Goal: Information Seeking & Learning: Check status

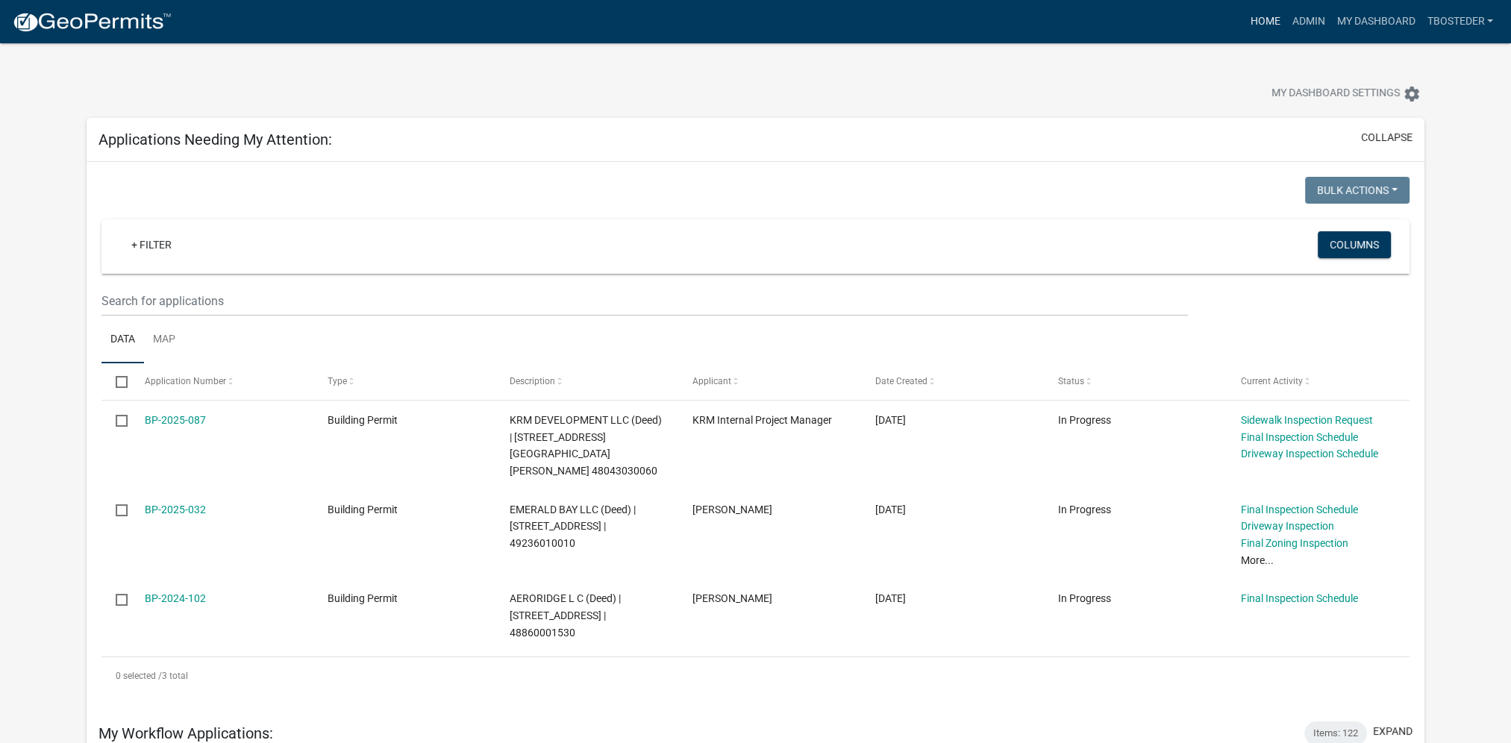
click at [1272, 25] on link "Home" at bounding box center [1264, 21] width 42 height 28
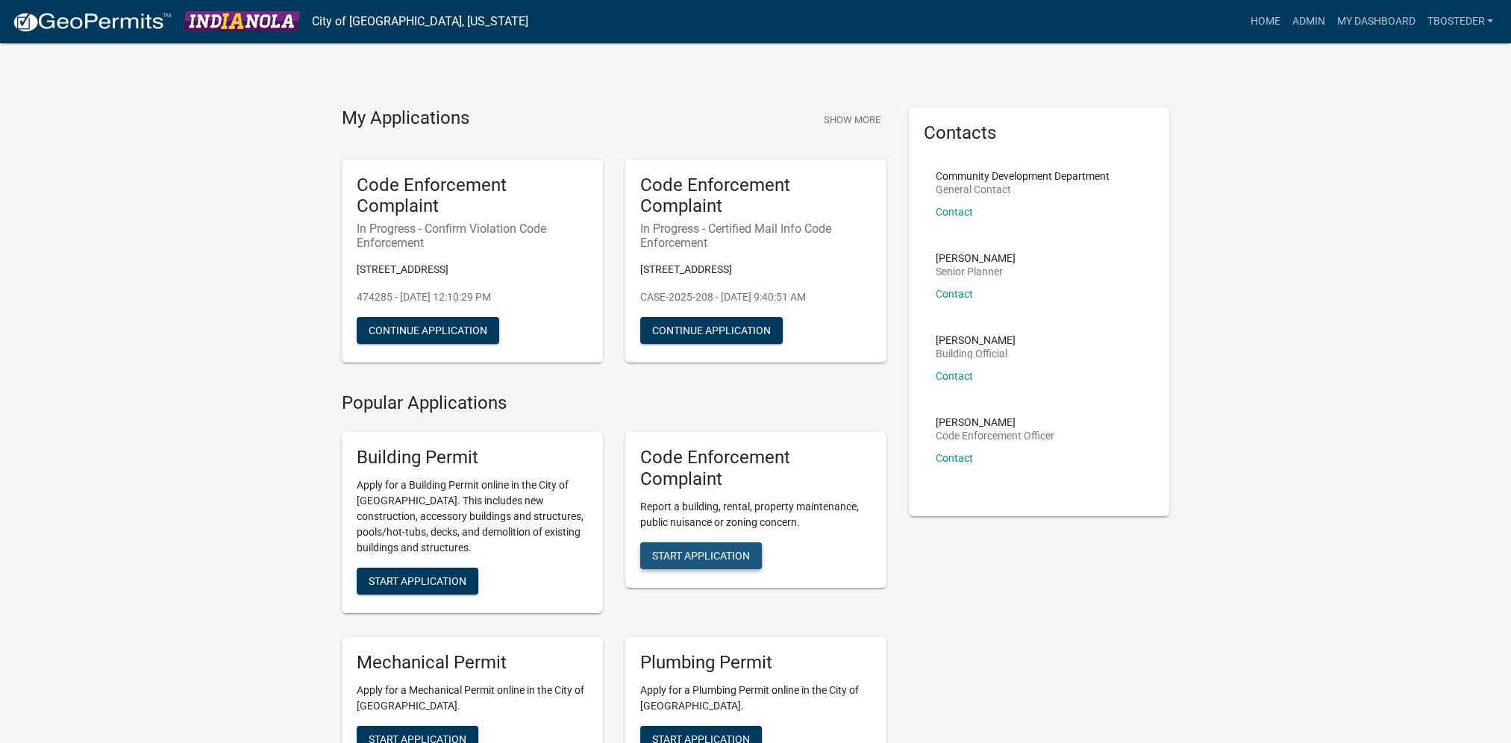
click at [723, 548] on button "Start Application" at bounding box center [701, 555] width 122 height 27
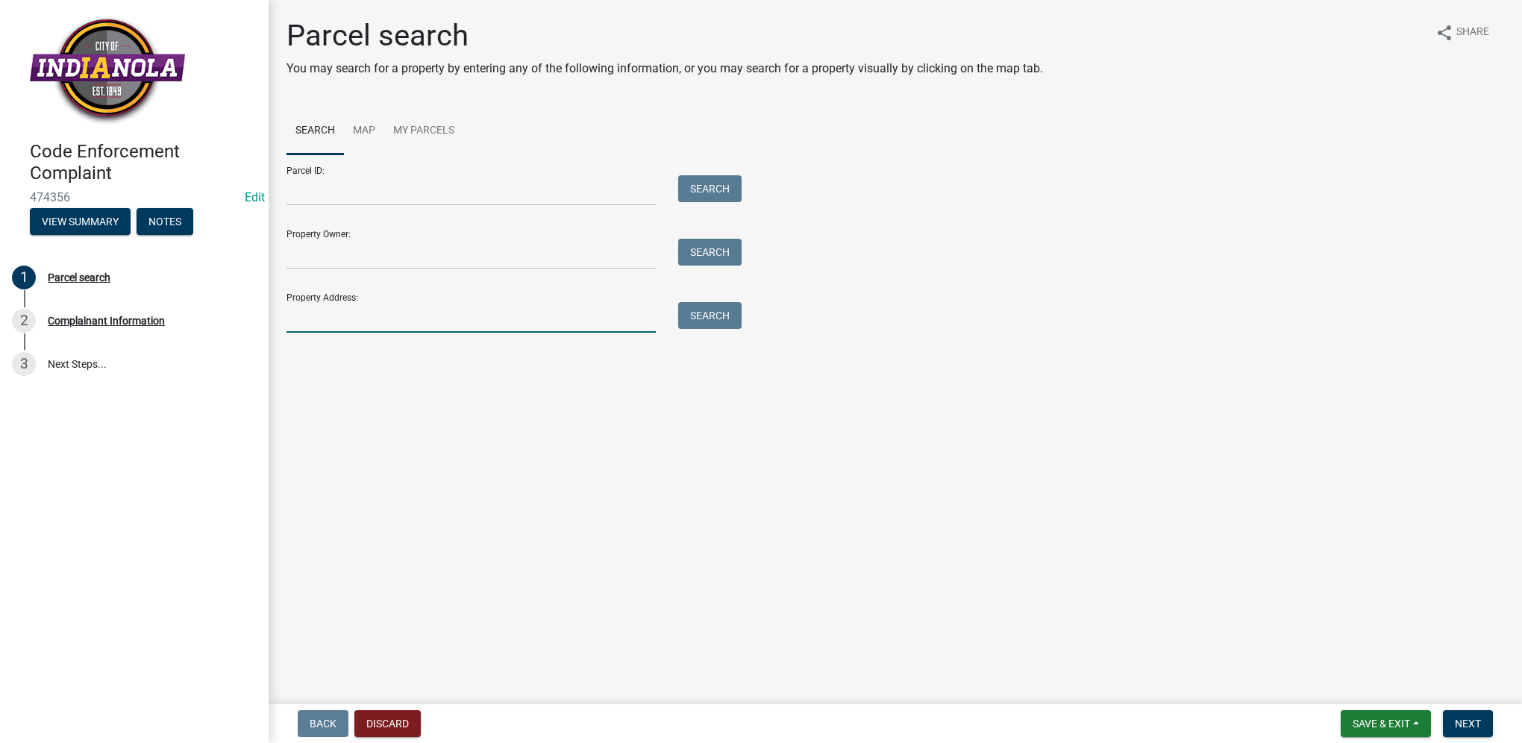
click at [411, 329] on input "Property Address:" at bounding box center [470, 317] width 369 height 31
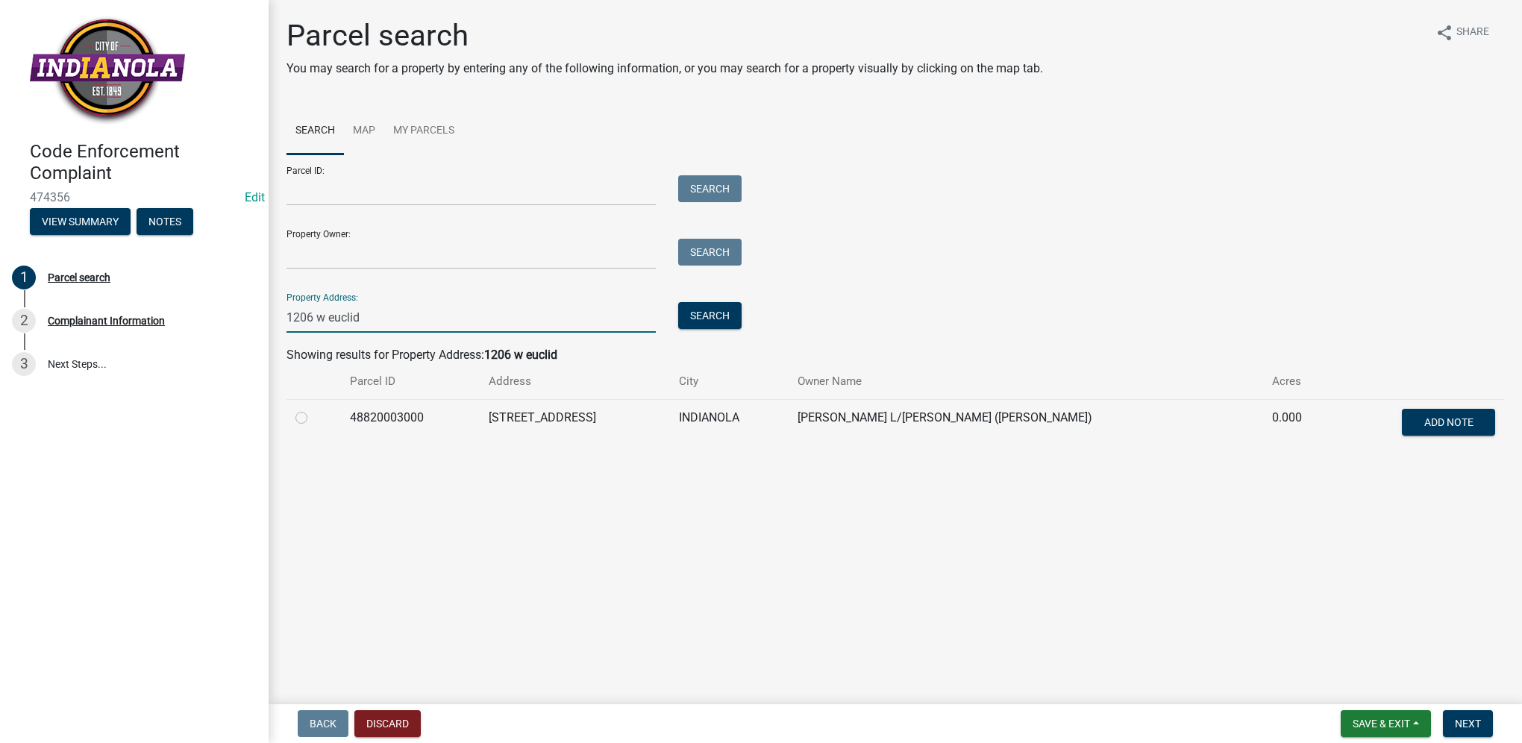
type input "1206 w euclid"
click at [313, 409] on label at bounding box center [313, 409] width 0 height 0
click at [313, 417] on input "radio" at bounding box center [318, 414] width 10 height 10
radio input "true"
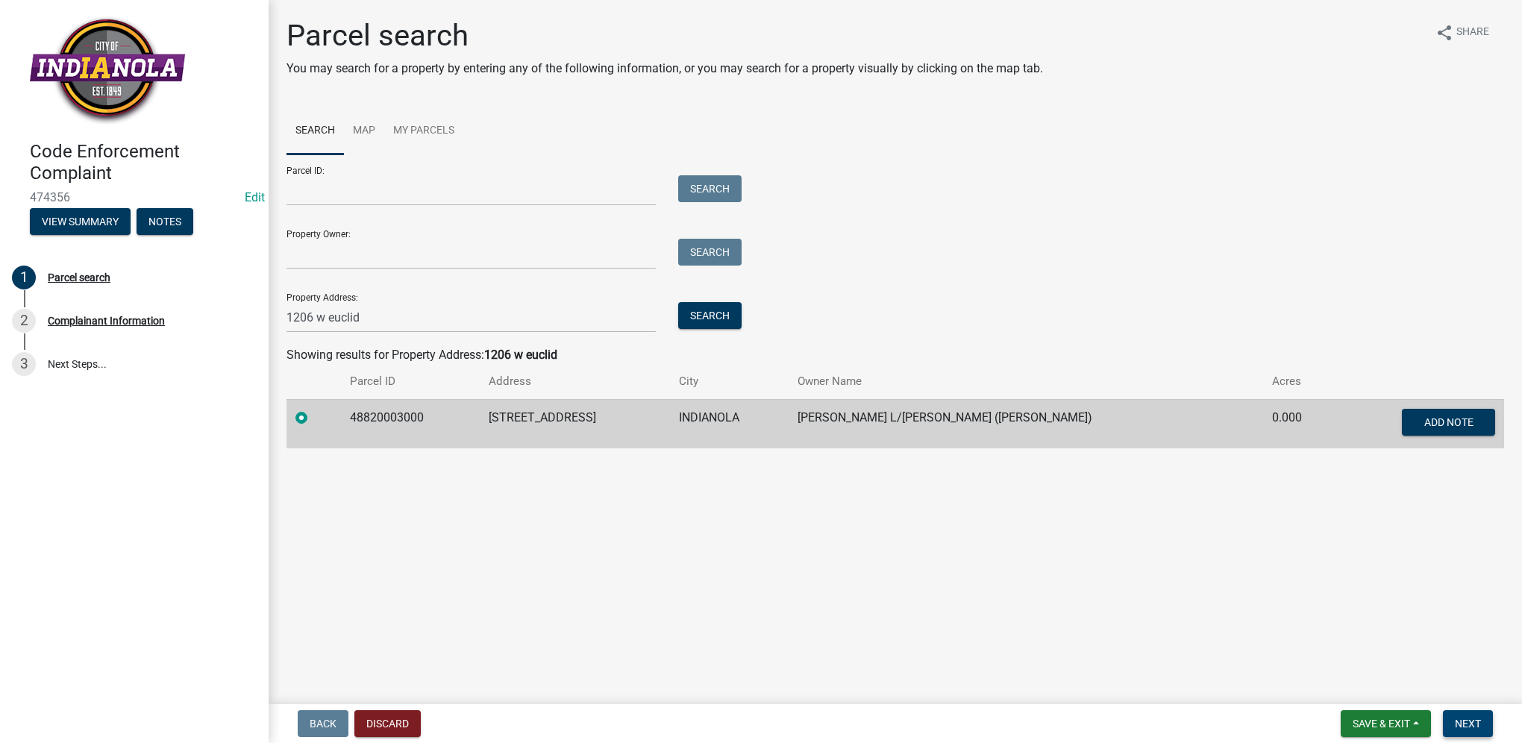
click at [1476, 728] on span "Next" at bounding box center [1468, 724] width 26 height 12
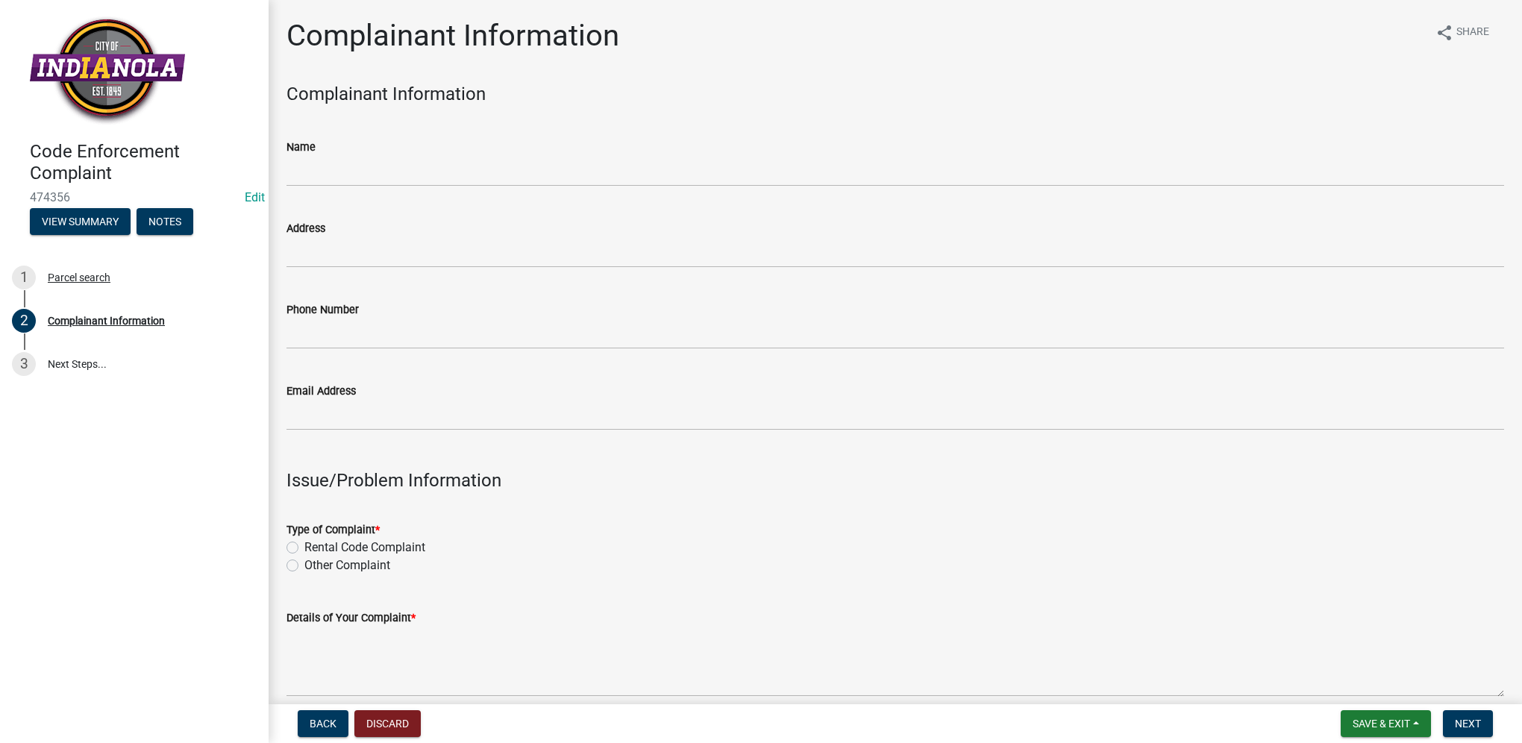
click at [304, 568] on label "Other Complaint" at bounding box center [347, 565] width 86 height 18
click at [304, 566] on input "Other Complaint" at bounding box center [309, 561] width 10 height 10
radio input "true"
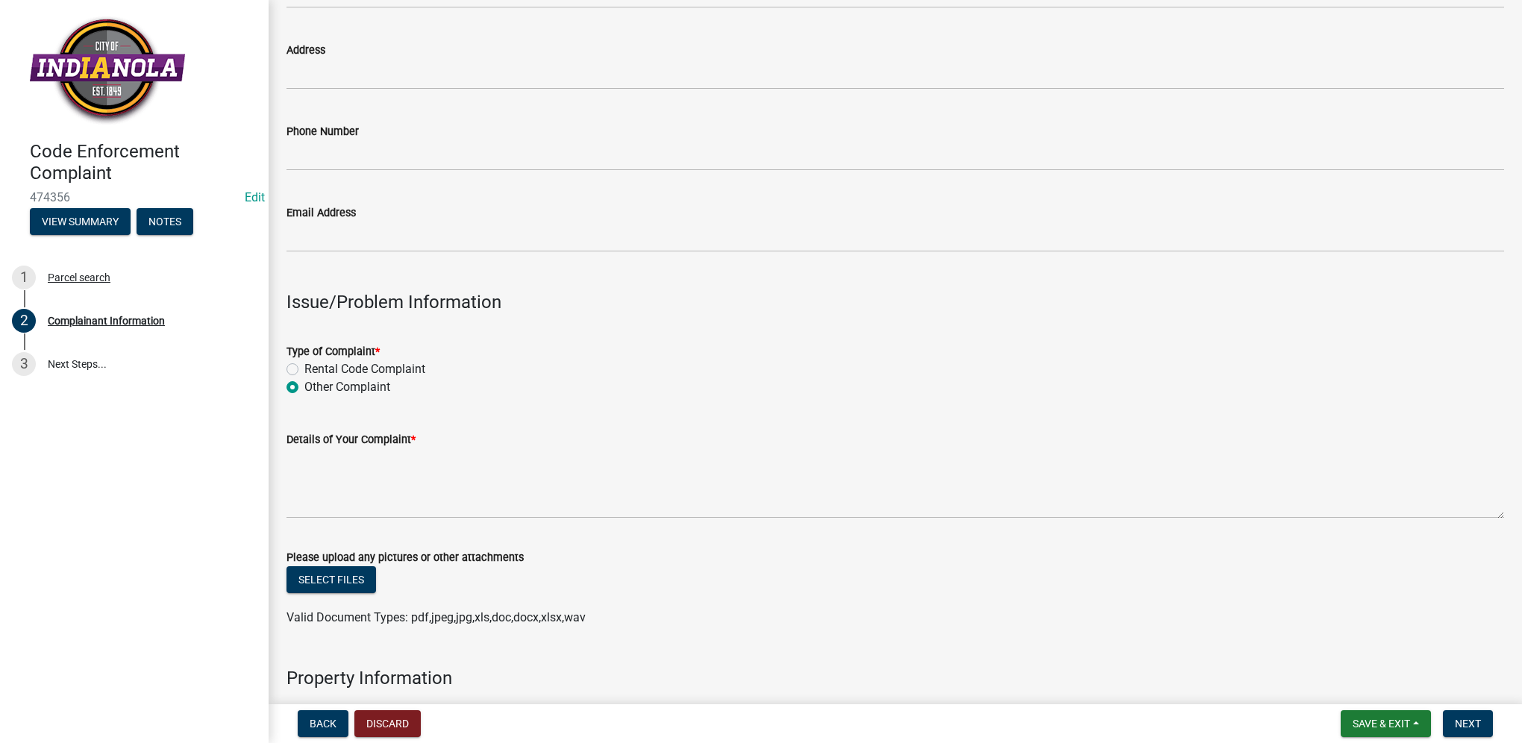
scroll to position [224, 0]
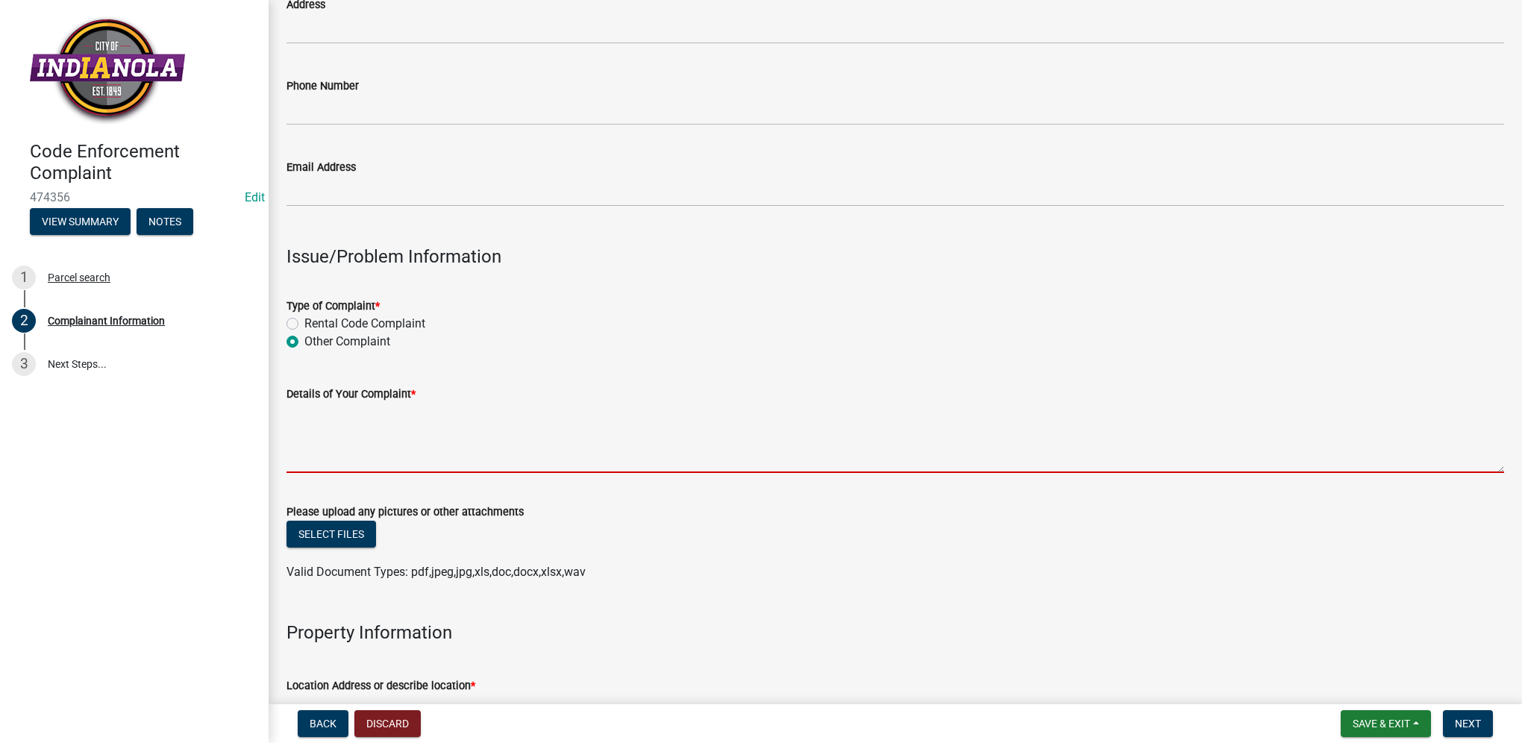
click at [397, 454] on textarea "Details of Your Complaint *" at bounding box center [894, 438] width 1217 height 70
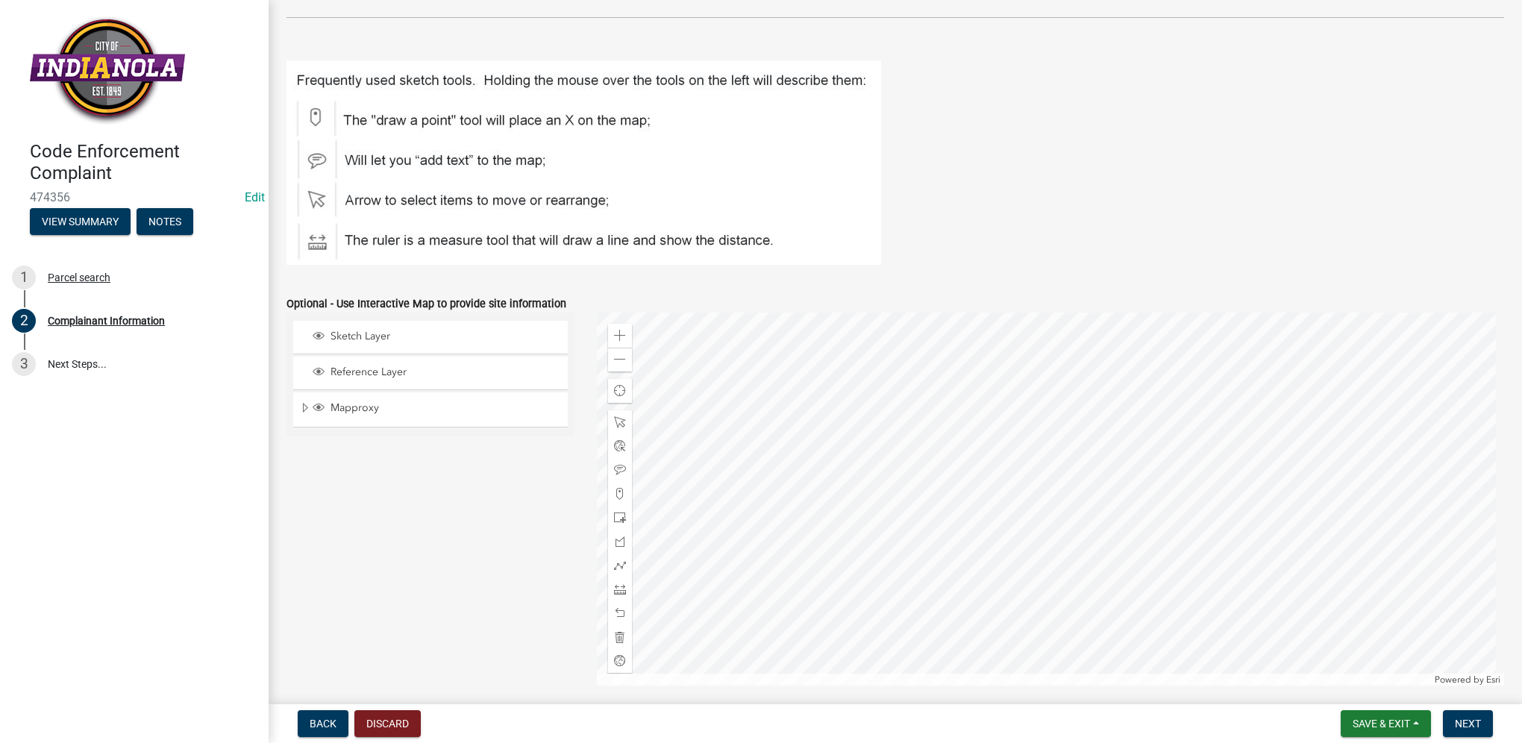
scroll to position [1699, 0]
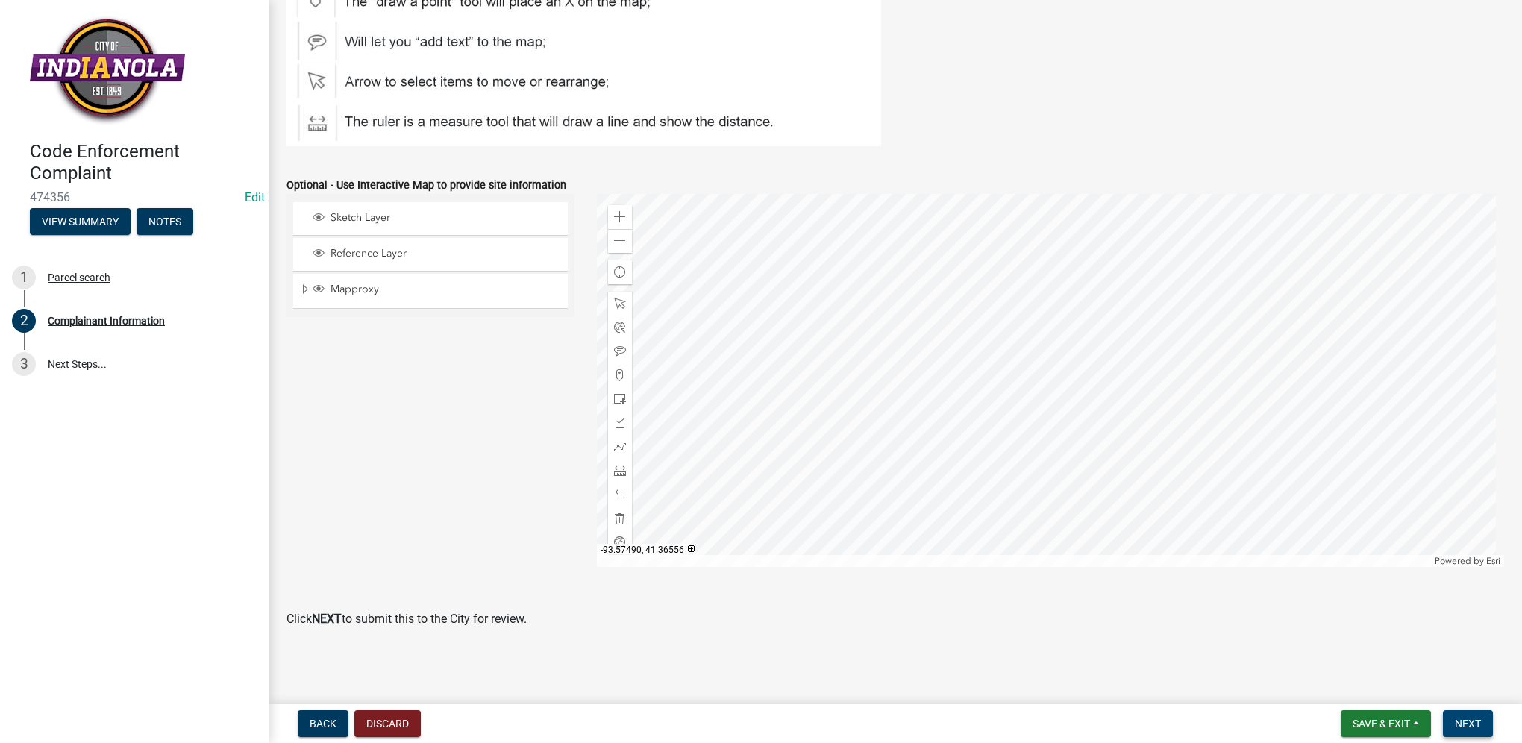
type textarea "tall grass/weeds"
click at [1472, 718] on span "Next" at bounding box center [1468, 724] width 26 height 12
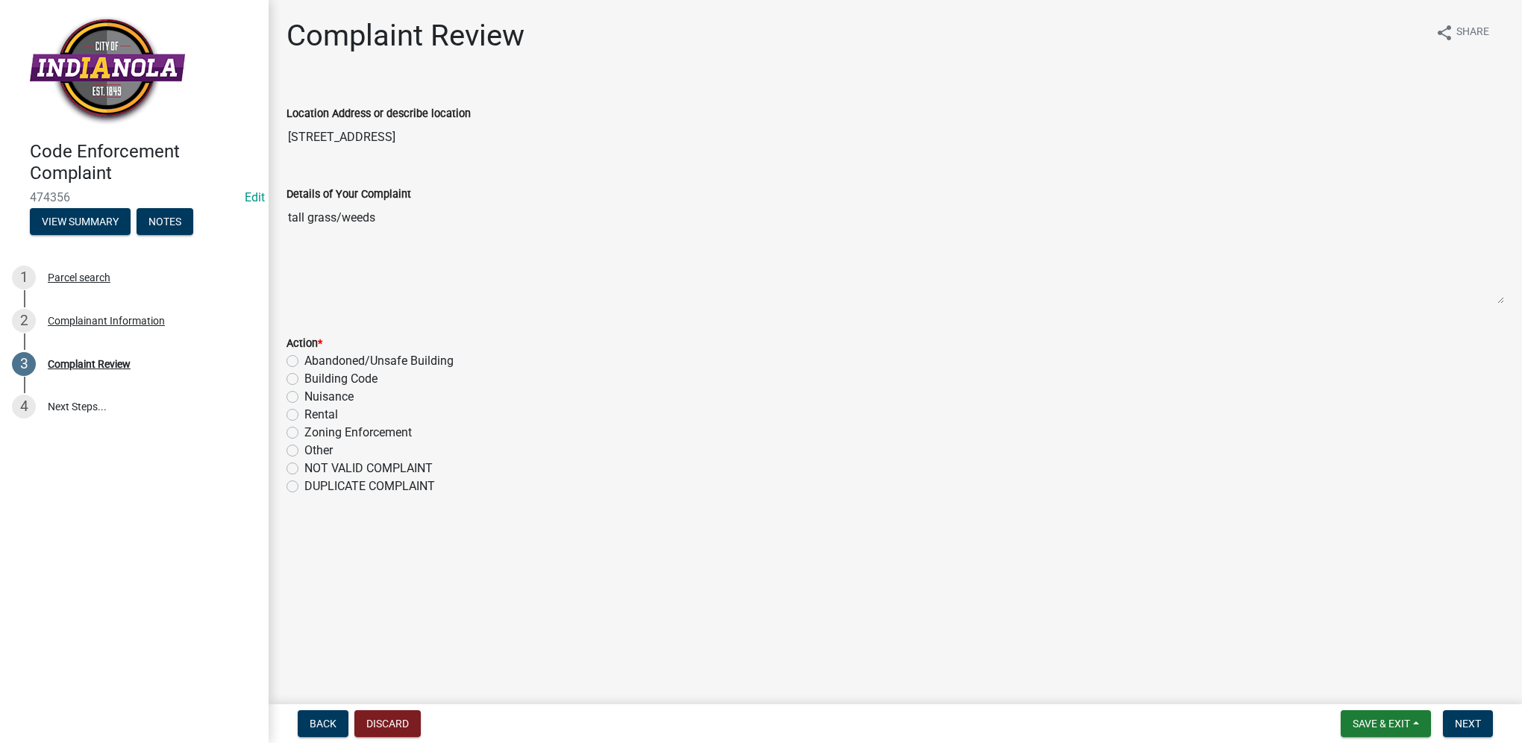
click at [304, 397] on label "Nuisance" at bounding box center [328, 397] width 49 height 18
click at [304, 397] on input "Nuisance" at bounding box center [309, 393] width 10 height 10
radio input "true"
click at [1450, 729] on button "Next" at bounding box center [1468, 723] width 50 height 27
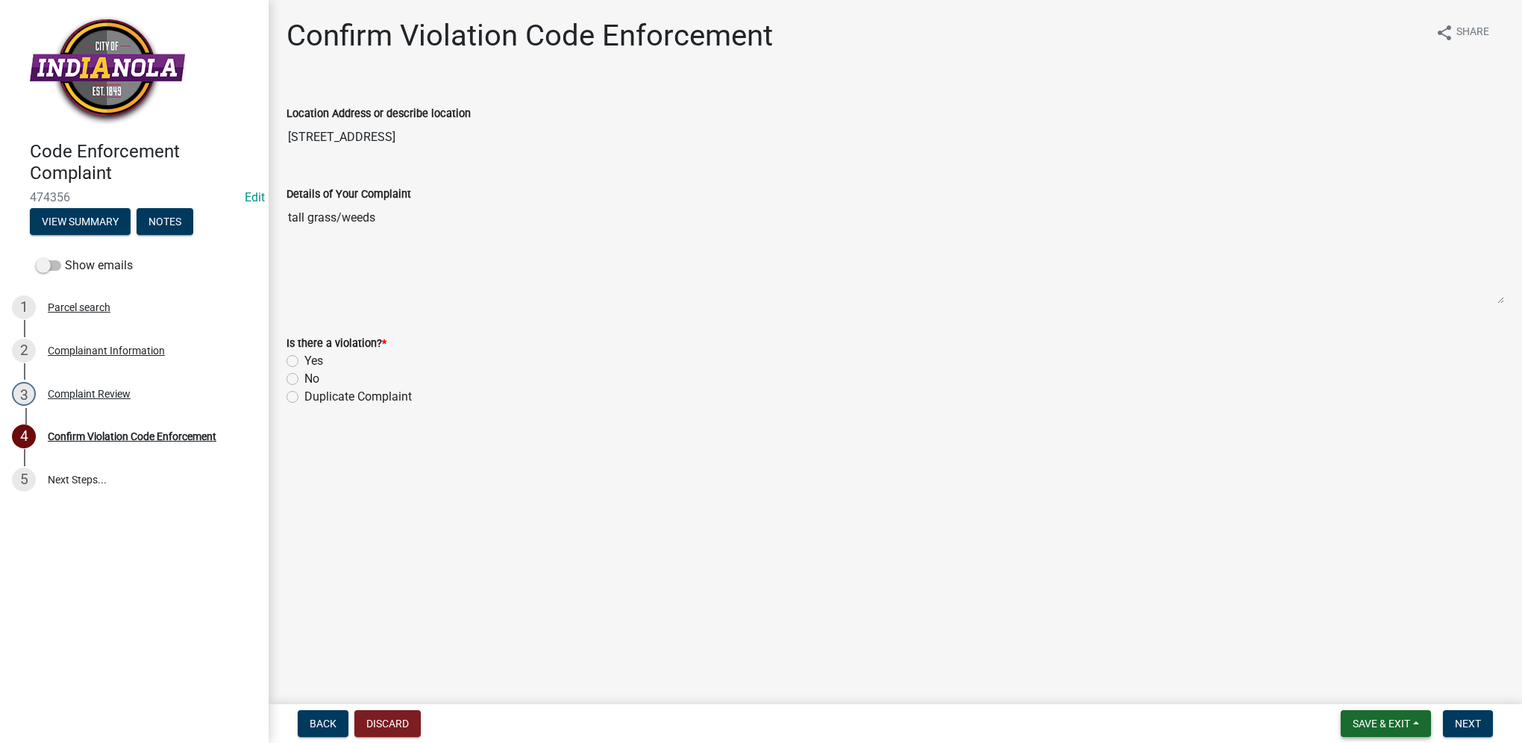
click at [1352, 719] on span "Save & Exit" at bounding box center [1380, 724] width 57 height 12
click at [1343, 691] on button "Save & Exit" at bounding box center [1370, 685] width 119 height 36
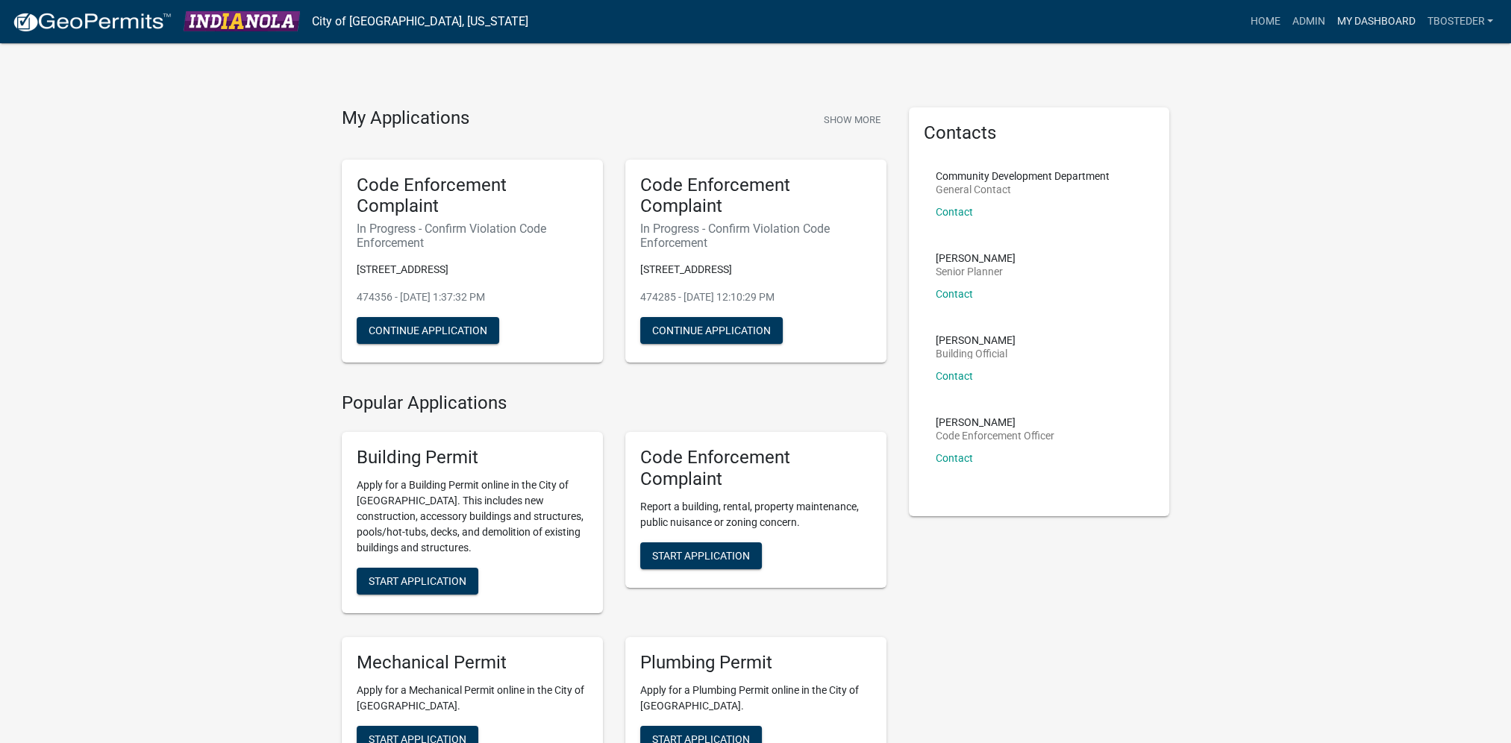
click at [1375, 8] on link "My Dashboard" at bounding box center [1375, 21] width 90 height 28
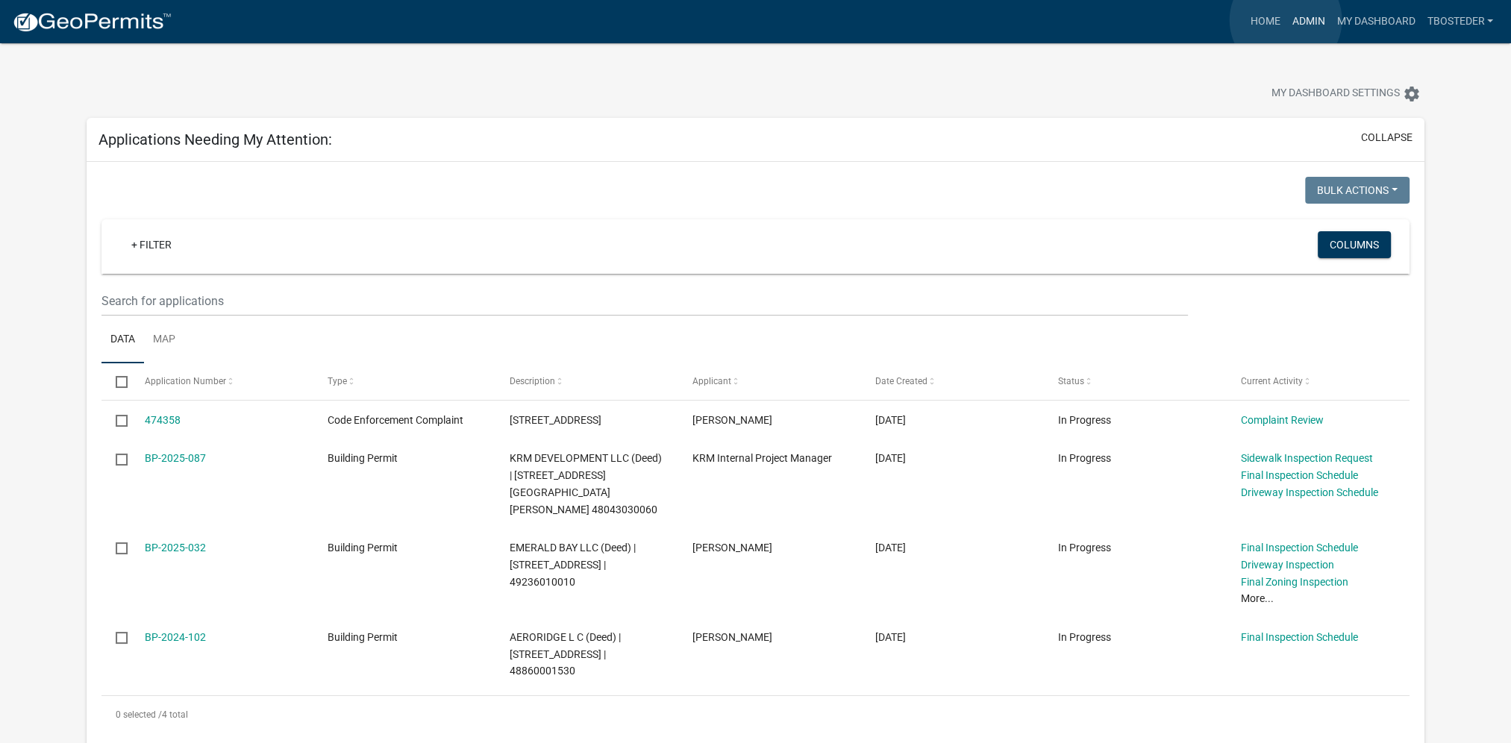
click at [1285, 20] on link "Admin" at bounding box center [1307, 21] width 45 height 28
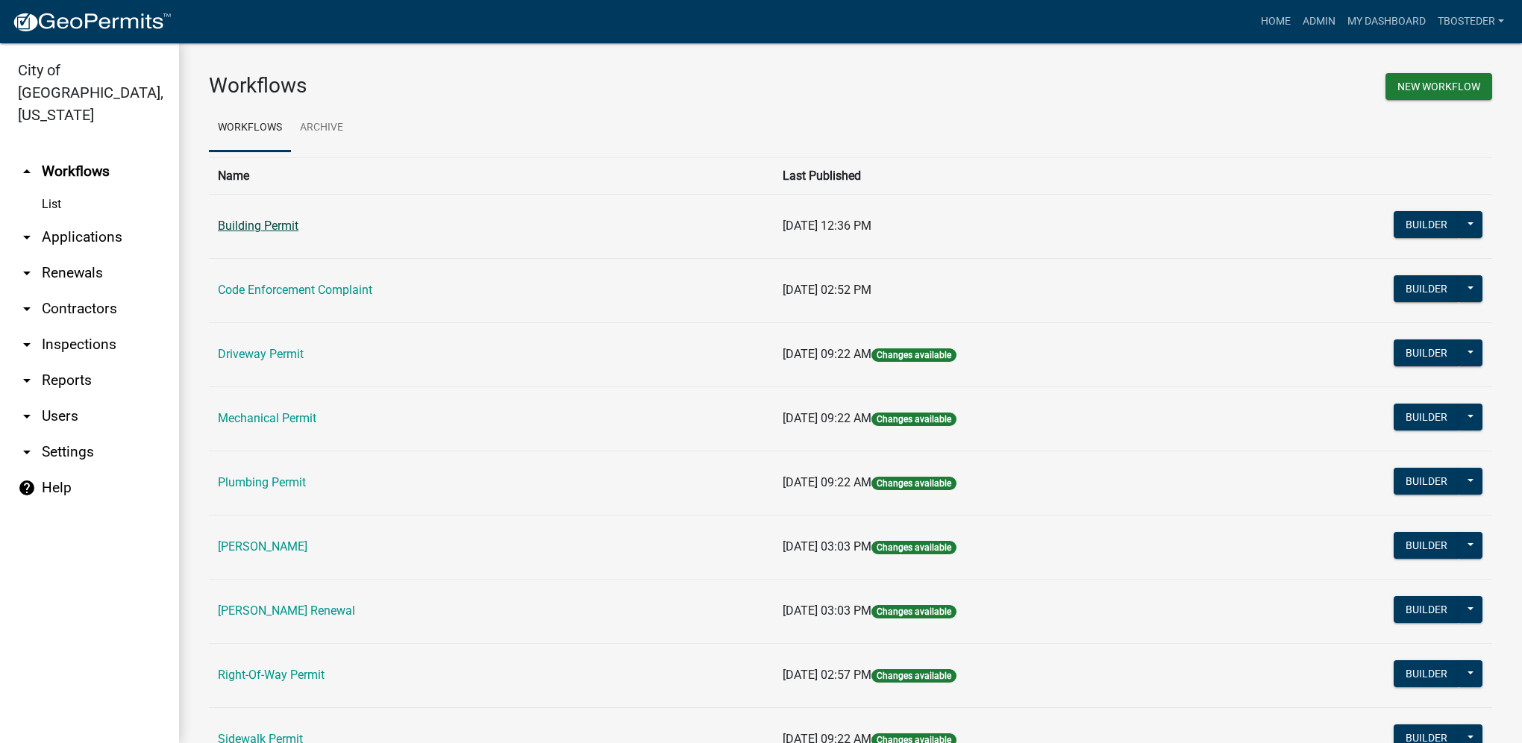
click at [231, 231] on link "Building Permit" at bounding box center [258, 226] width 81 height 14
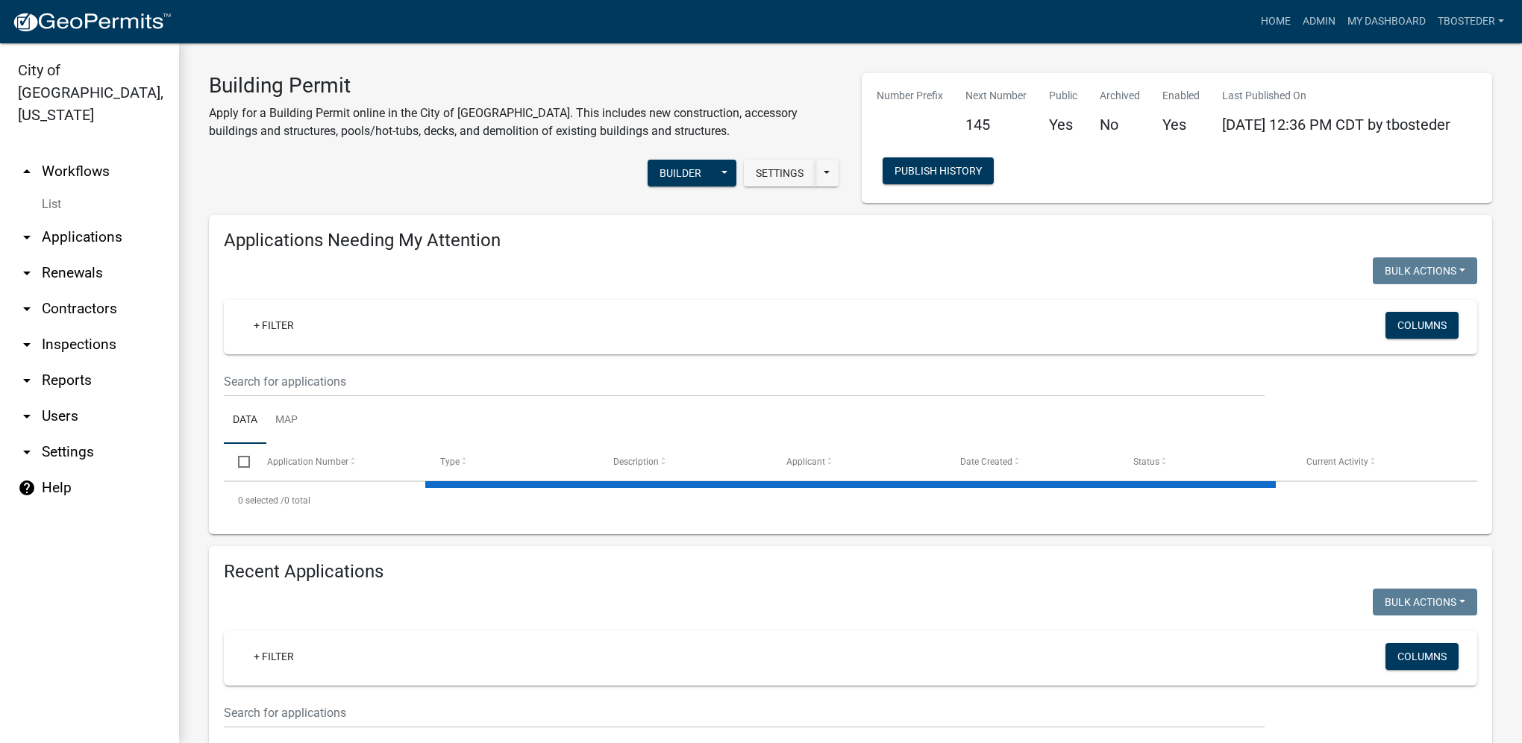
select select "1: 25"
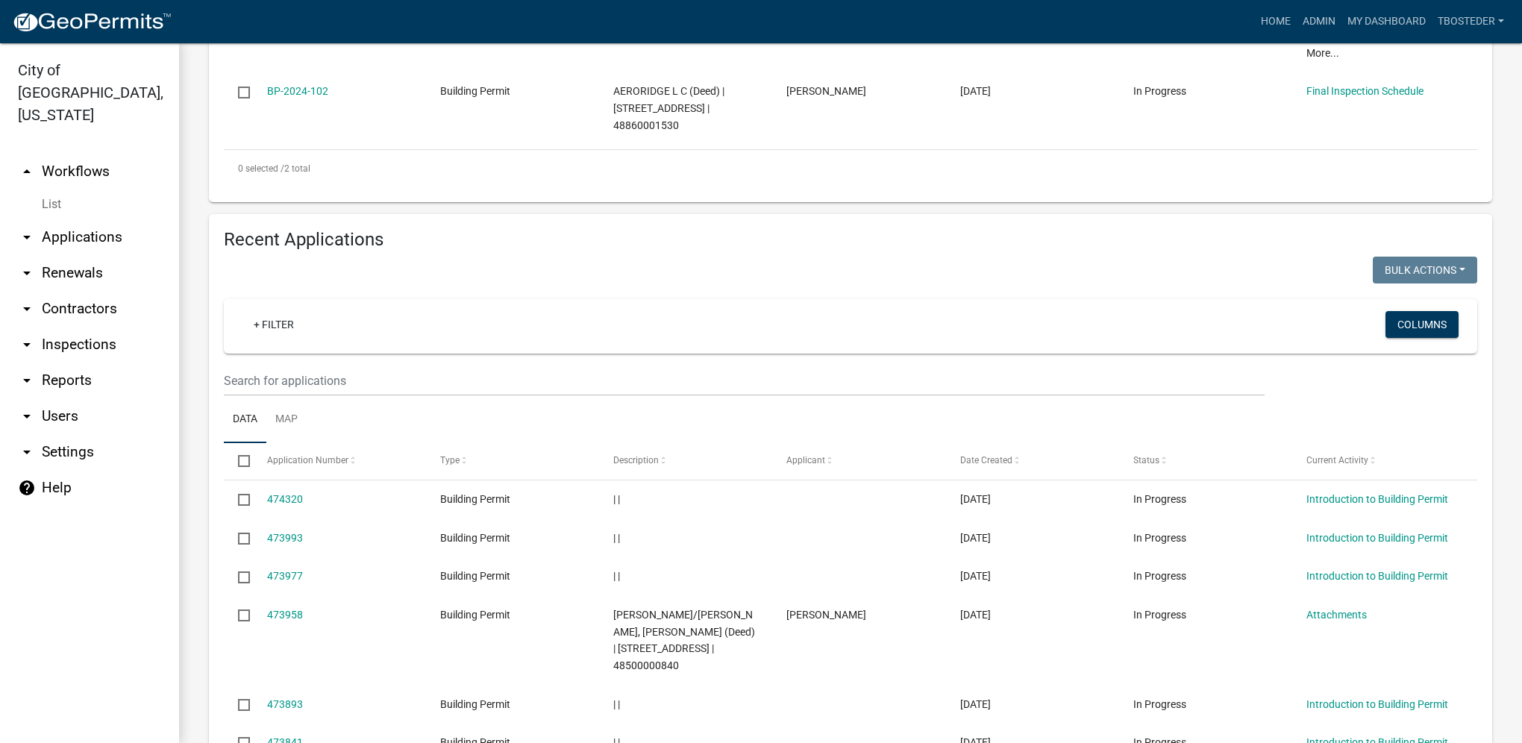
scroll to position [522, 0]
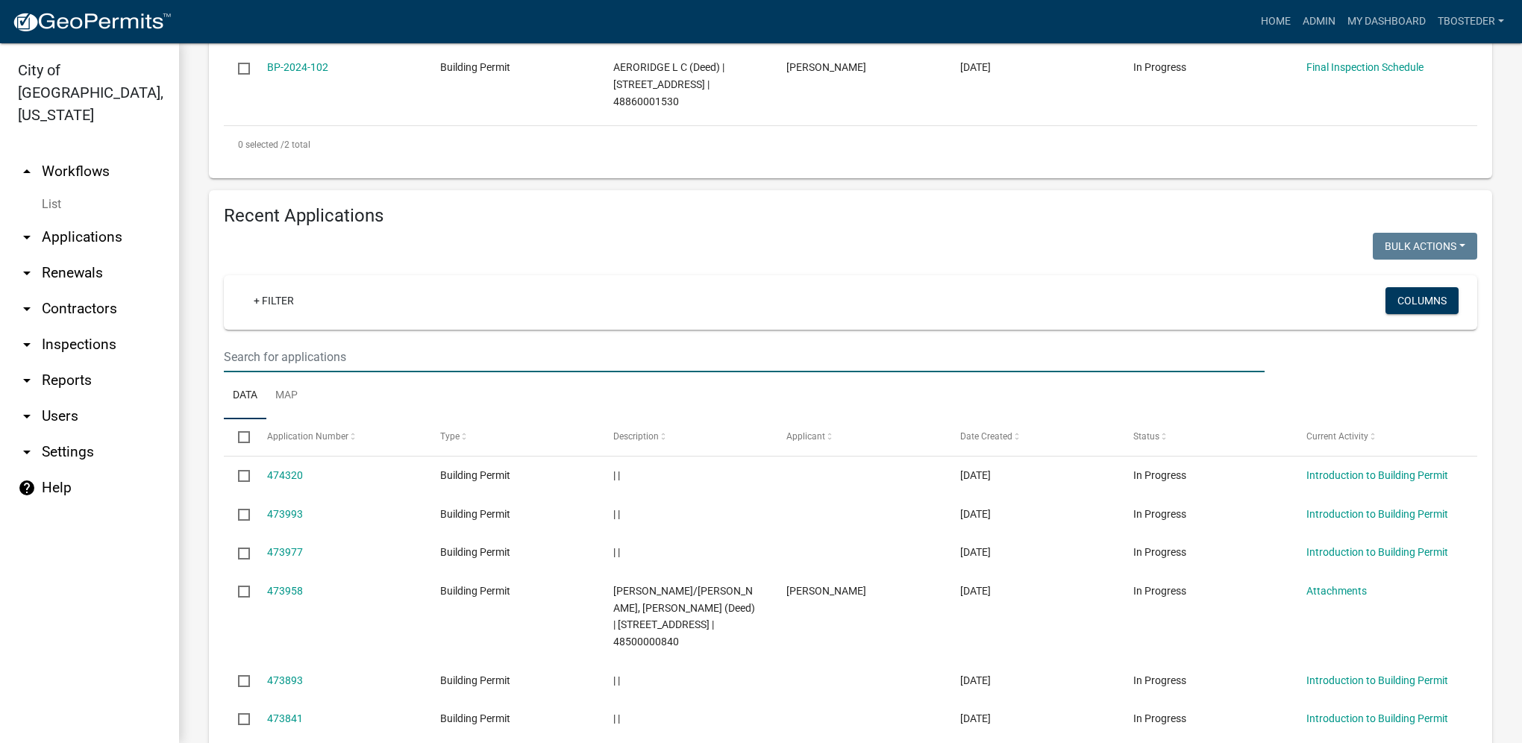
click at [254, 366] on input "text" at bounding box center [744, 357] width 1041 height 31
type input "116 e ashland"
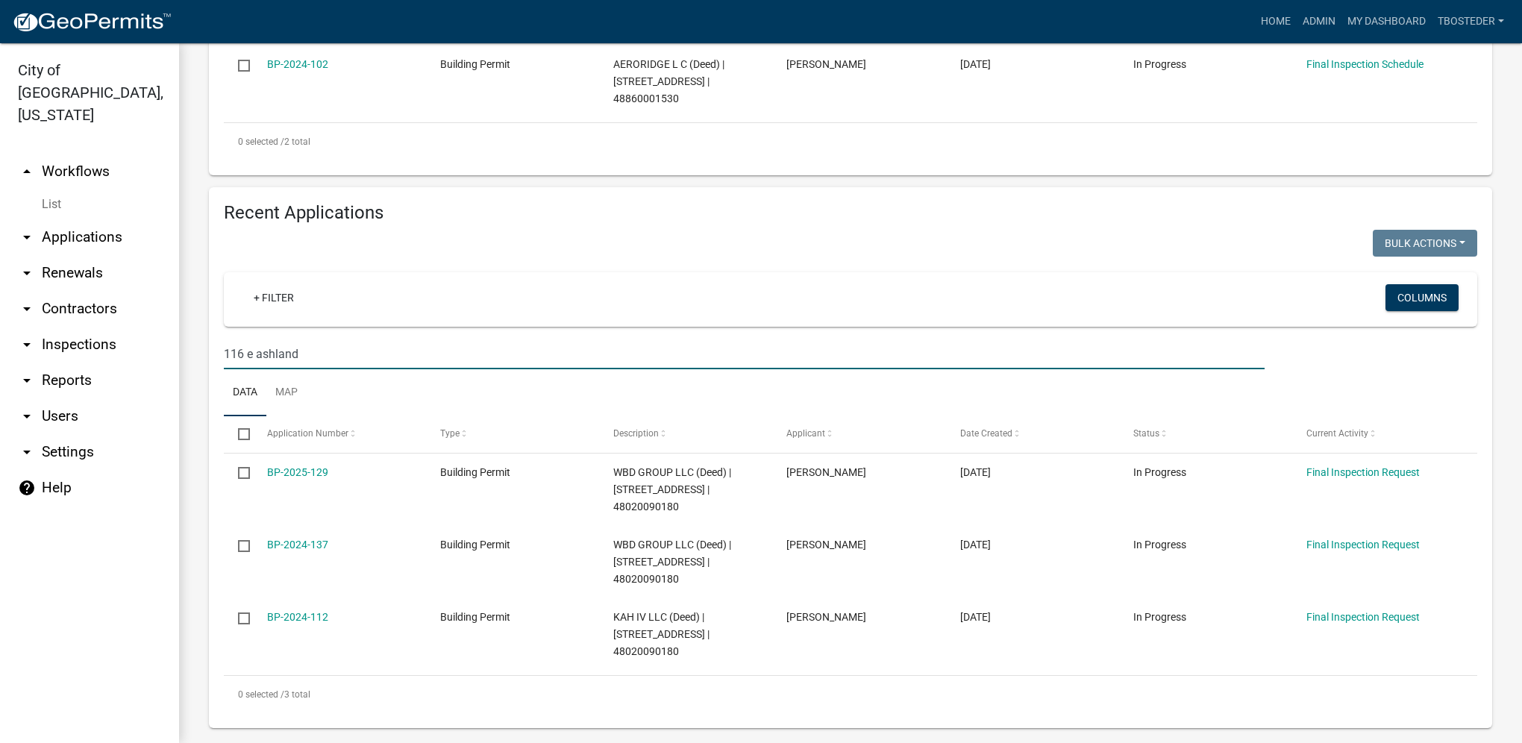
scroll to position [525, 0]
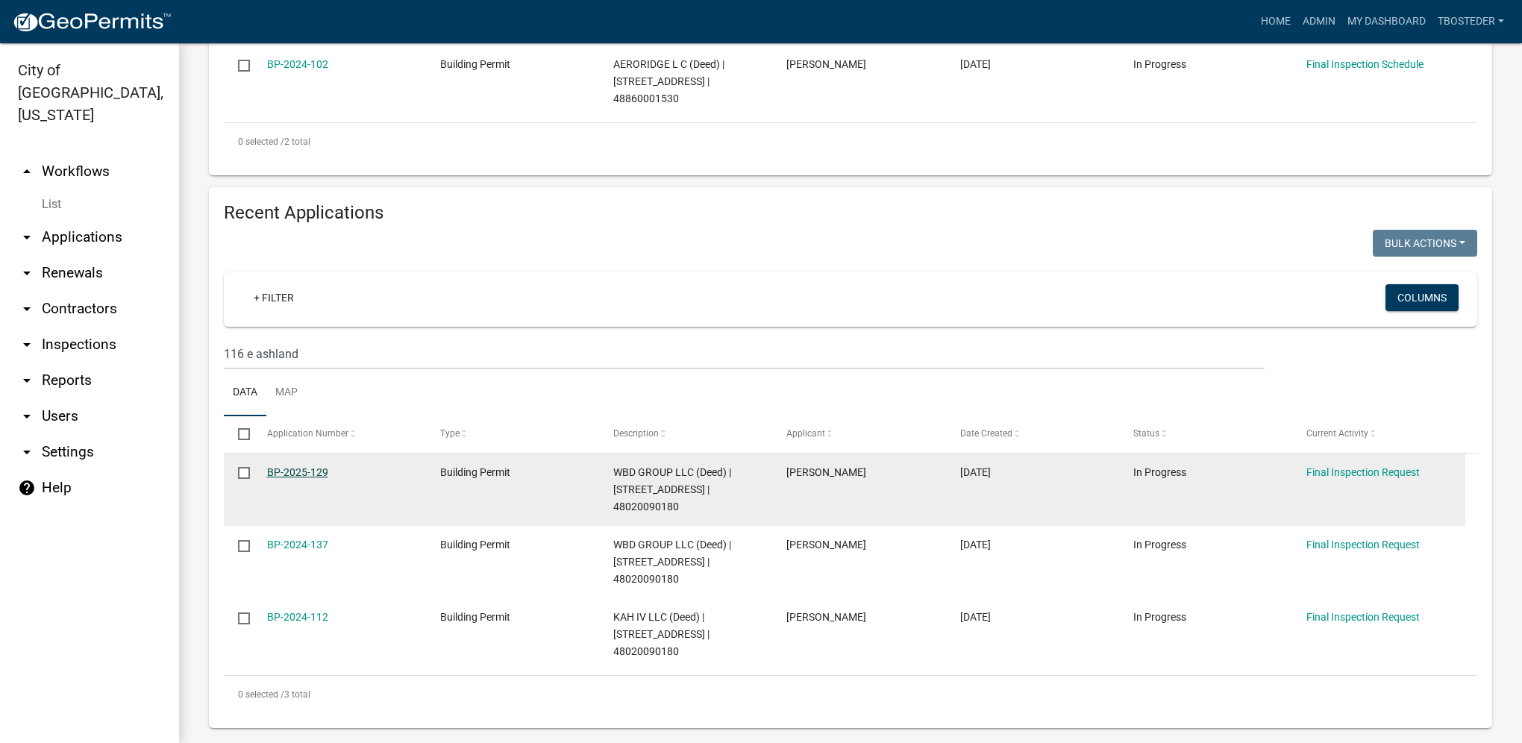
click at [319, 478] on link "BP-2025-129" at bounding box center [297, 472] width 61 height 12
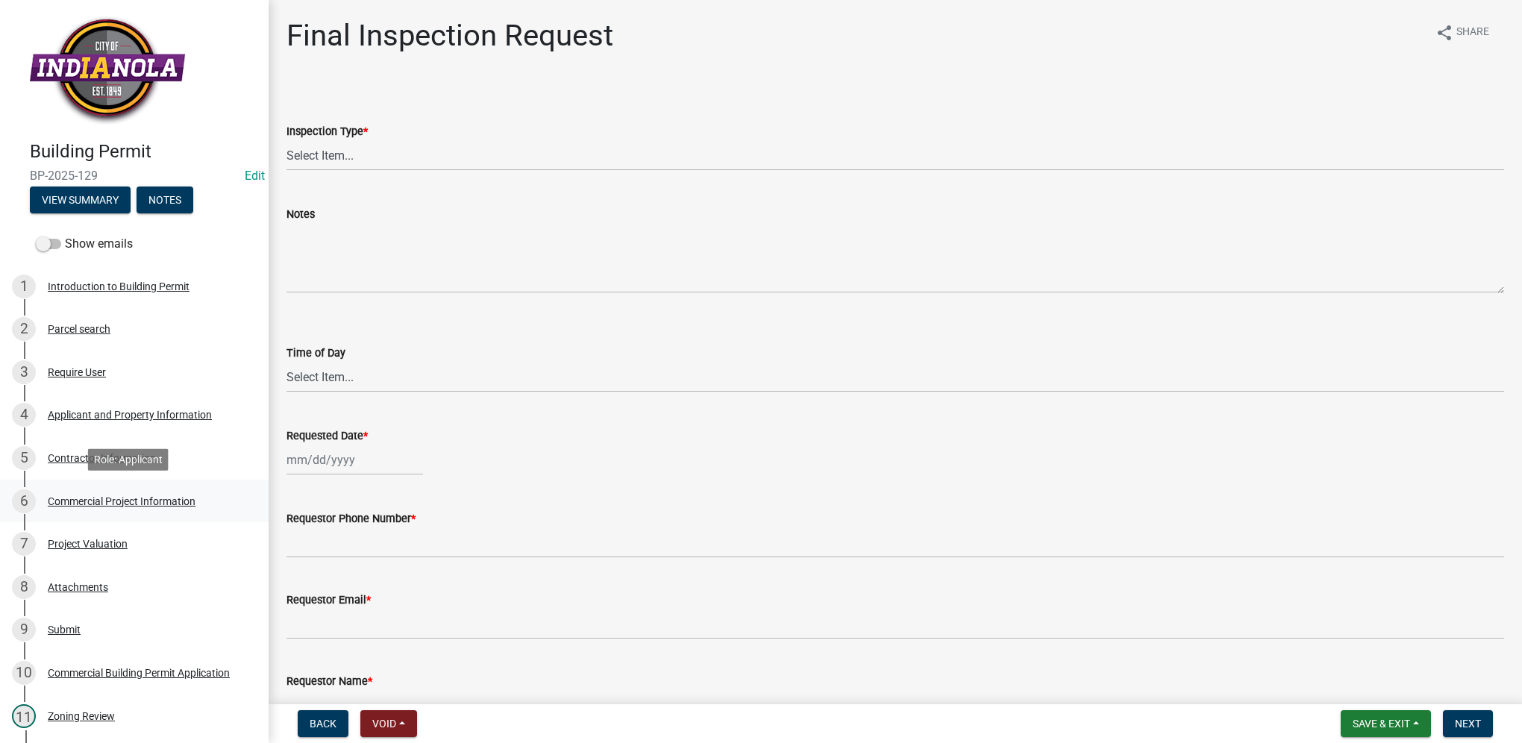
click at [100, 486] on link "6 Commercial Project Information" at bounding box center [134, 501] width 269 height 43
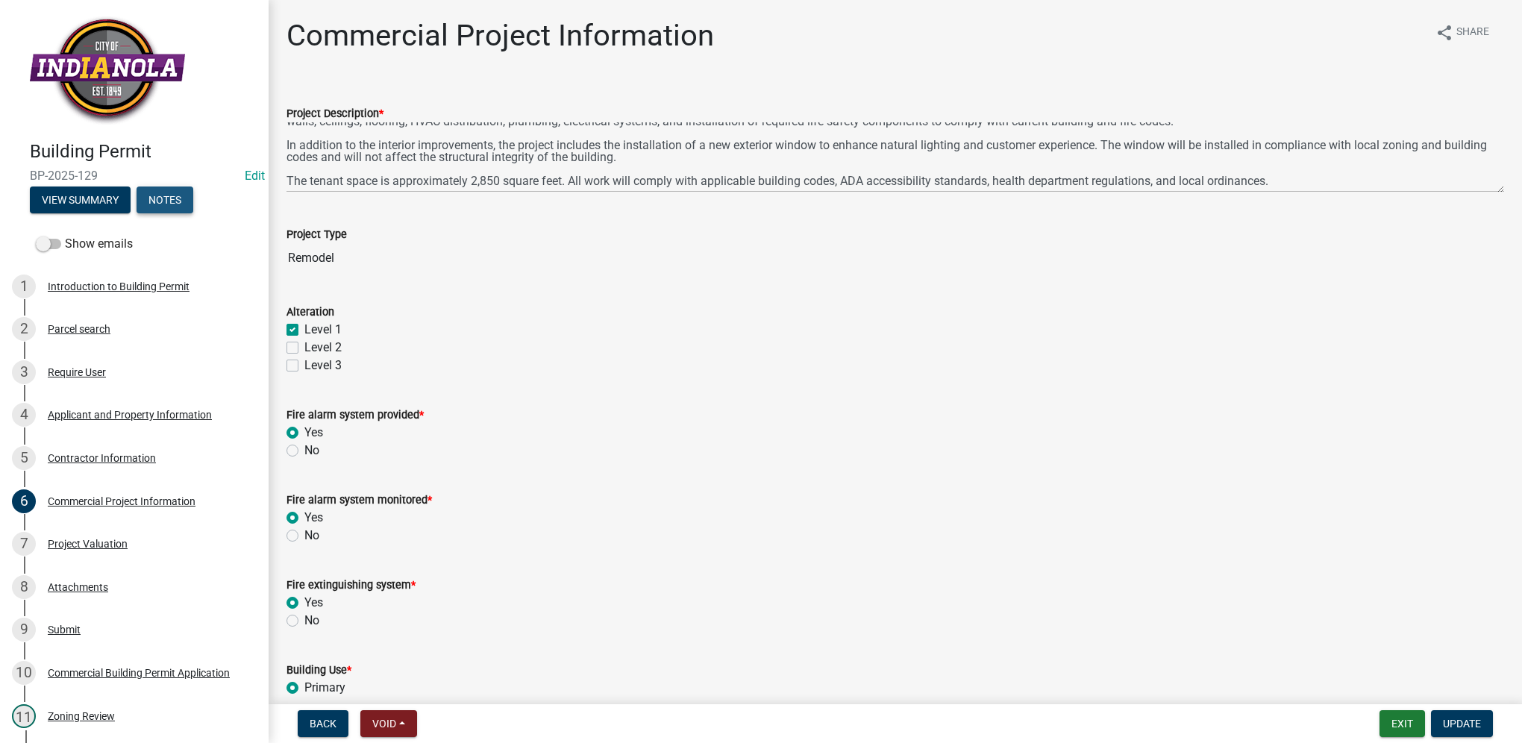
click at [155, 203] on button "Notes" at bounding box center [165, 199] width 57 height 27
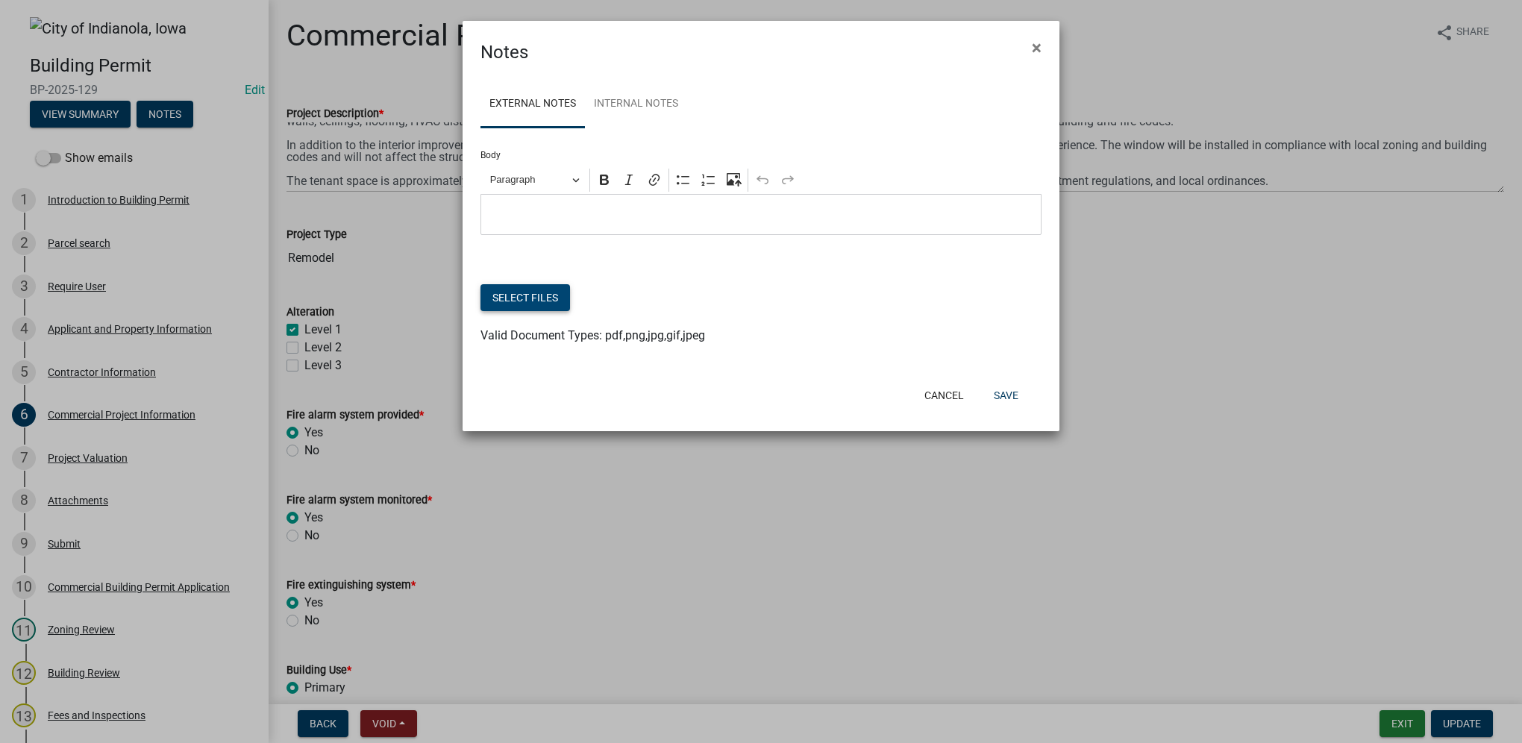
click at [542, 295] on button "Select files" at bounding box center [525, 297] width 90 height 27
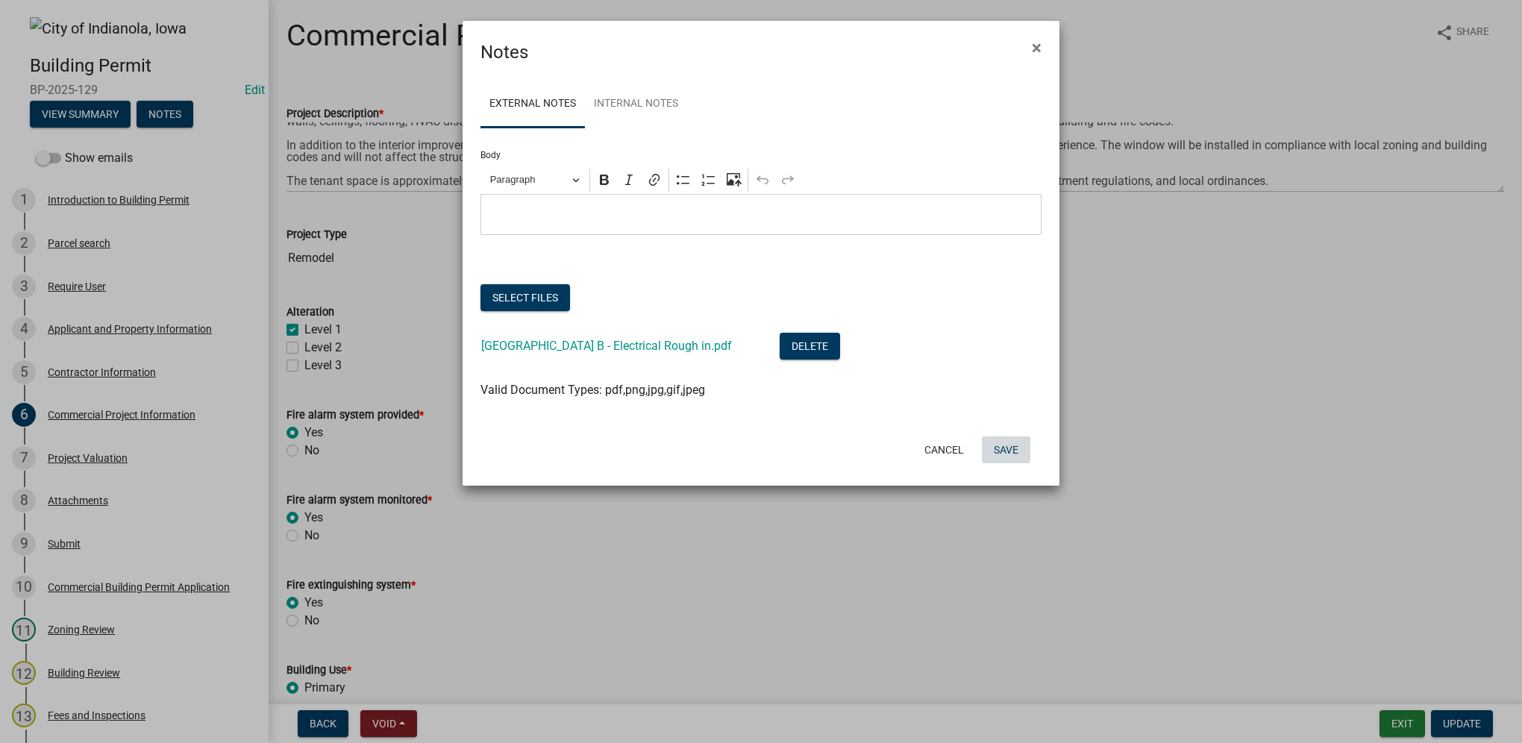
click at [1000, 446] on button "Save" at bounding box center [1006, 449] width 48 height 27
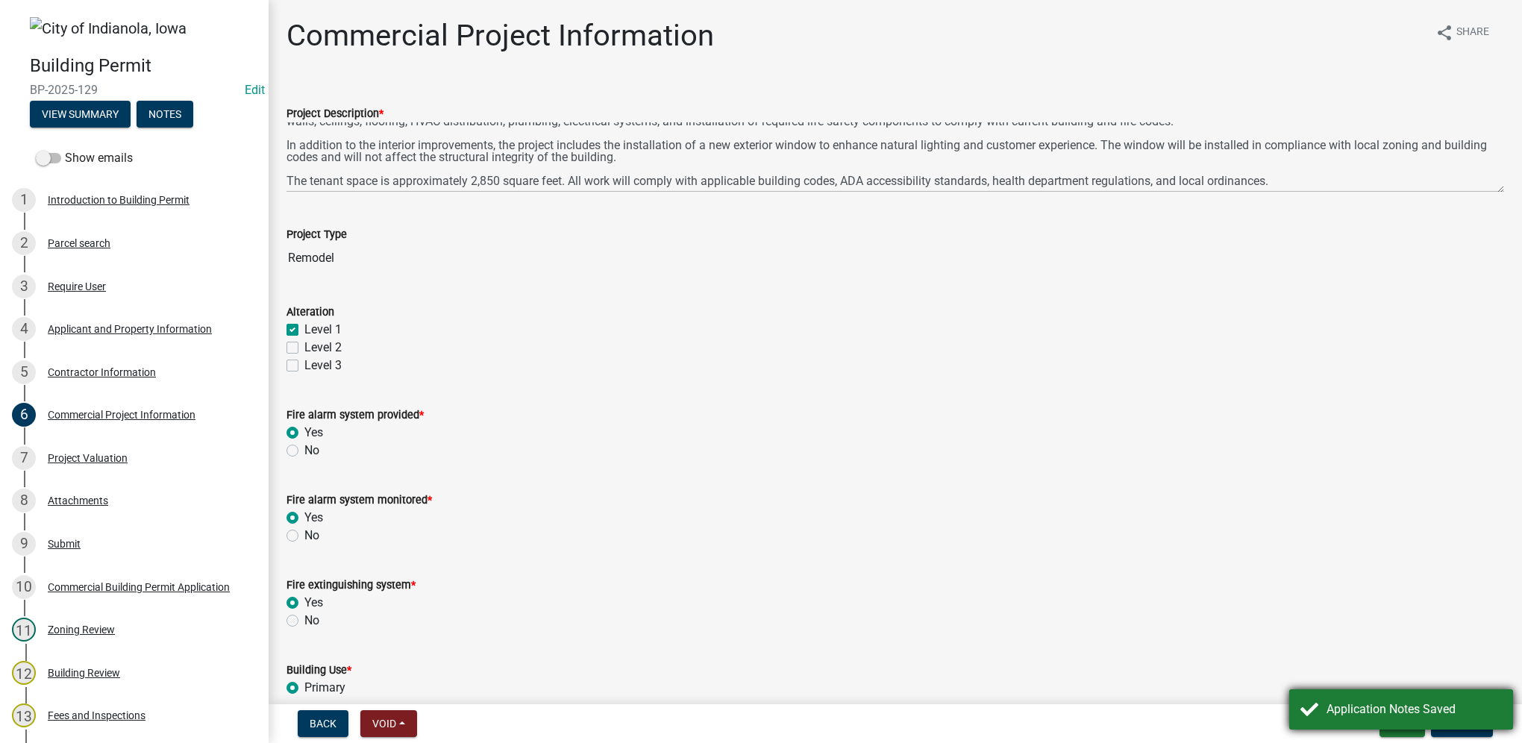
click at [1403, 694] on div "Application Notes Saved" at bounding box center [1401, 709] width 224 height 40
click at [1404, 719] on button "Exit" at bounding box center [1402, 723] width 46 height 27
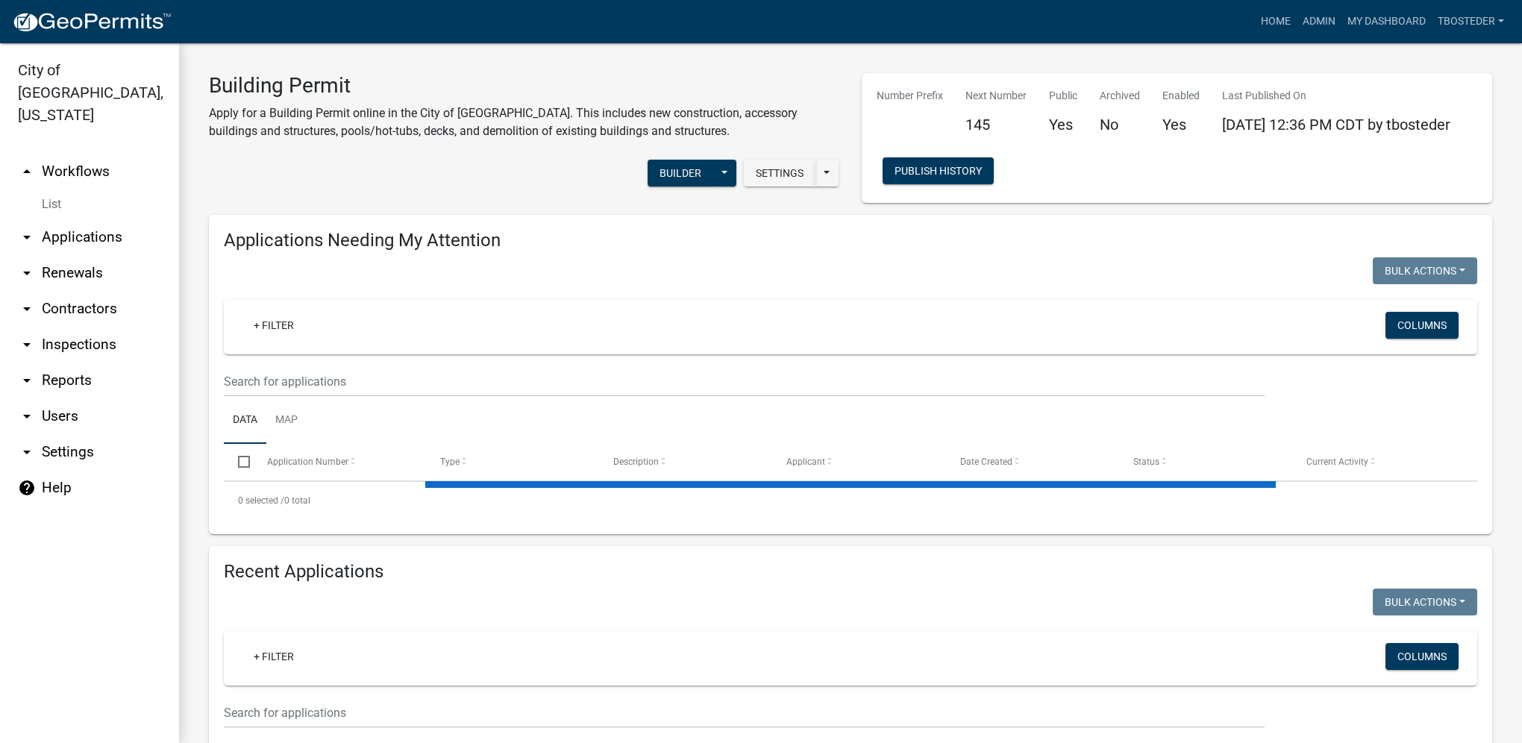
select select "1: 25"
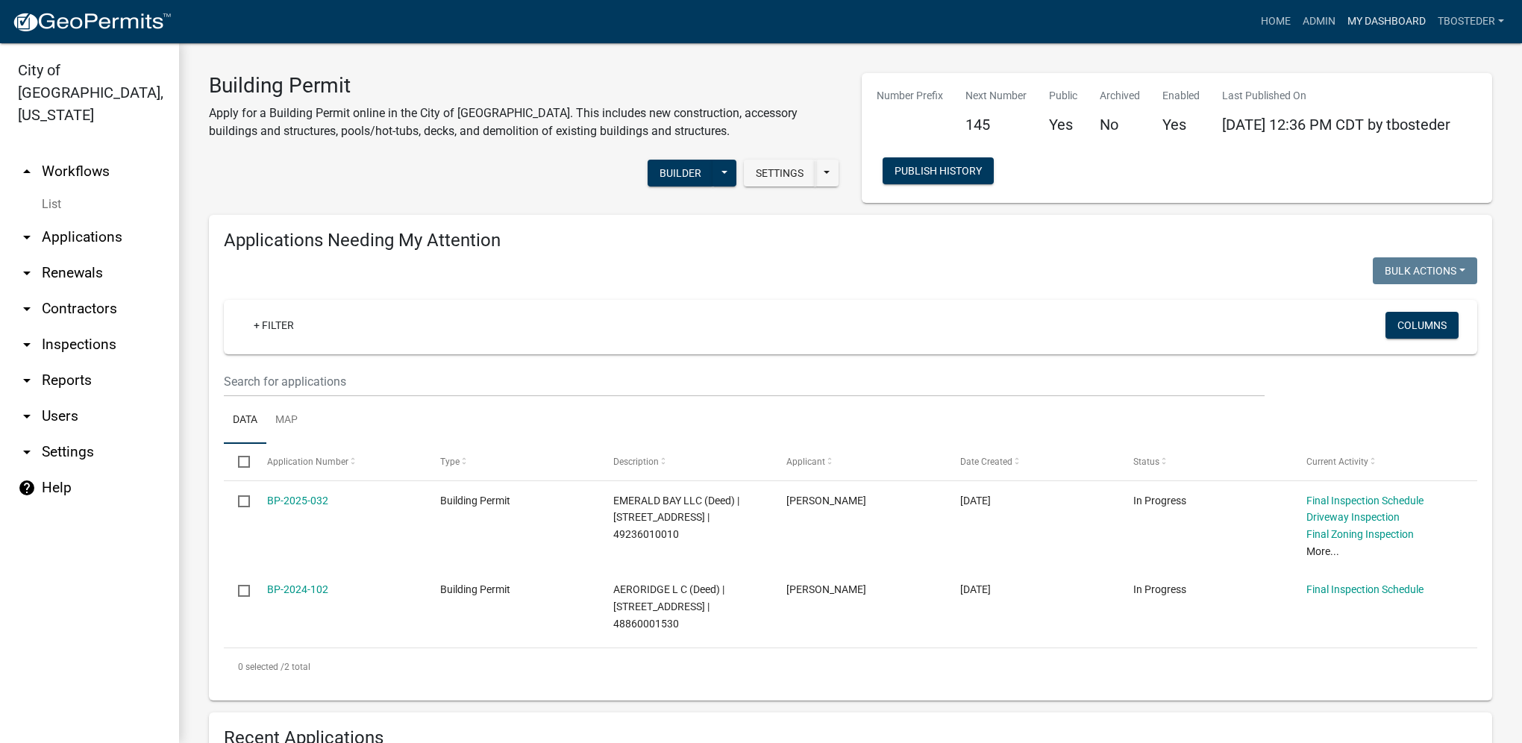
click at [1409, 13] on link "My Dashboard" at bounding box center [1386, 21] width 90 height 28
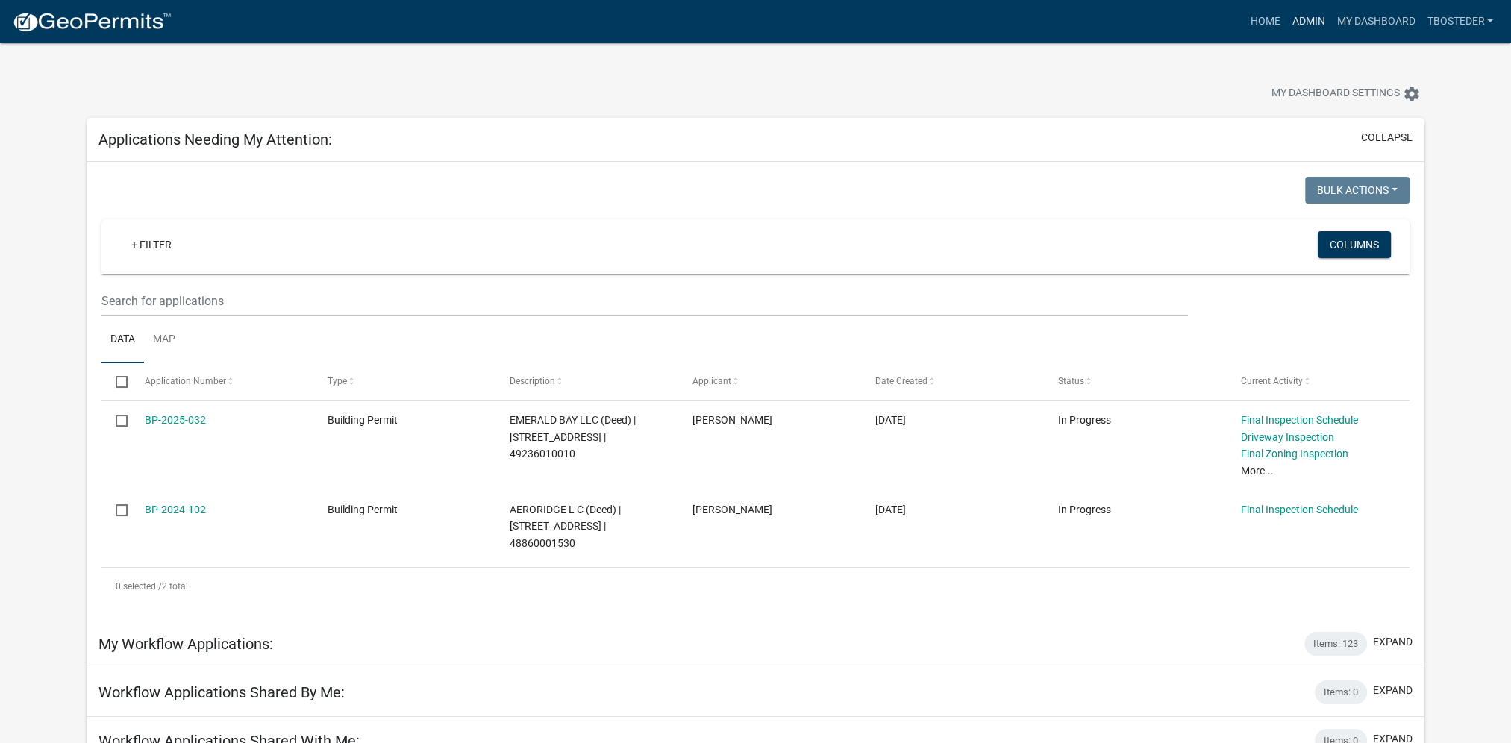
click at [1301, 31] on link "Admin" at bounding box center [1307, 21] width 45 height 28
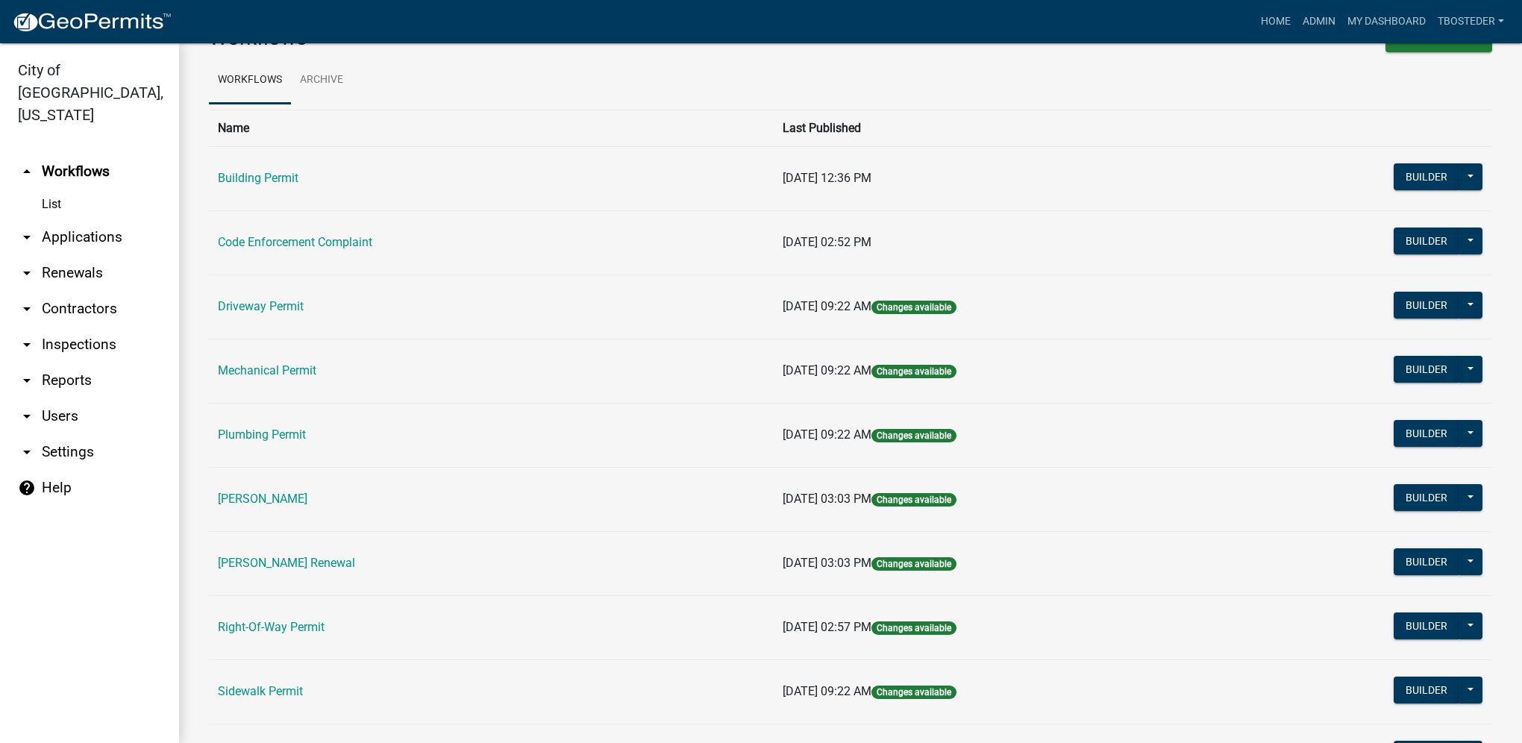
scroll to position [75, 0]
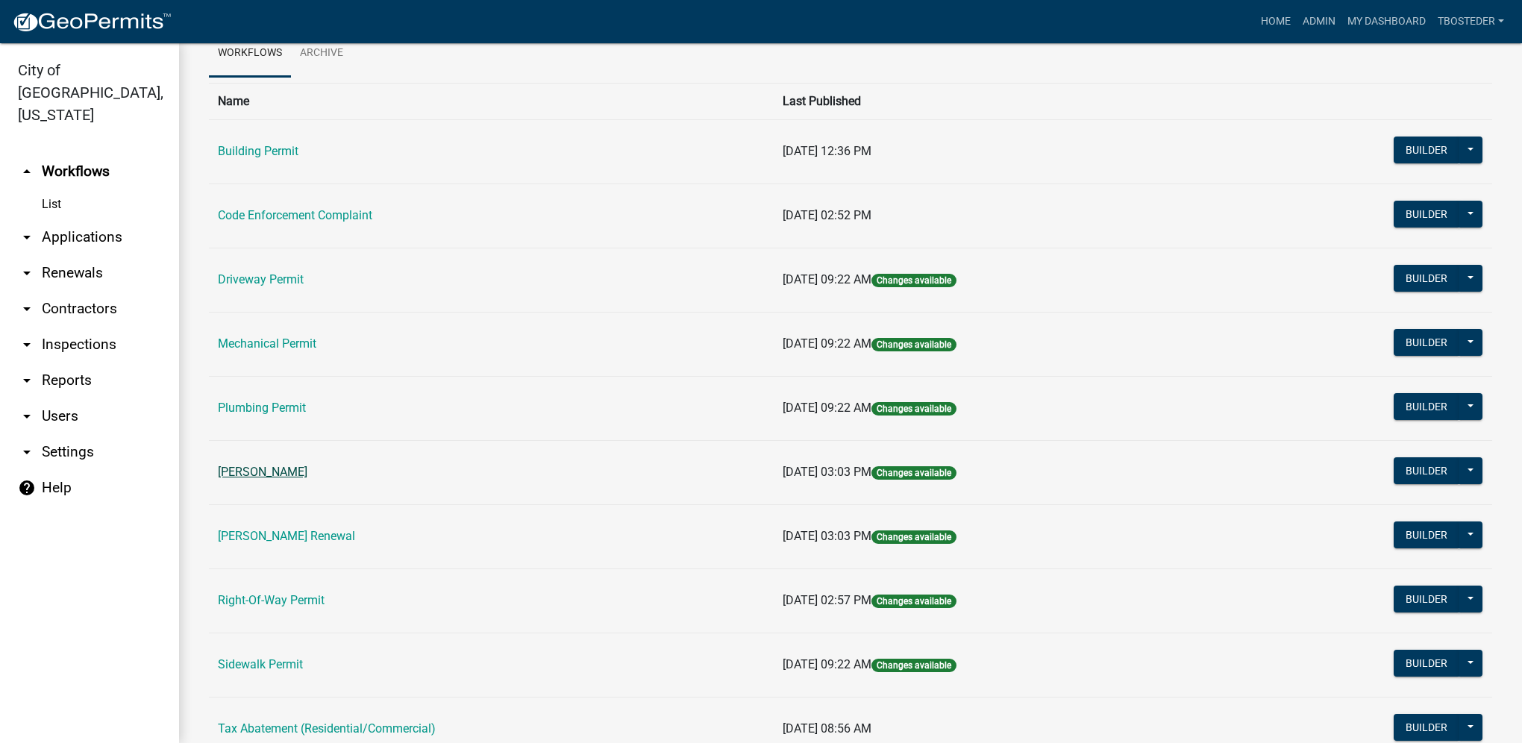
click at [305, 474] on link "[PERSON_NAME]" at bounding box center [263, 472] width 90 height 14
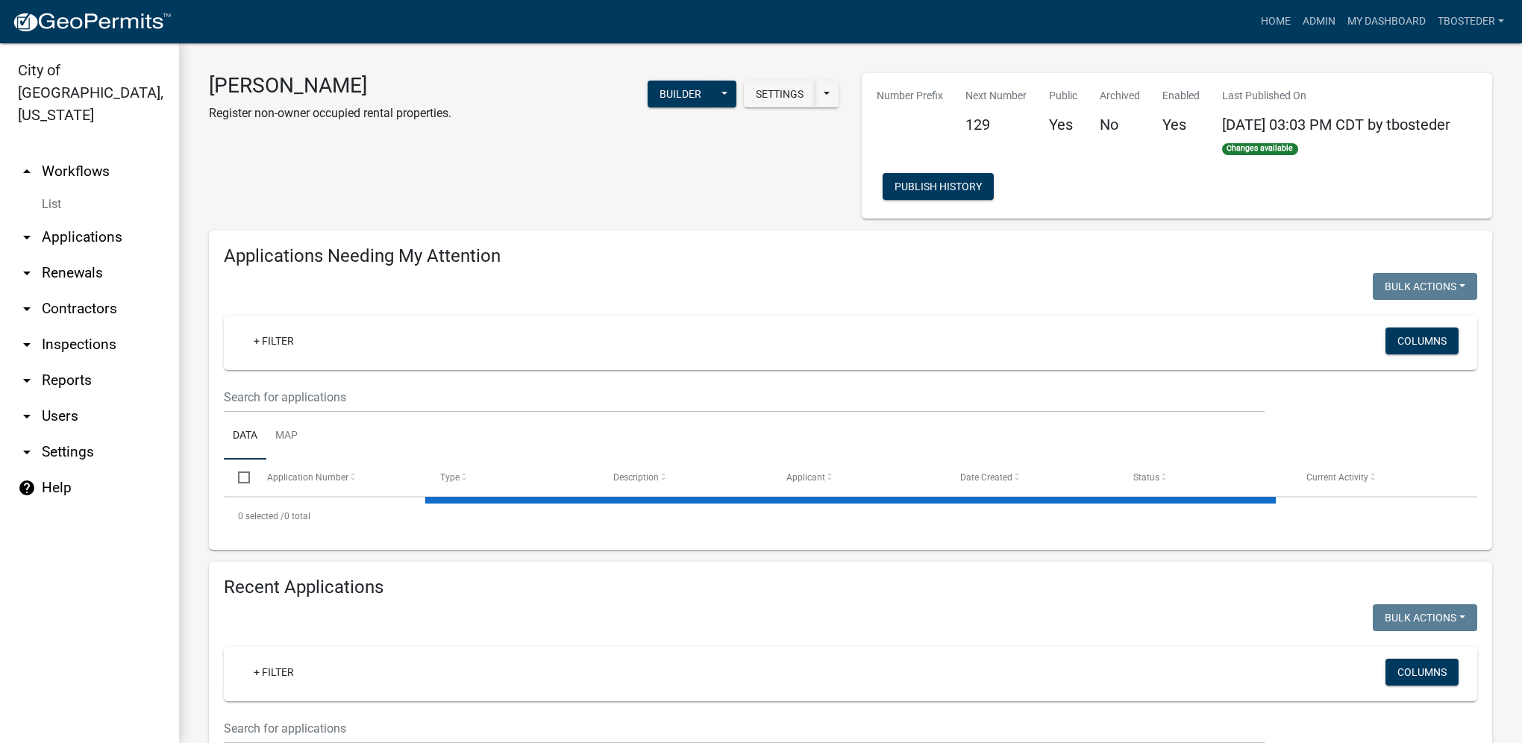
select select "1: 25"
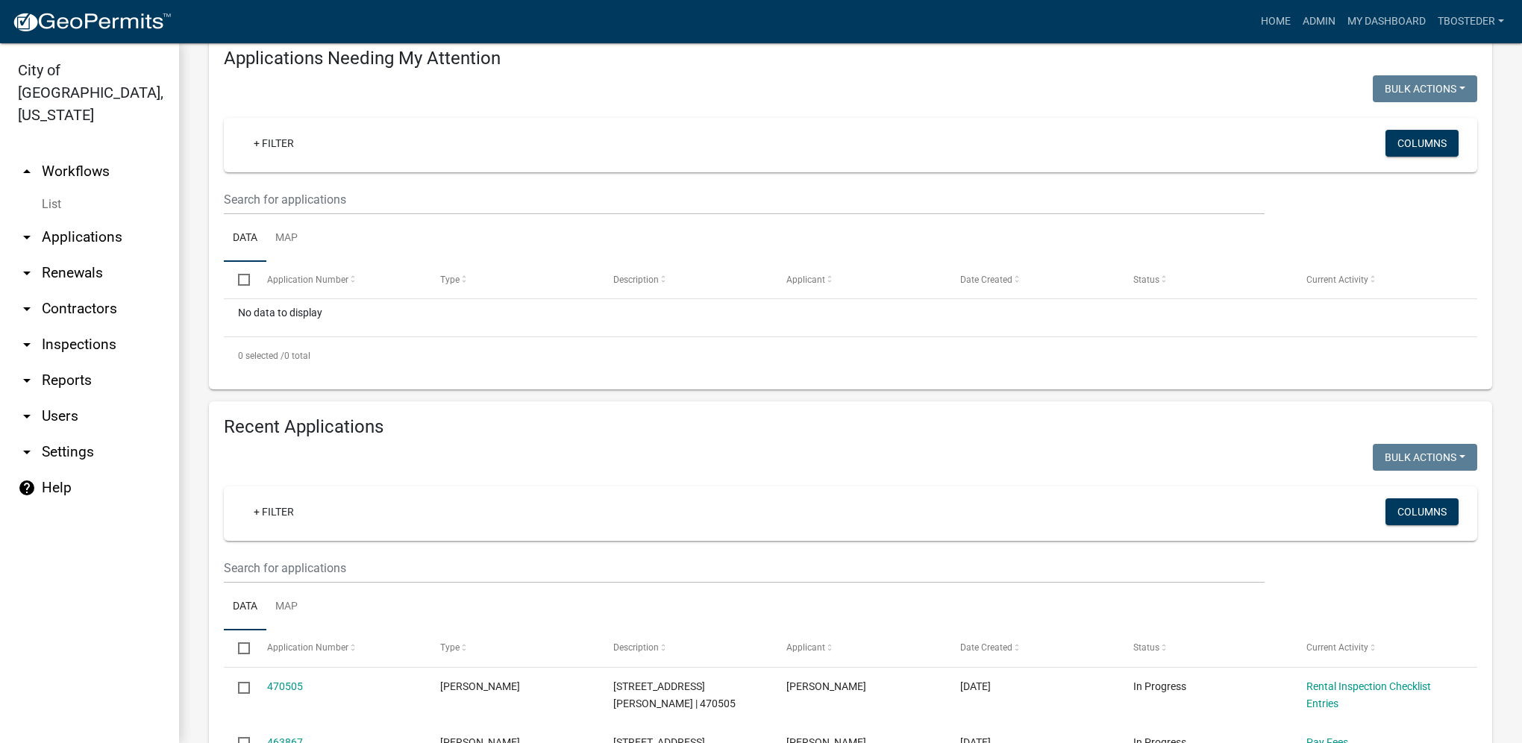
scroll to position [224, 0]
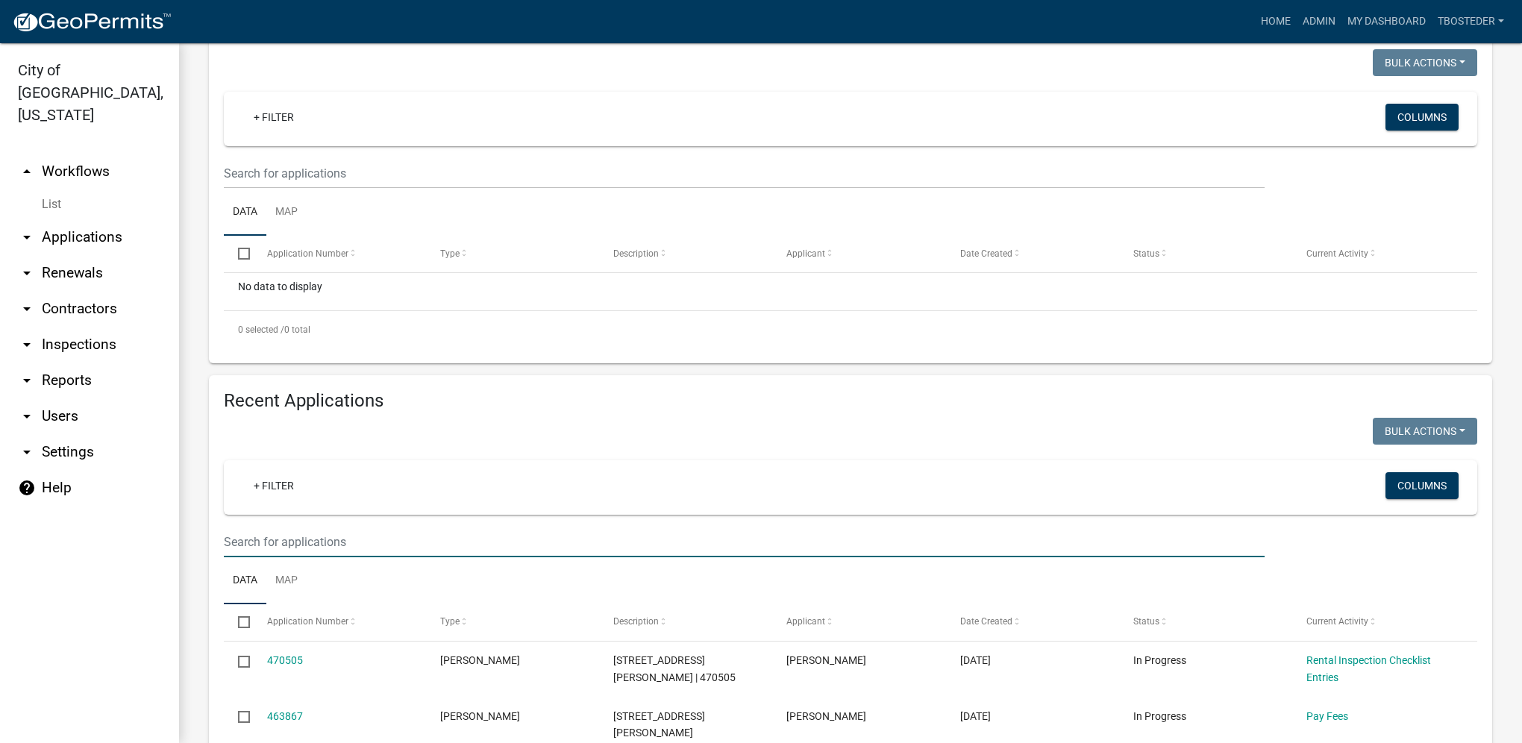
click at [421, 540] on input "text" at bounding box center [744, 542] width 1041 height 31
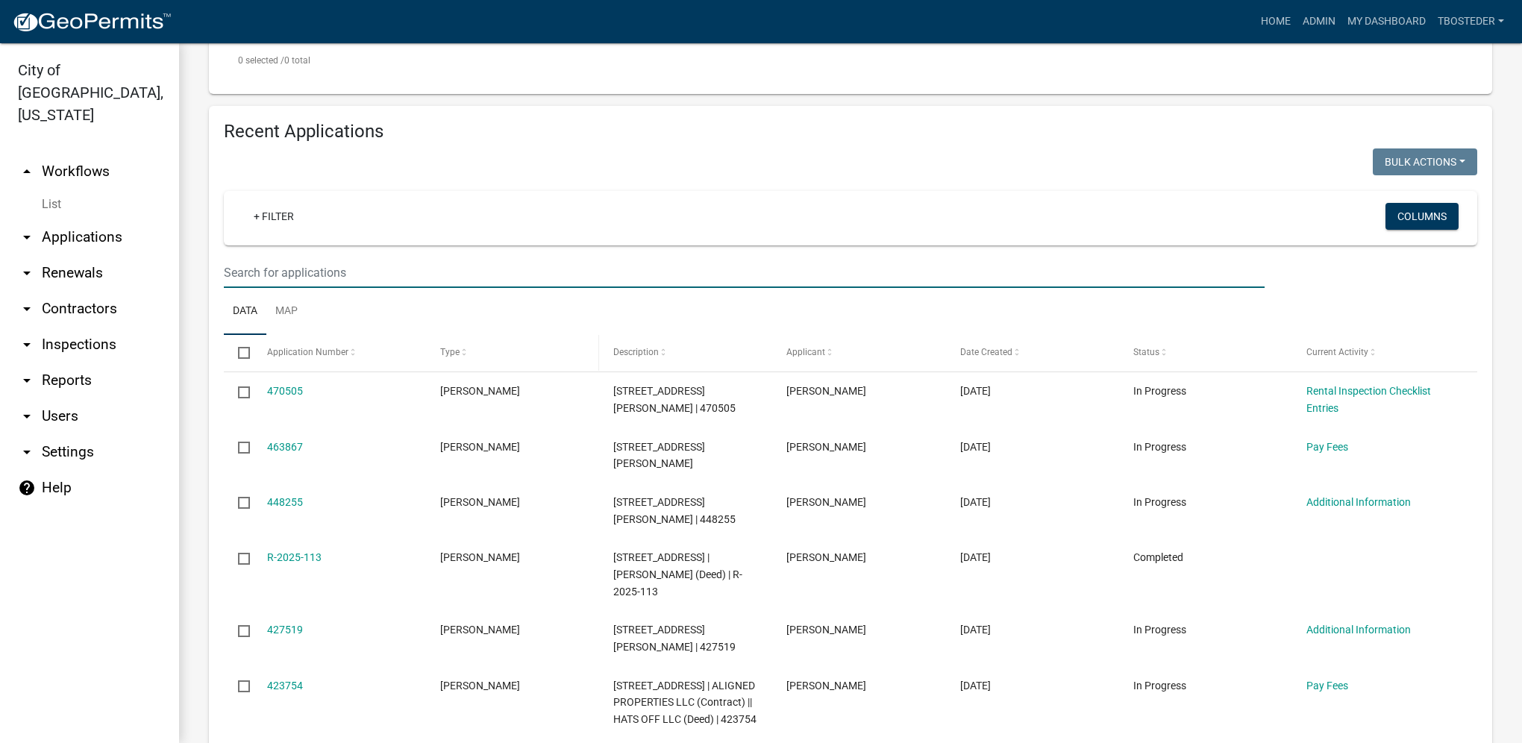
scroll to position [522, 0]
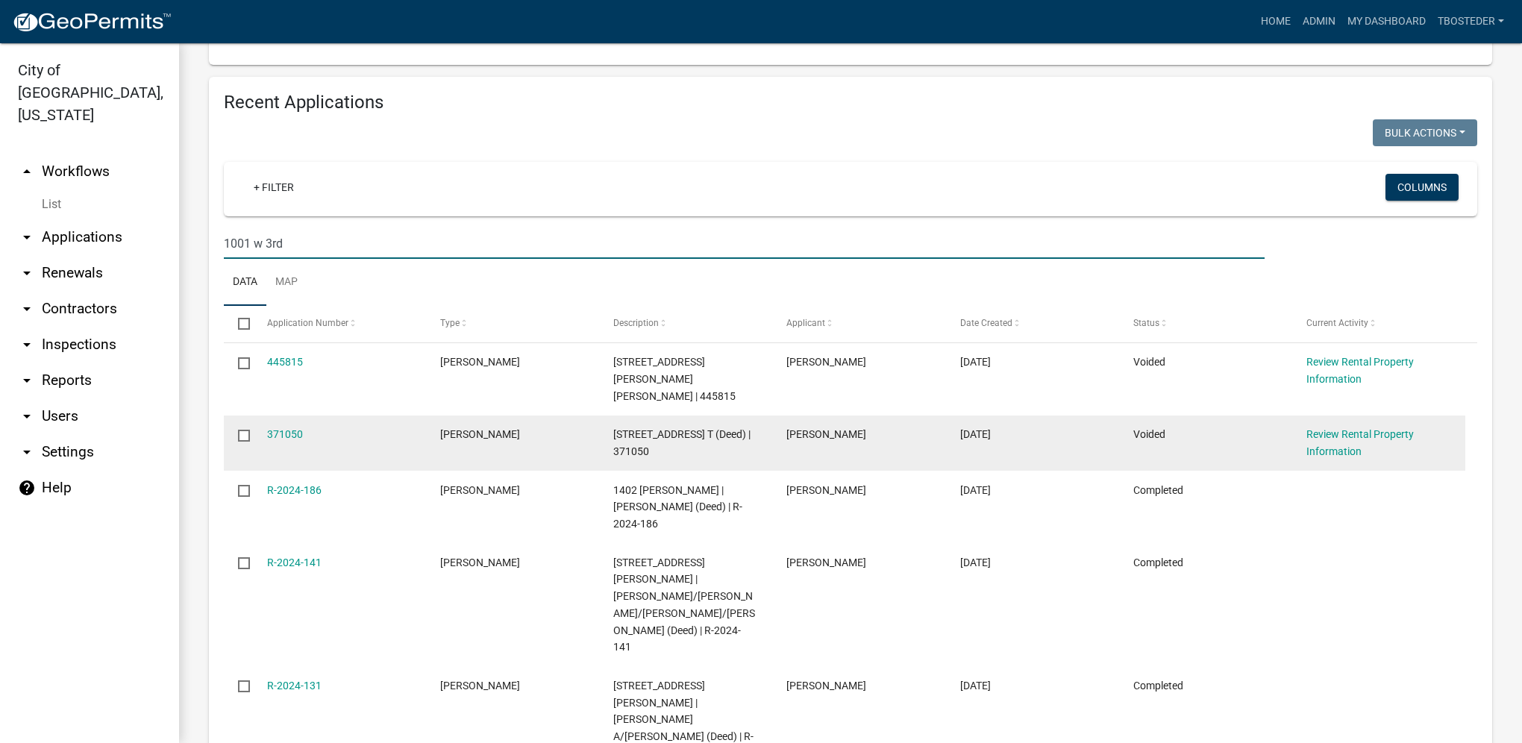
type input "1001 w 3rd"
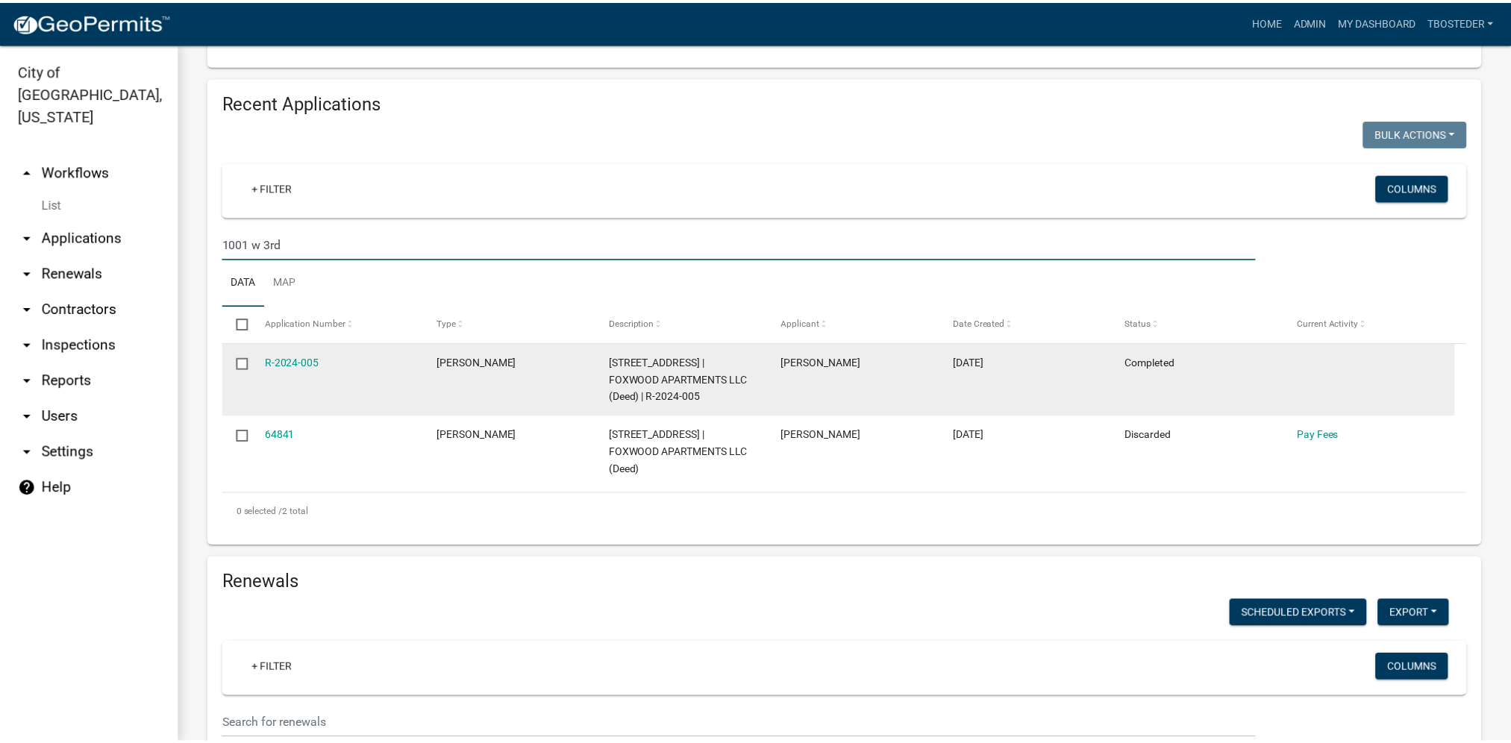
scroll to position [597, 0]
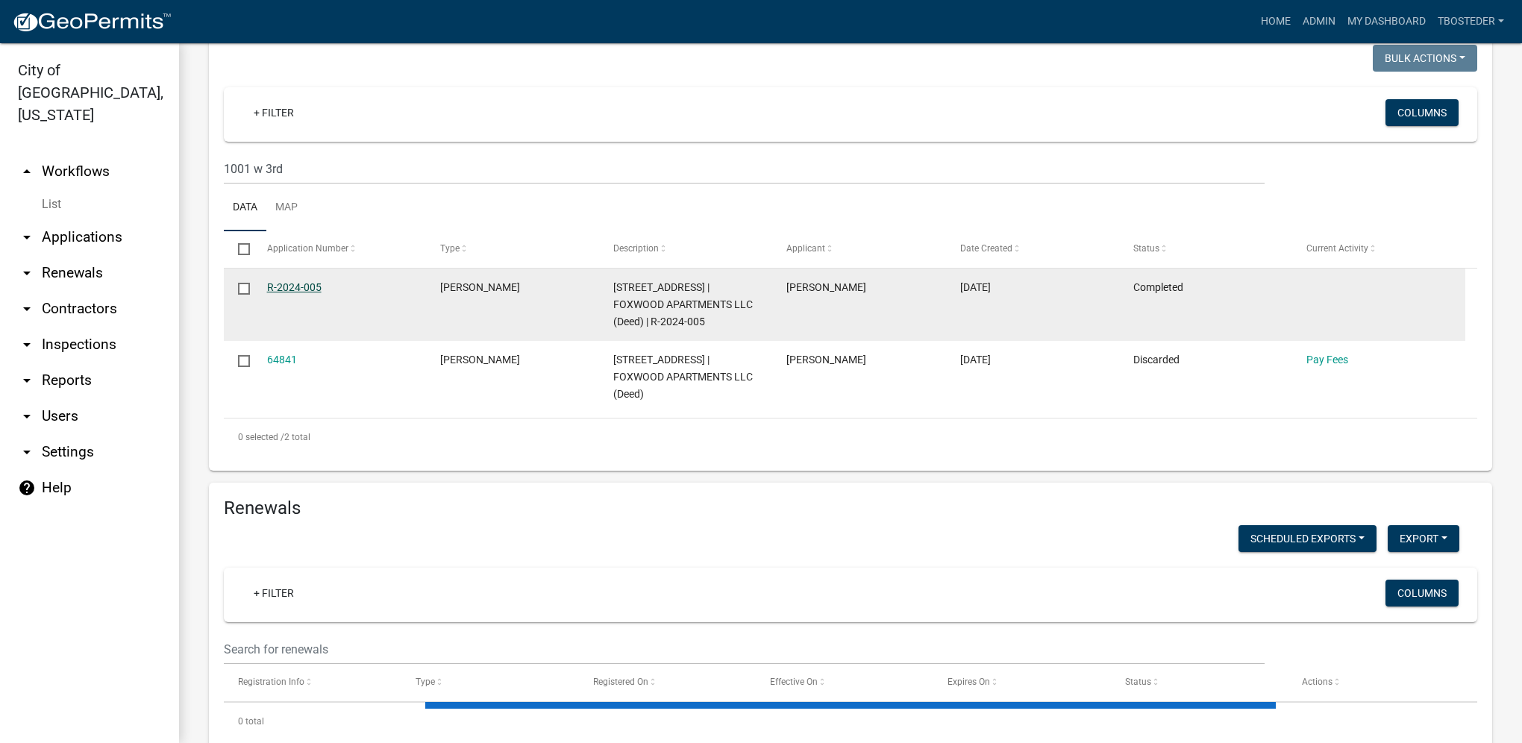
click at [302, 289] on link "R-2024-005" at bounding box center [294, 287] width 54 height 12
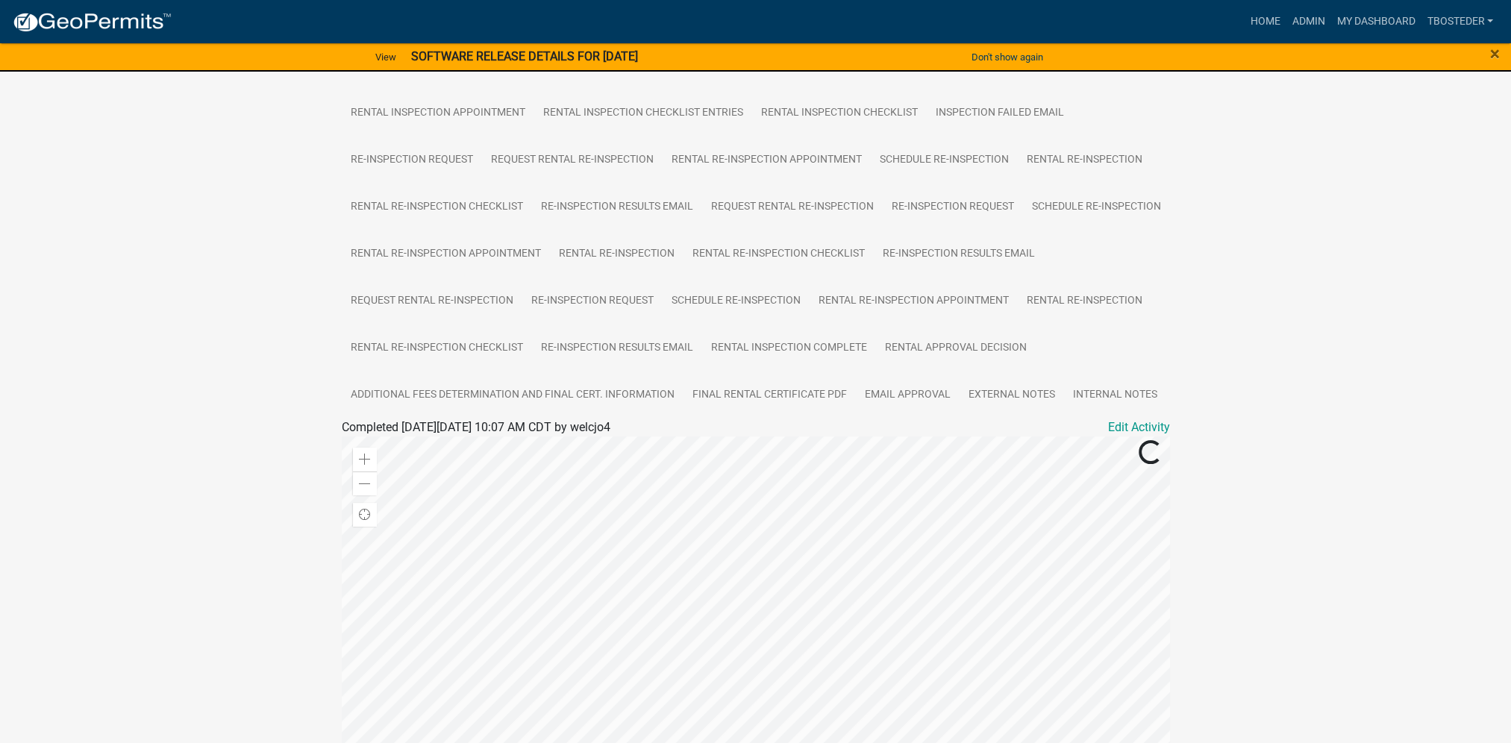
scroll to position [373, 0]
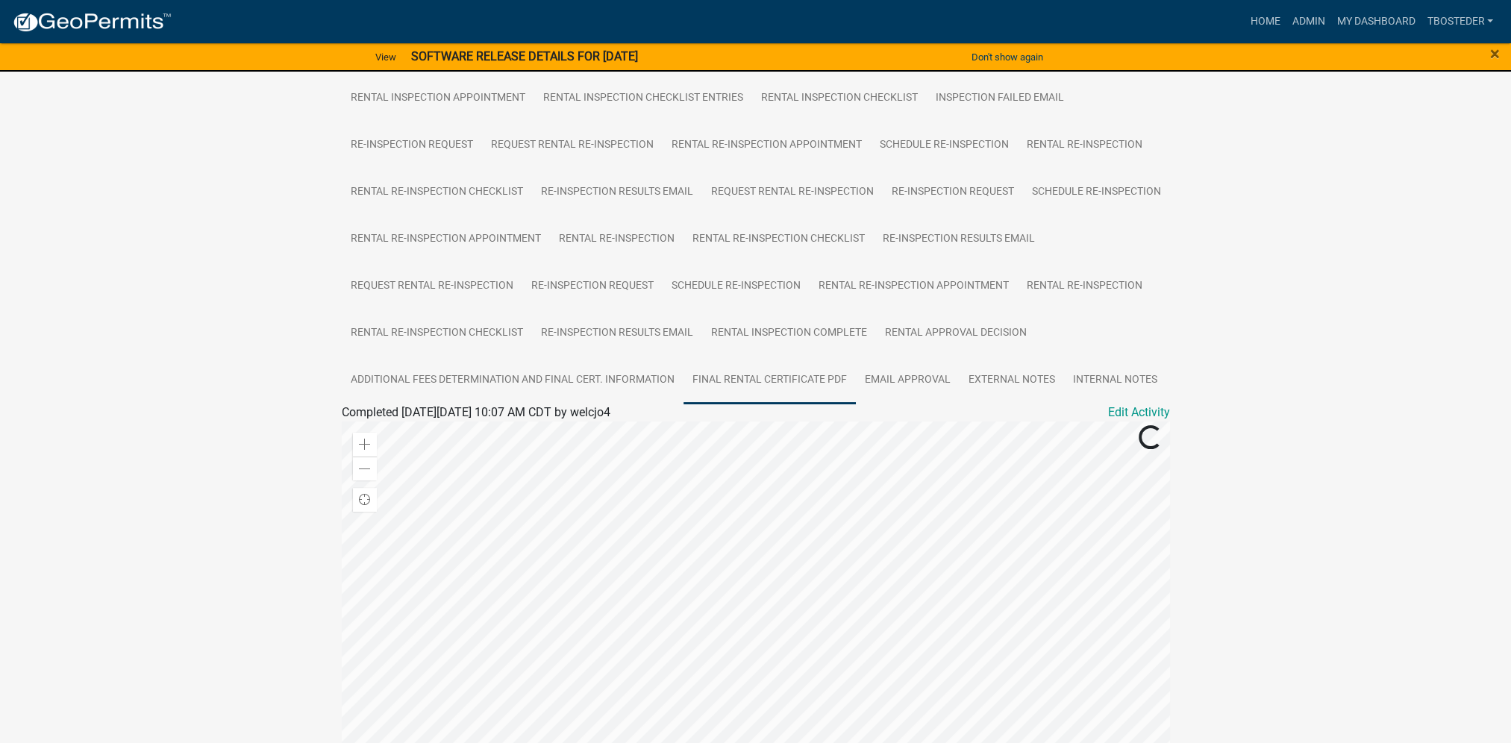
click at [683, 404] on link "Final Rental Certificate PDF" at bounding box center [769, 381] width 172 height 48
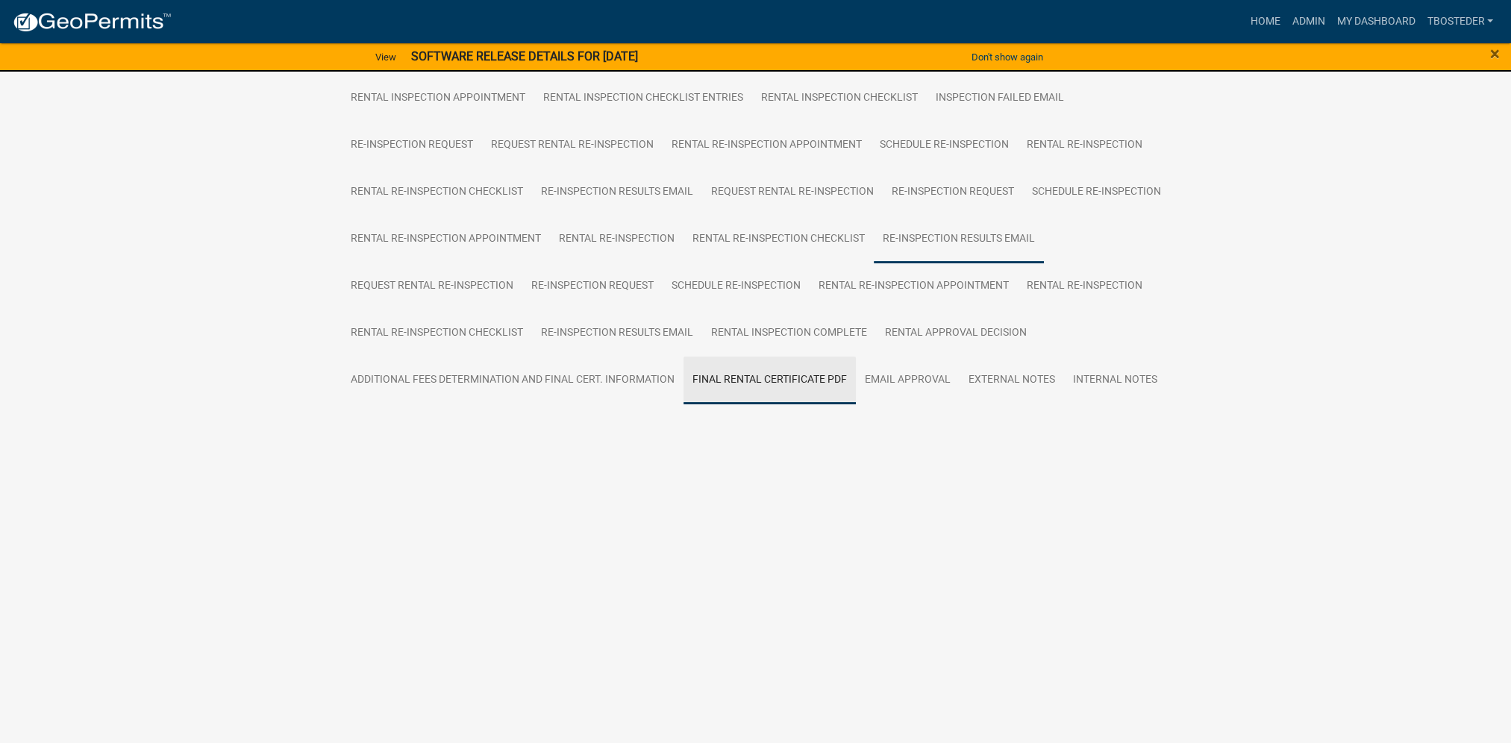
scroll to position [181, 0]
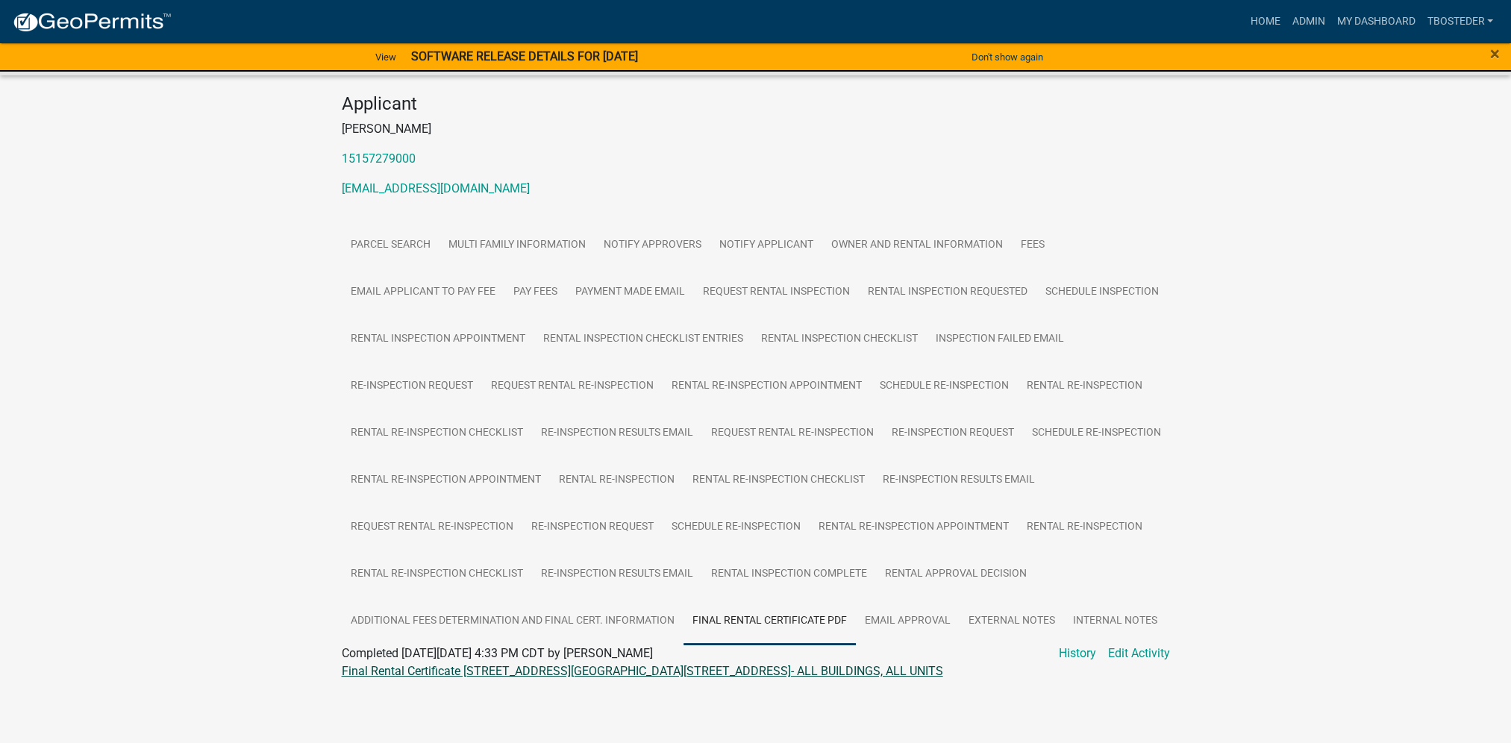
click at [474, 673] on link "Final Rental Certificate [STREET_ADDRESS][GEOGRAPHIC_DATA][STREET_ADDRESS]- ALL…" at bounding box center [642, 671] width 601 height 14
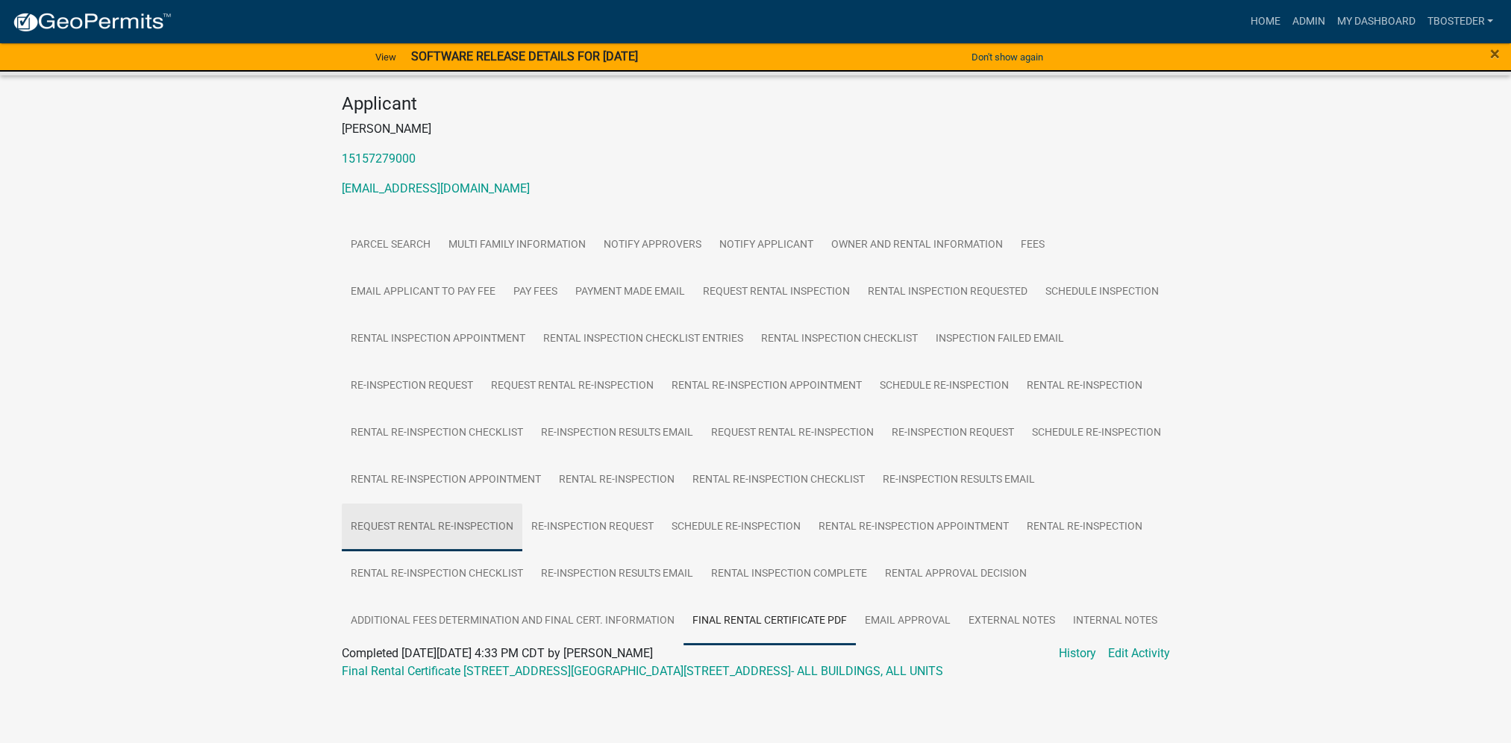
click at [522, 504] on link "Request Rental Re-Inspection" at bounding box center [432, 528] width 181 height 48
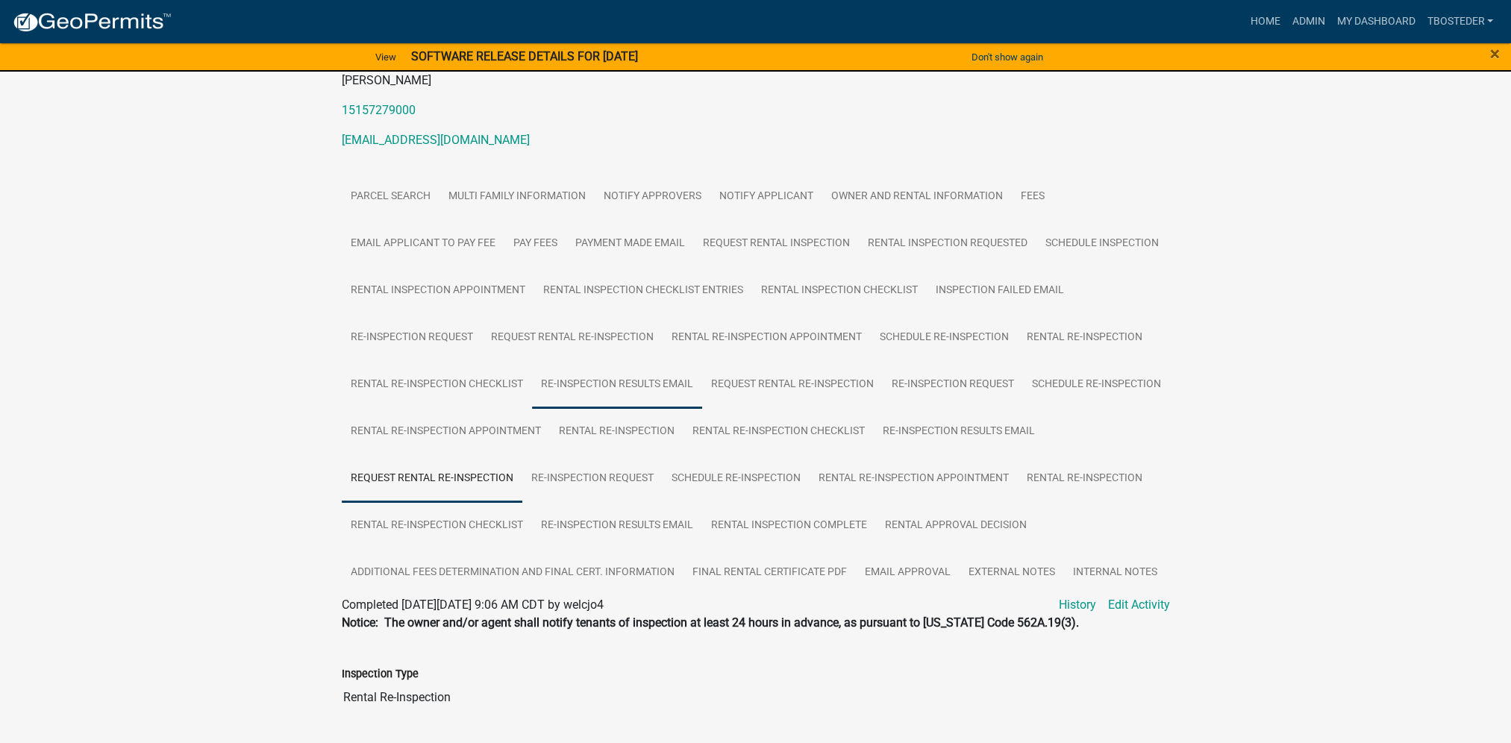
click at [702, 398] on link "Re-Inspection Results Email" at bounding box center [617, 385] width 170 height 48
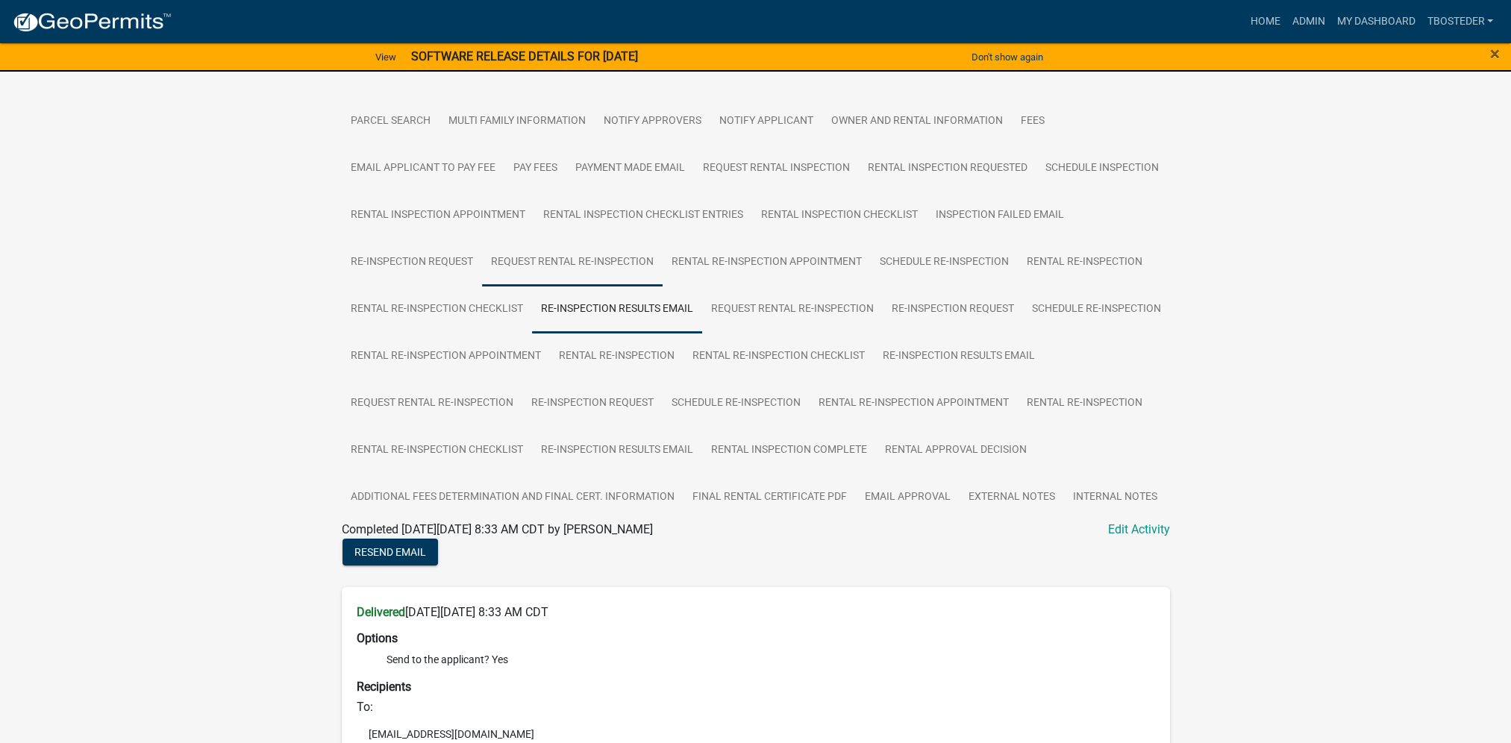
scroll to position [255, 0]
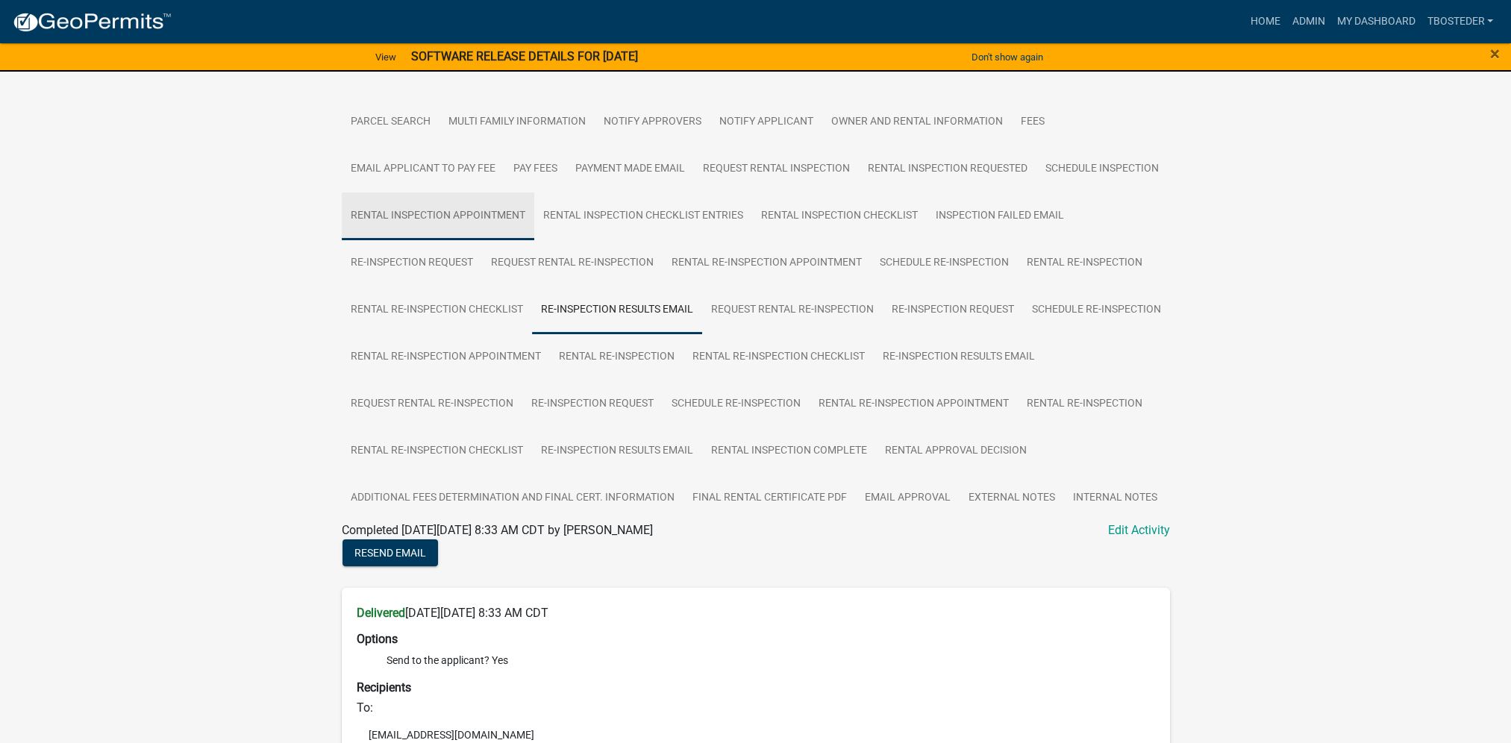
click at [534, 225] on link "Rental Inspection Appointment" at bounding box center [438, 216] width 192 height 48
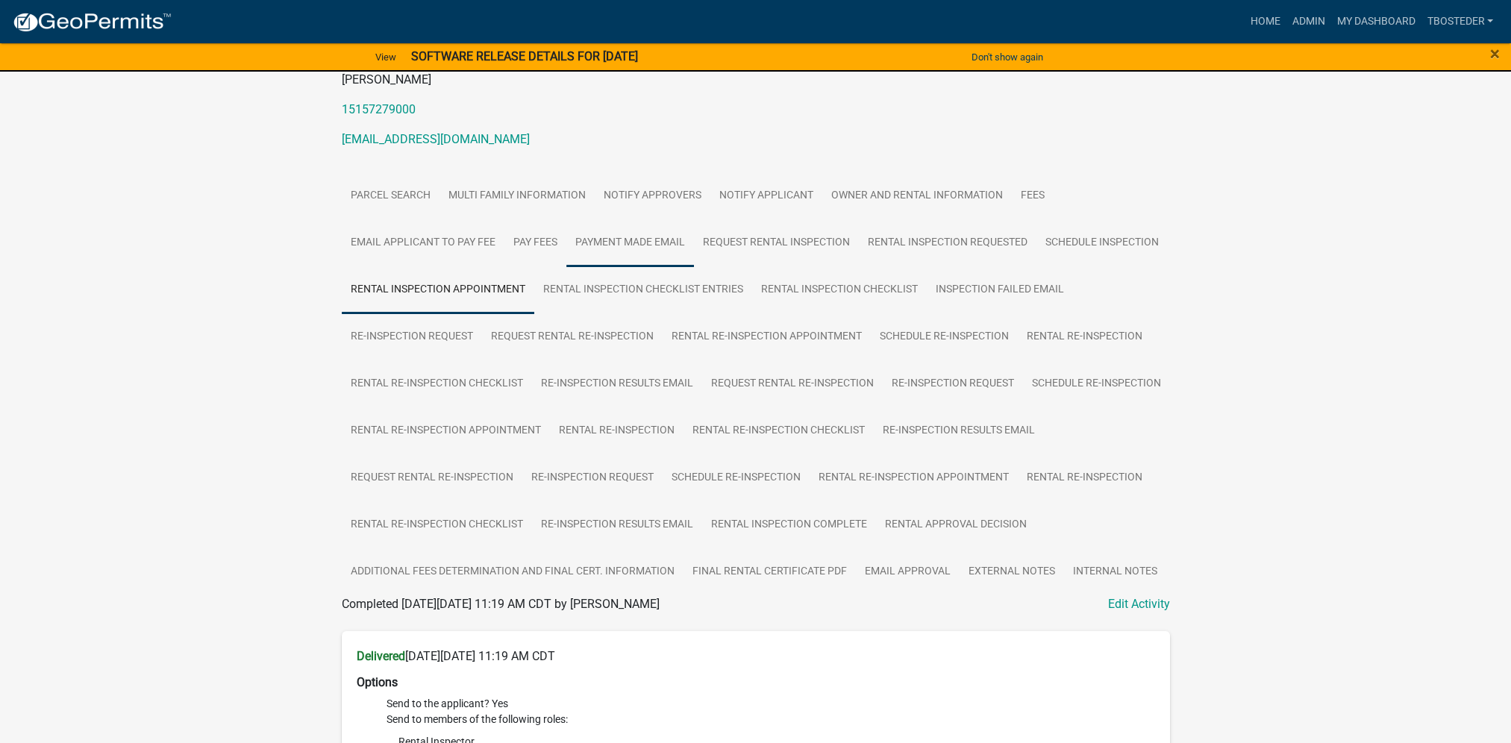
scroll to position [181, 0]
click at [797, 242] on link "Request Rental Inspection" at bounding box center [776, 244] width 165 height 48
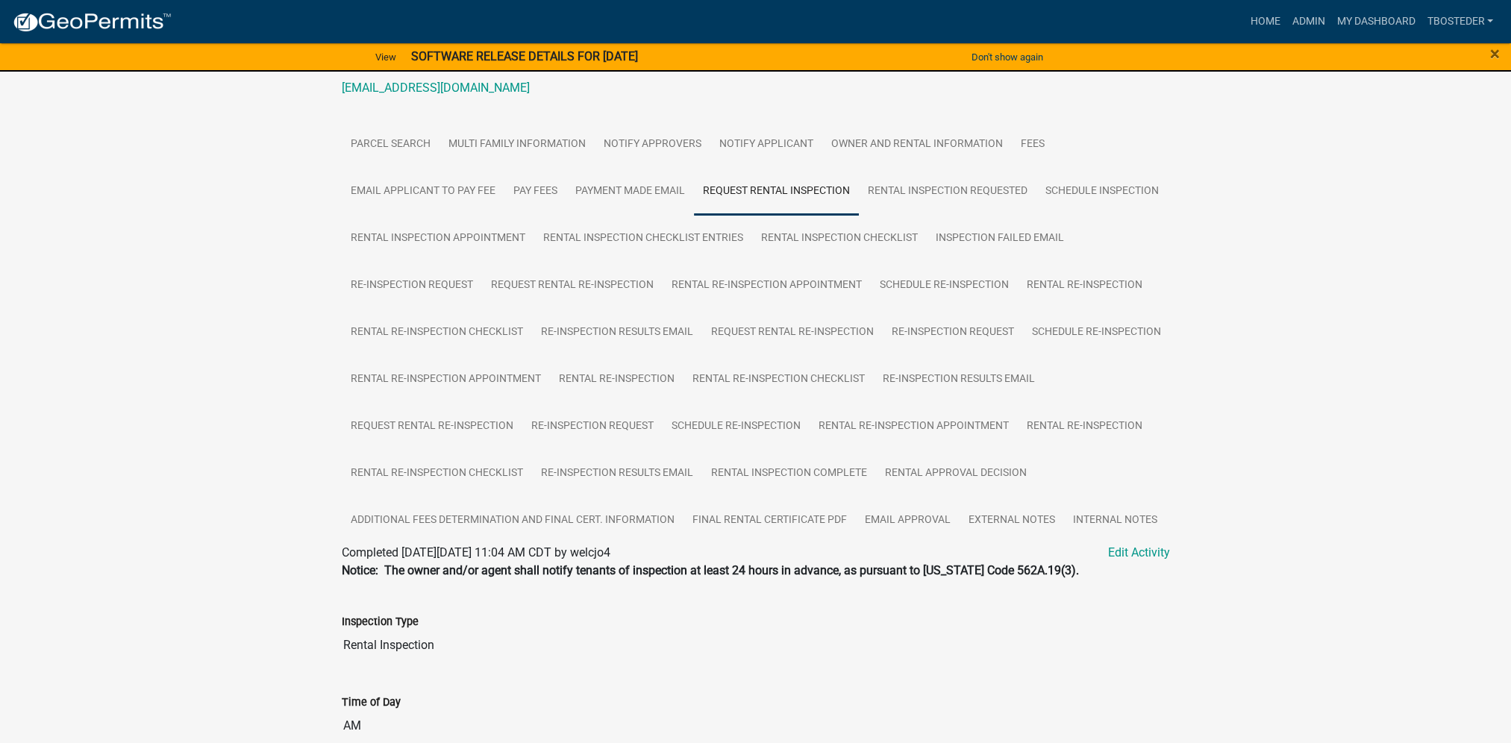
scroll to position [196, 0]
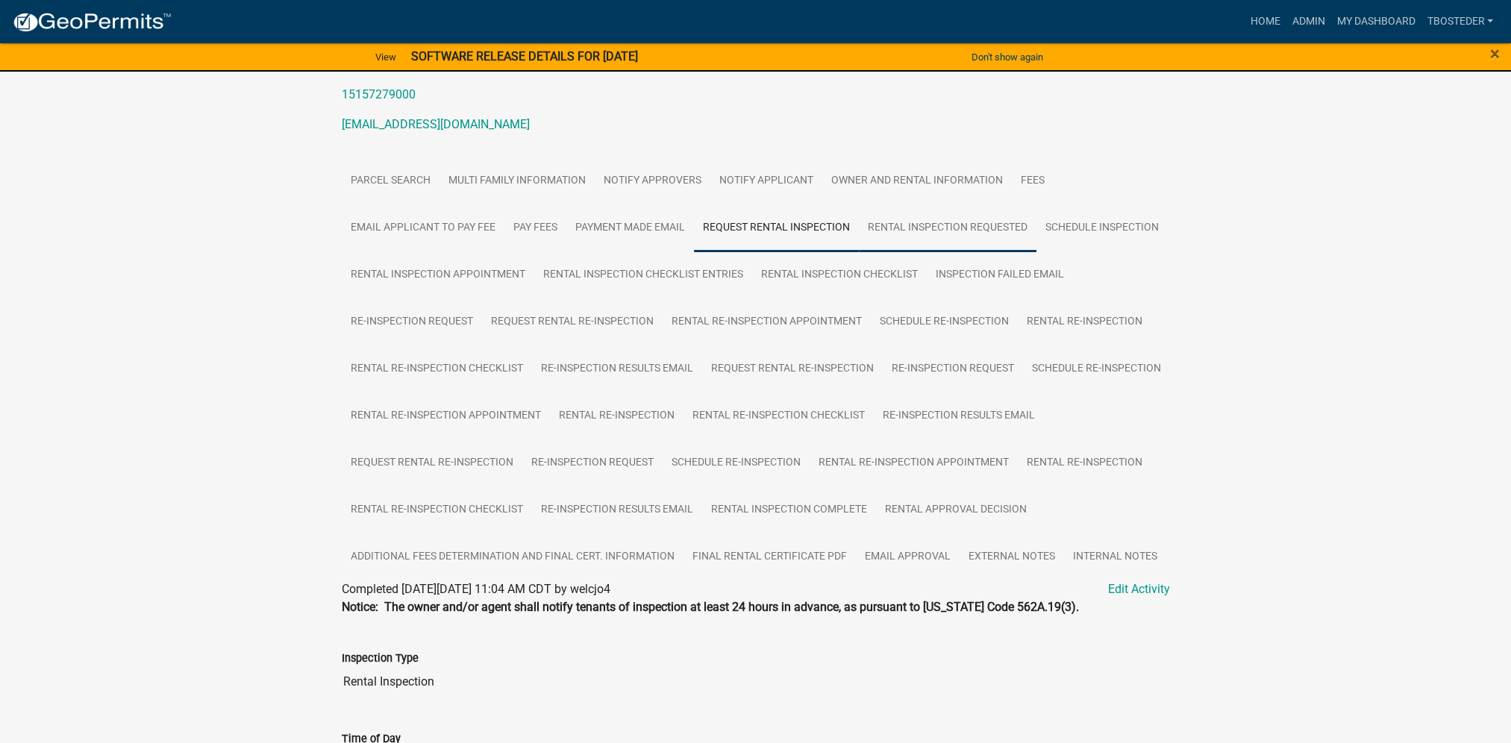
click at [945, 240] on link "Rental Inspection Requested" at bounding box center [948, 228] width 178 height 48
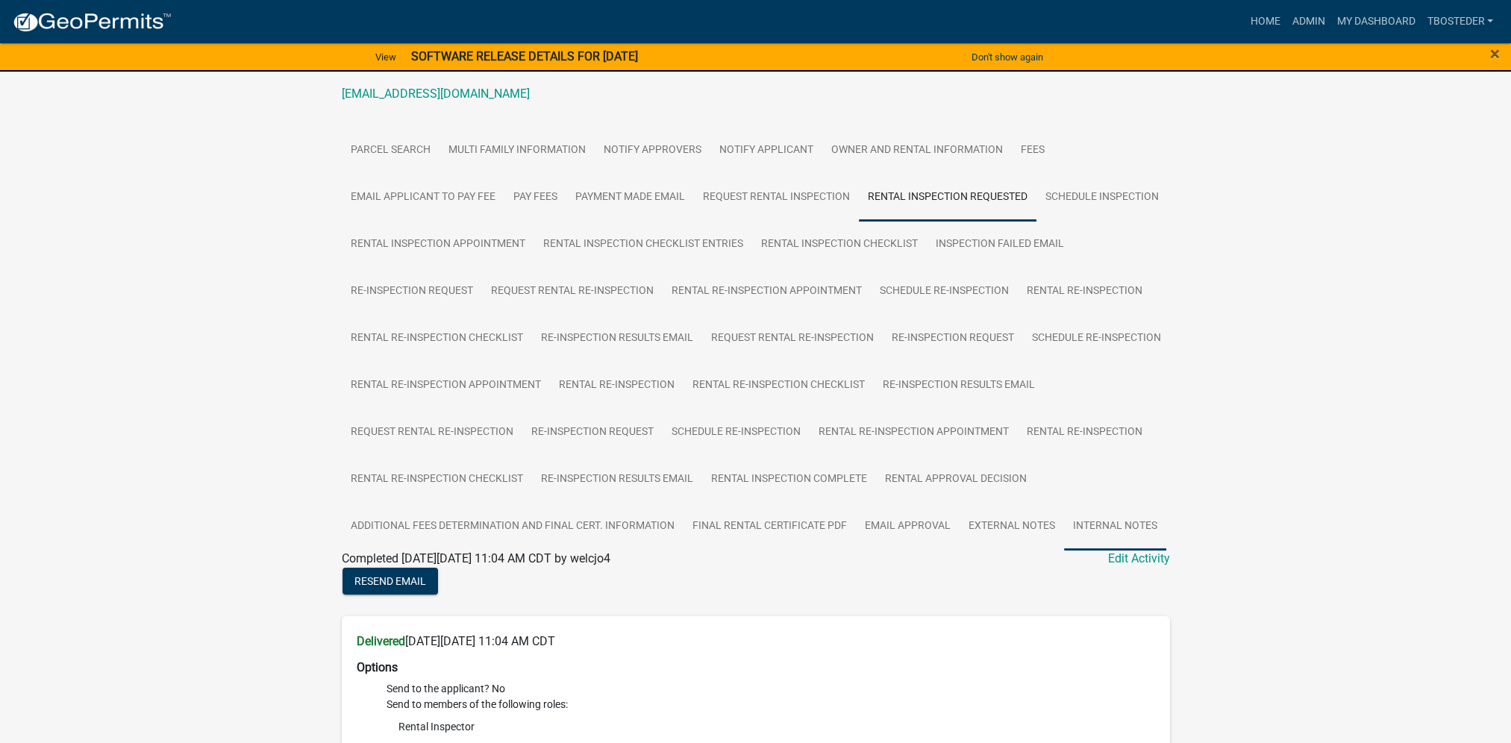
scroll to position [152, 0]
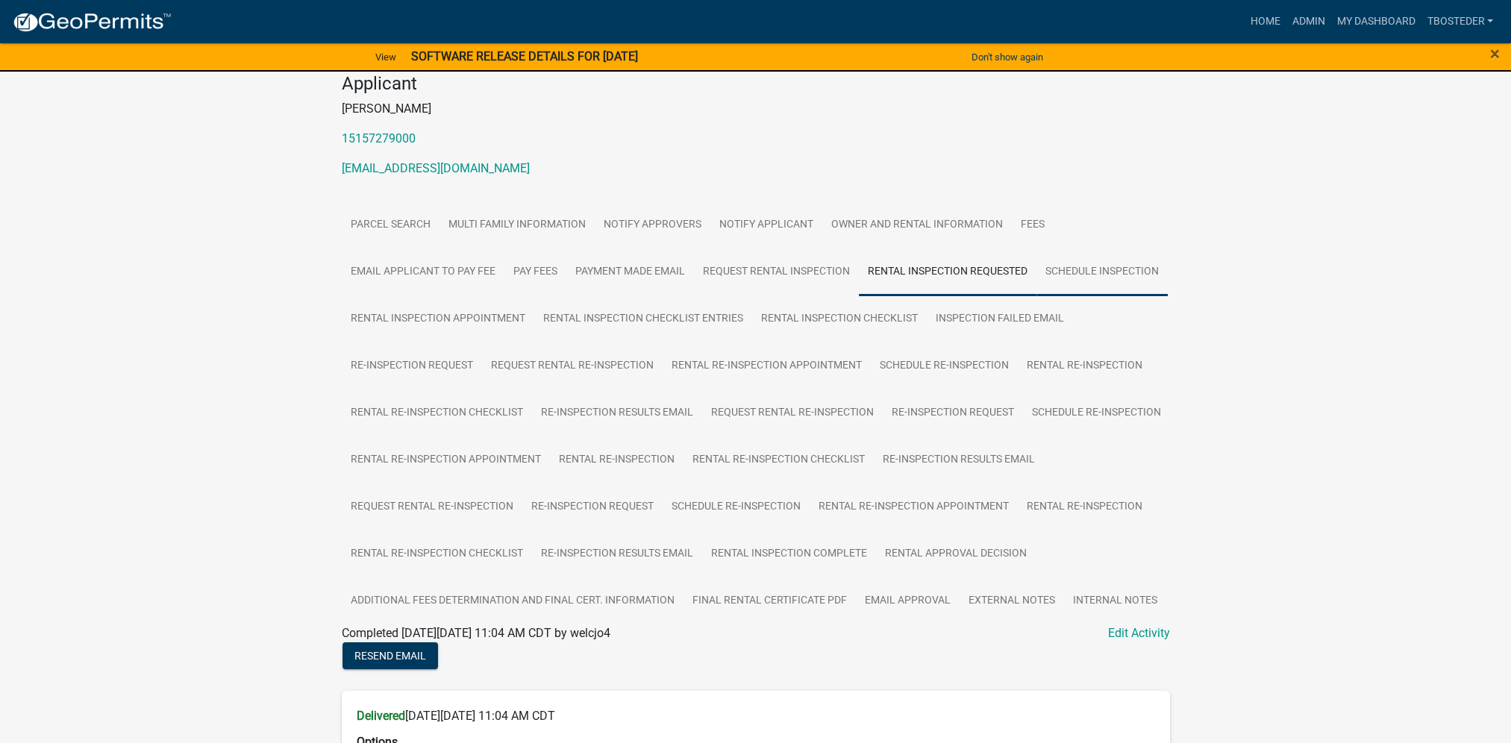
click at [1036, 296] on link "Schedule Inspection" at bounding box center [1101, 272] width 131 height 48
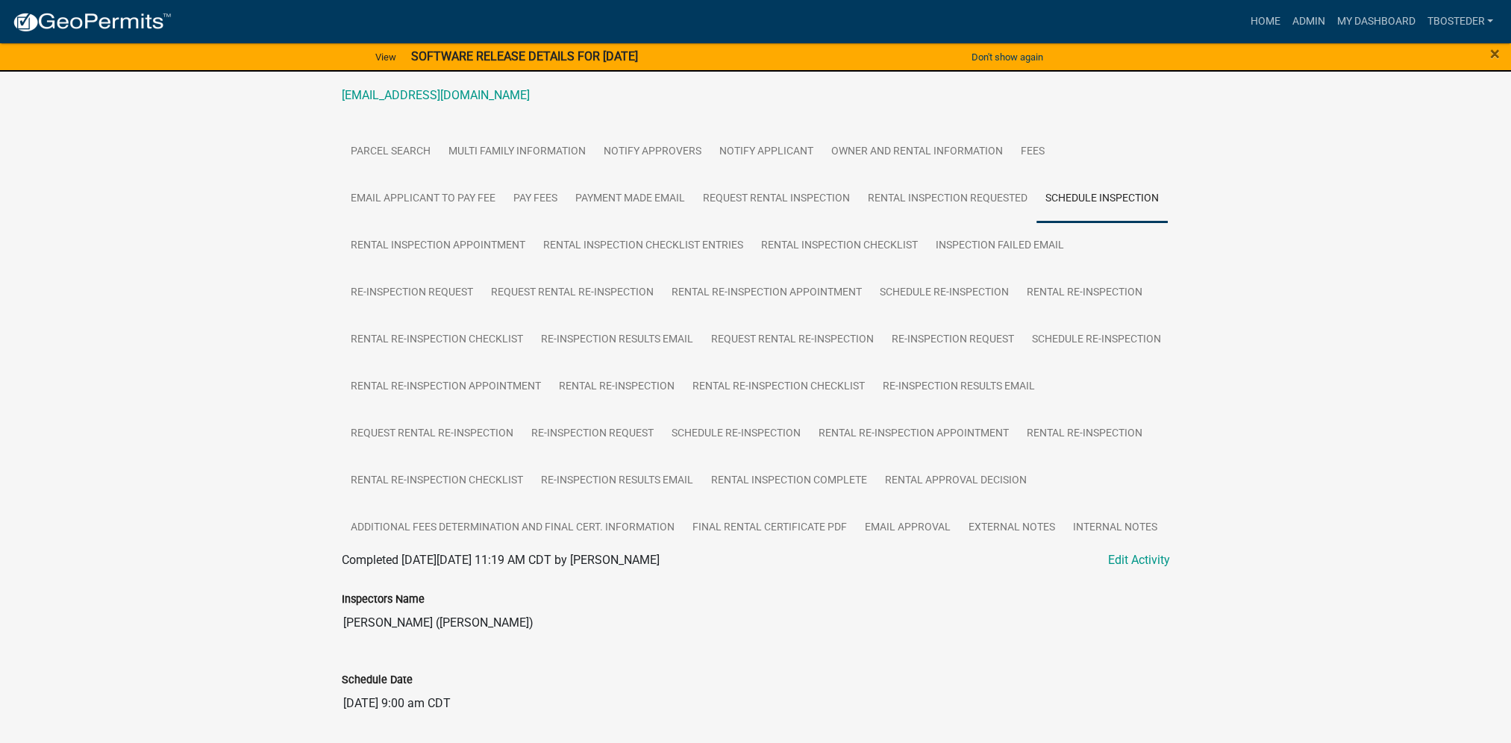
scroll to position [0, 0]
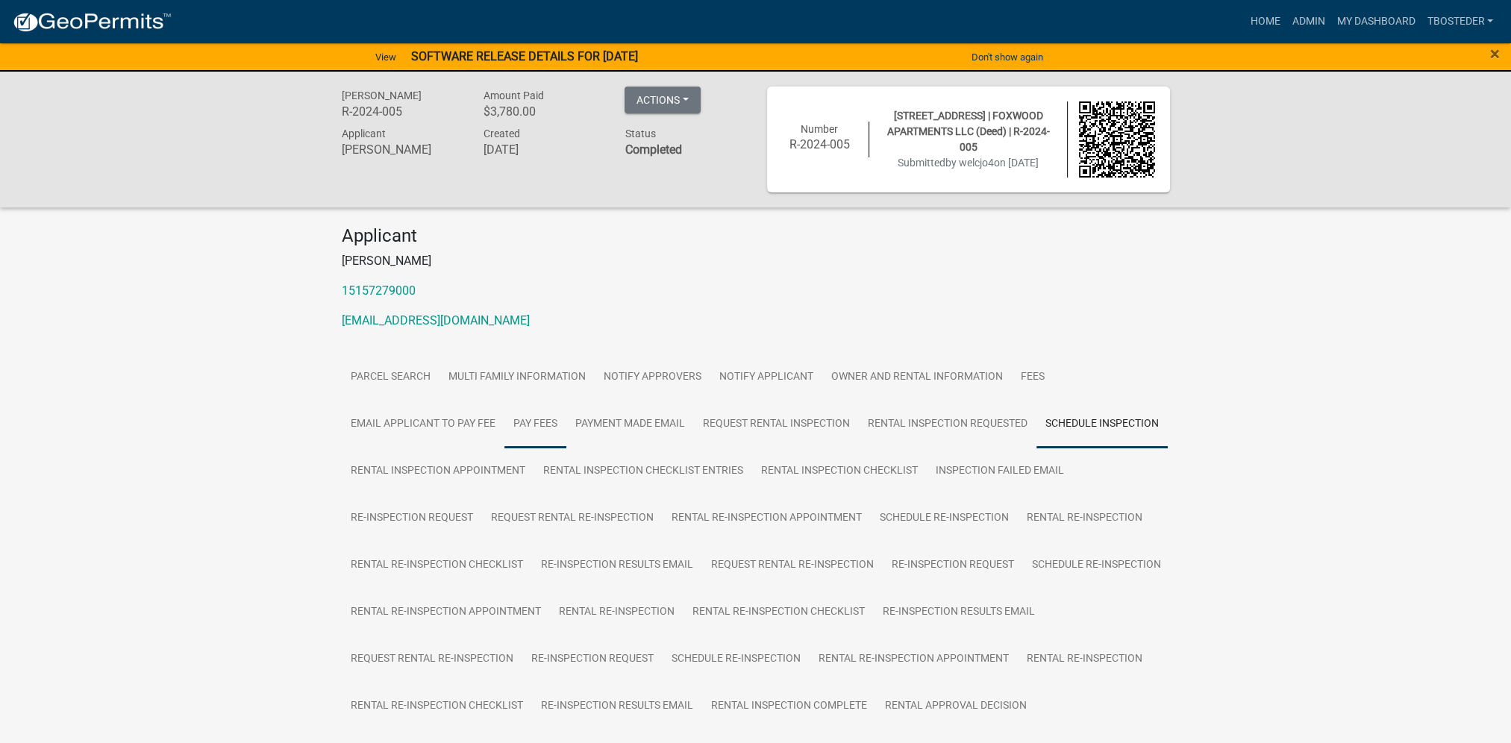
click at [531, 442] on link "Pay Fees" at bounding box center [535, 425] width 62 height 48
click at [531, 461] on link "Rental Inspection Appointment" at bounding box center [438, 472] width 192 height 48
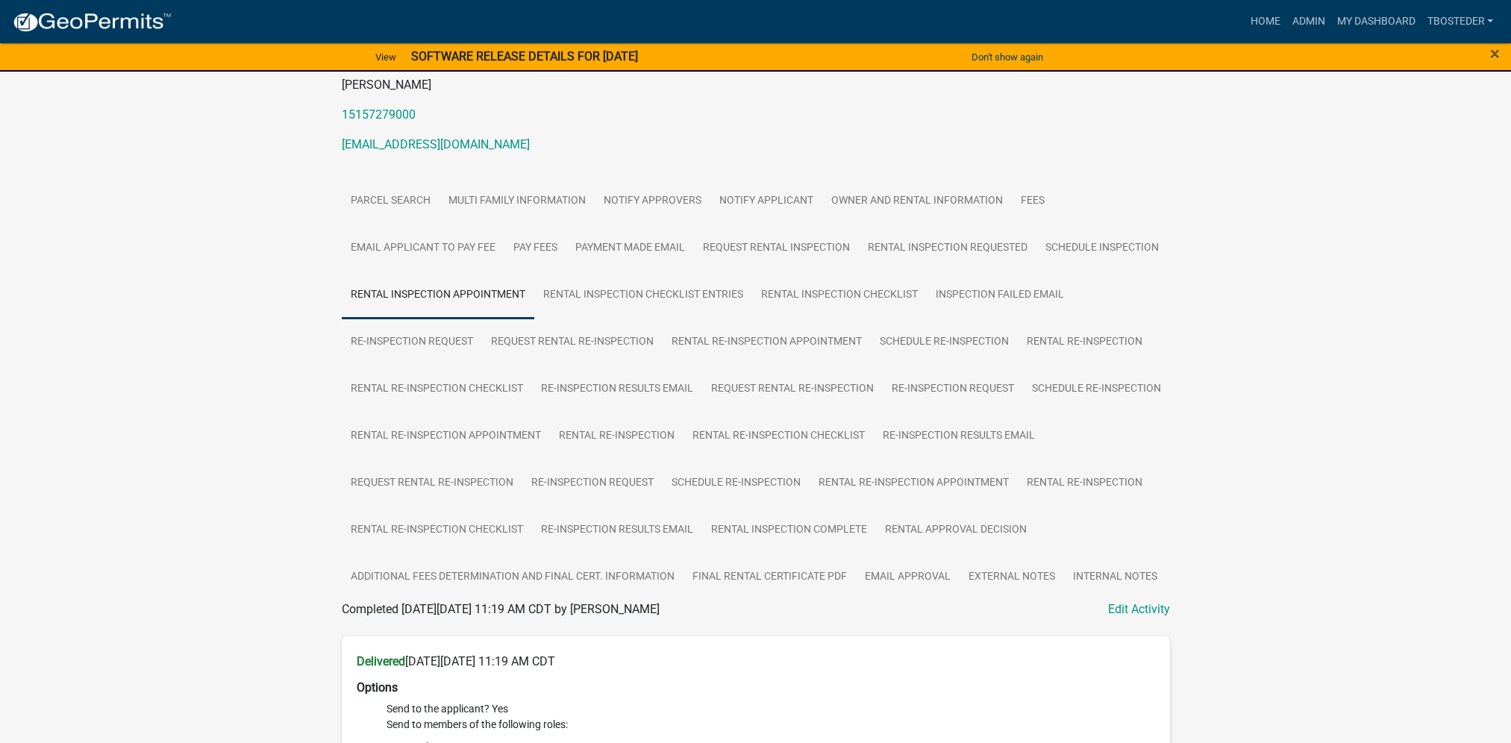
scroll to position [149, 0]
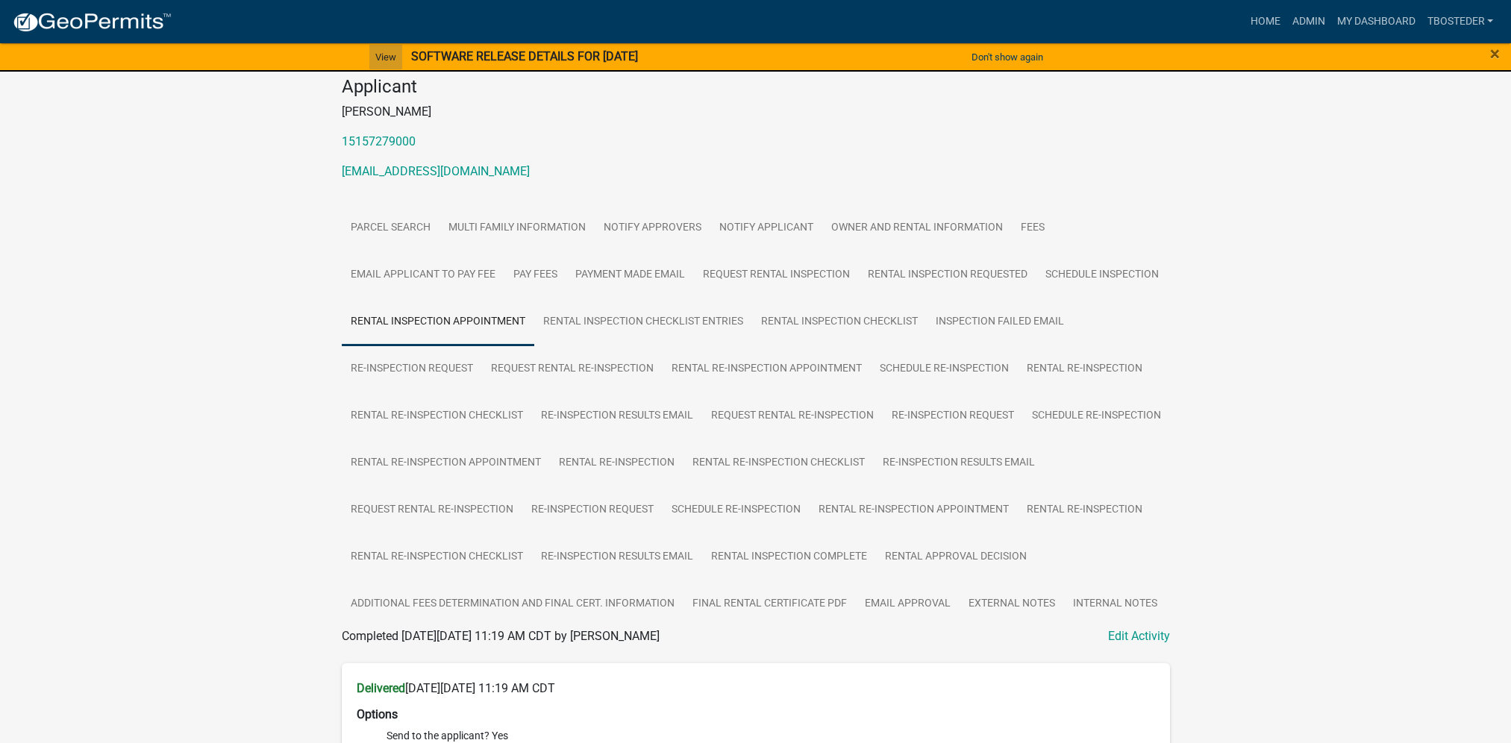
click at [378, 51] on link "View" at bounding box center [385, 57] width 33 height 25
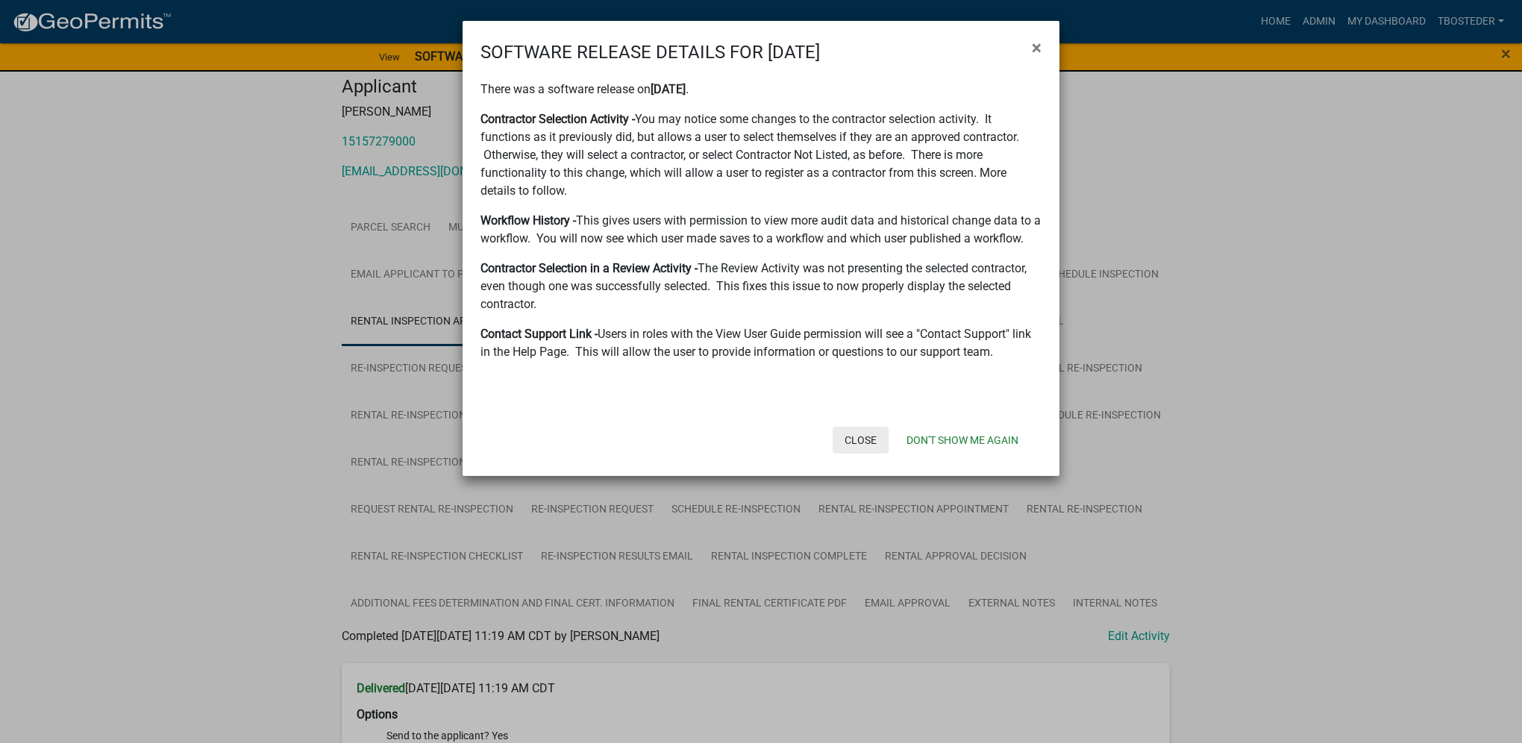
click at [867, 438] on button "Close" at bounding box center [860, 440] width 56 height 27
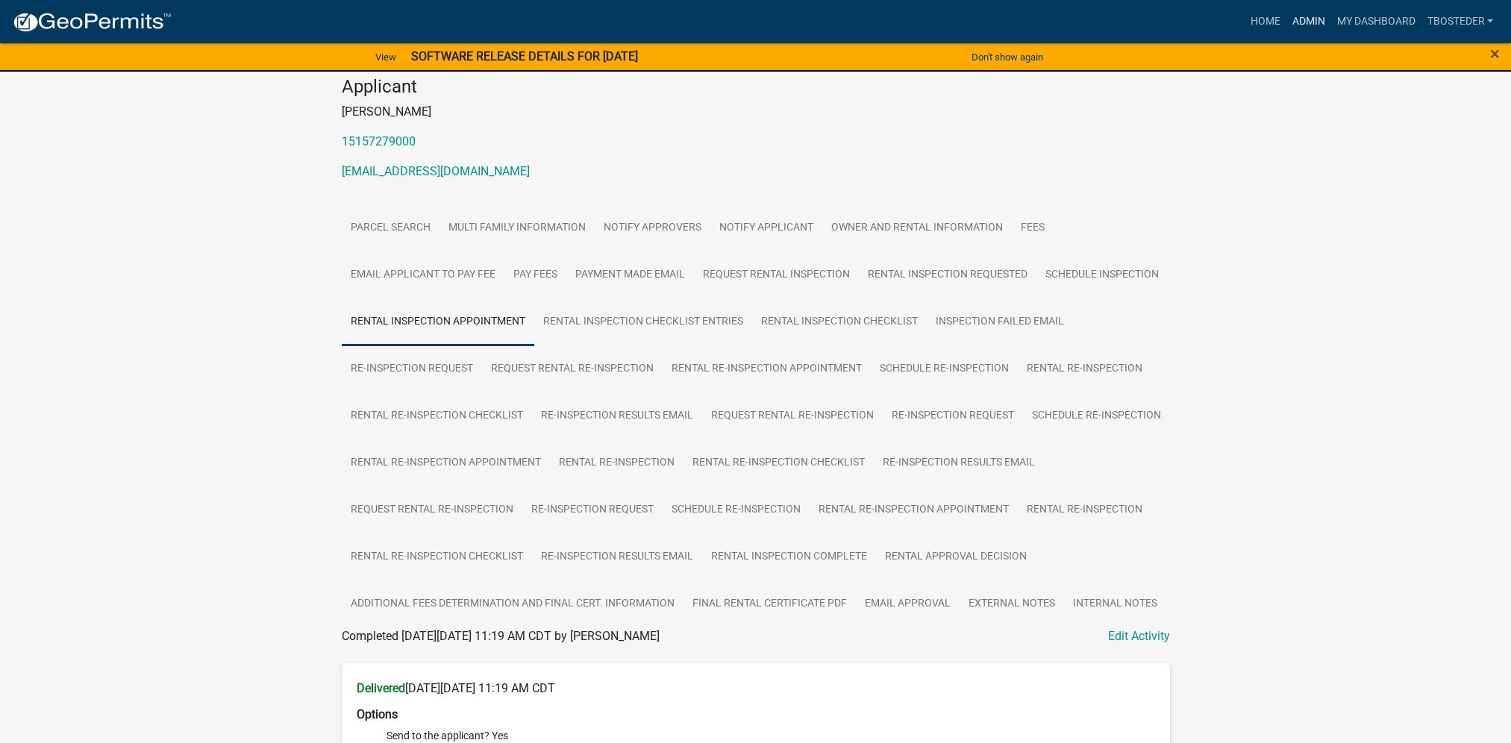
drag, startPoint x: 1295, startPoint y: 28, endPoint x: 1224, endPoint y: 4, distance: 74.8
click at [1295, 28] on link "Admin" at bounding box center [1307, 21] width 45 height 28
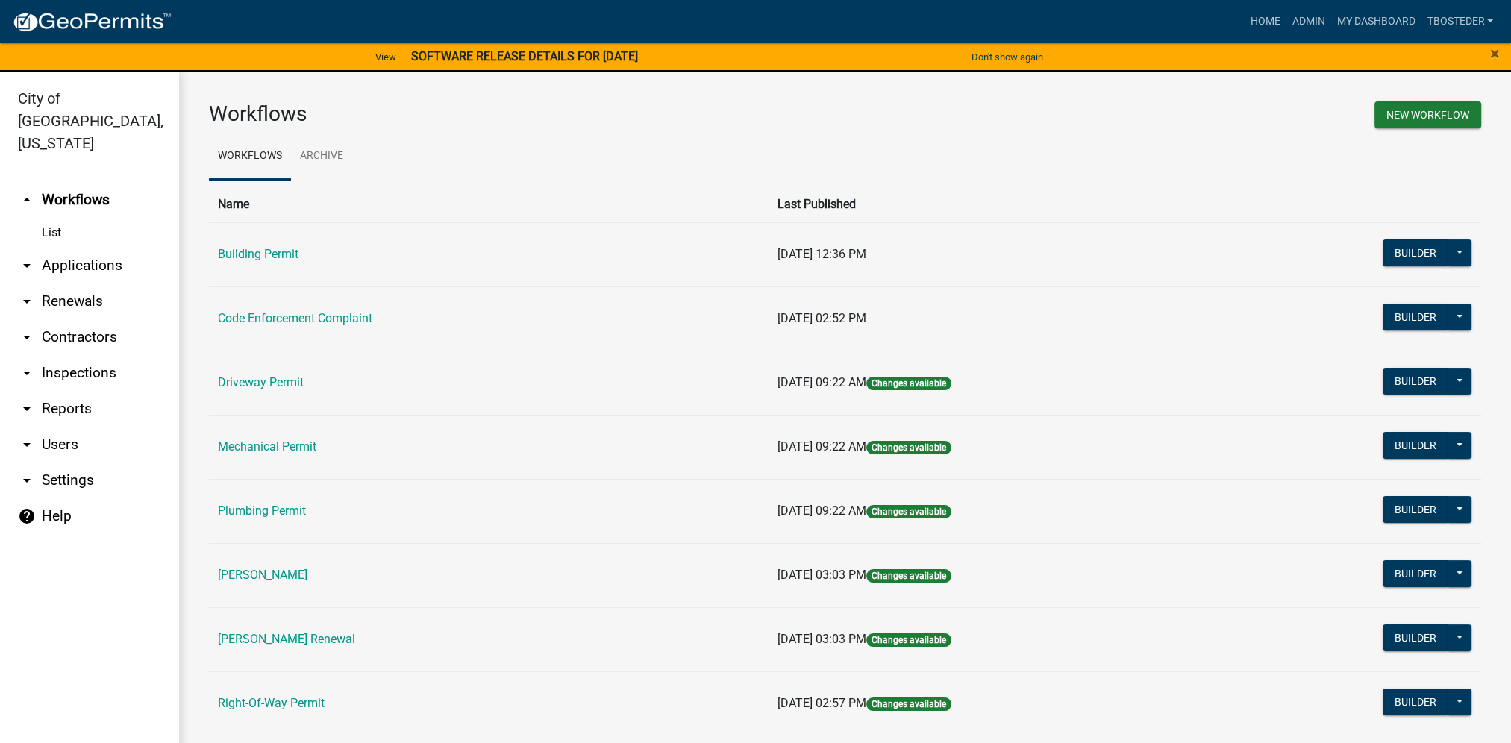
click at [265, 578] on link "[PERSON_NAME]" at bounding box center [263, 575] width 90 height 14
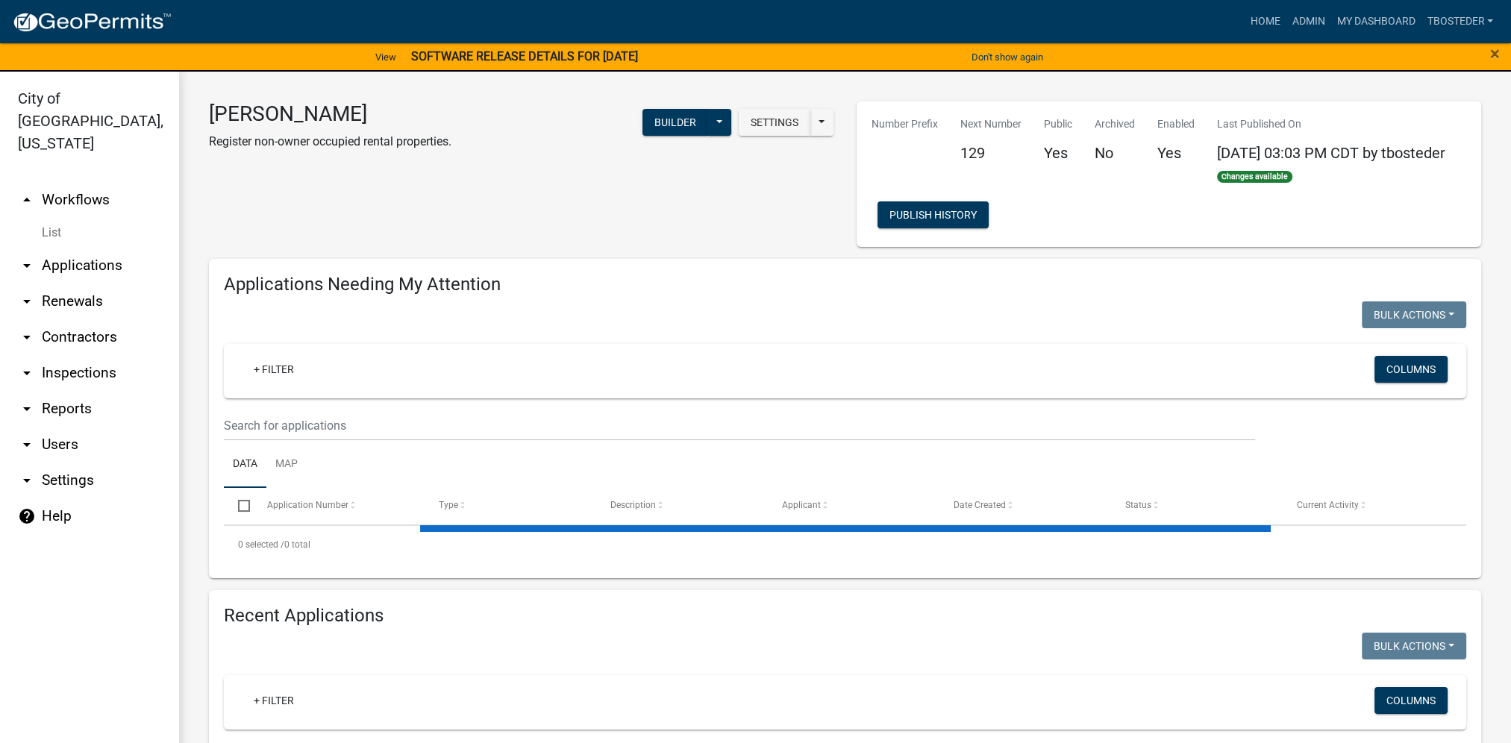
select select "1: 25"
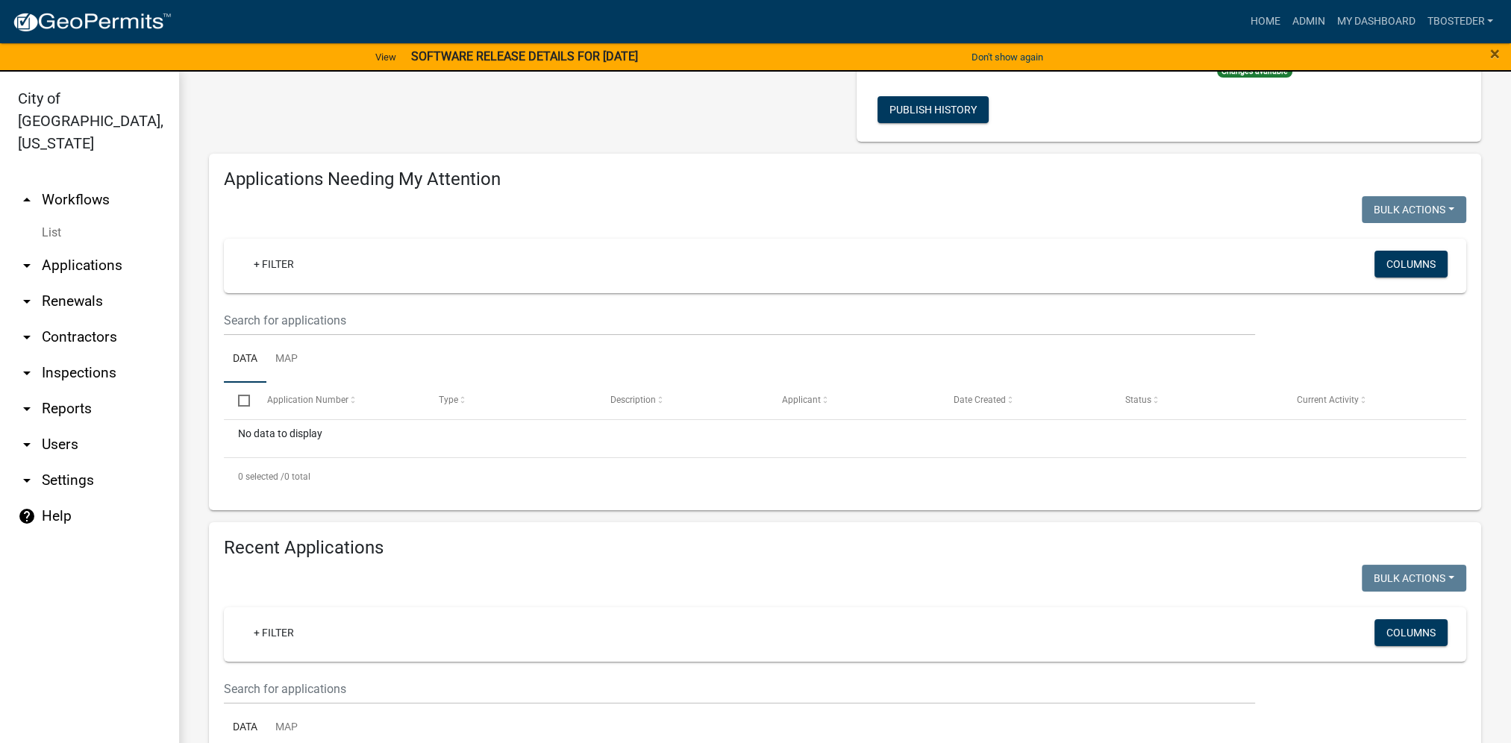
scroll to position [298, 0]
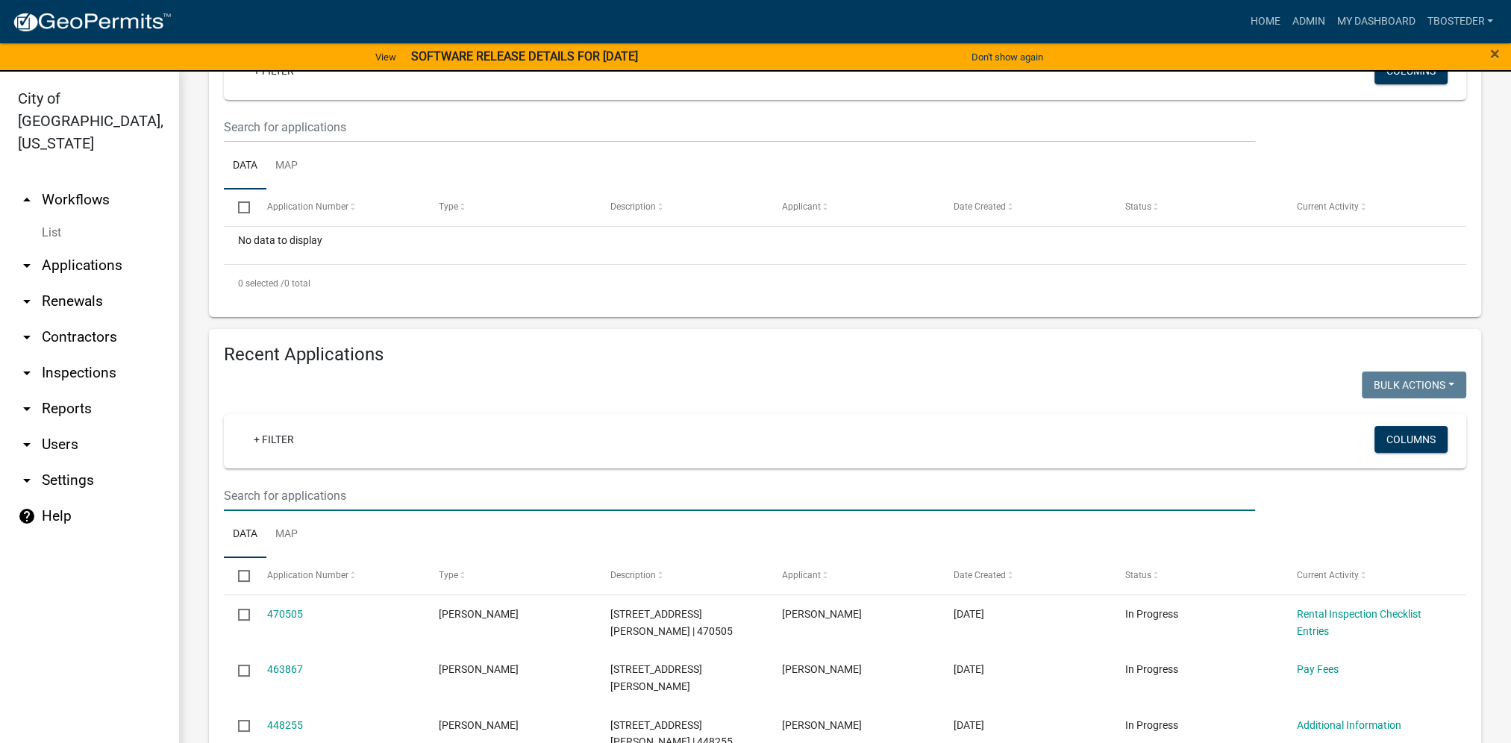
click at [268, 504] on input "text" at bounding box center [739, 495] width 1031 height 31
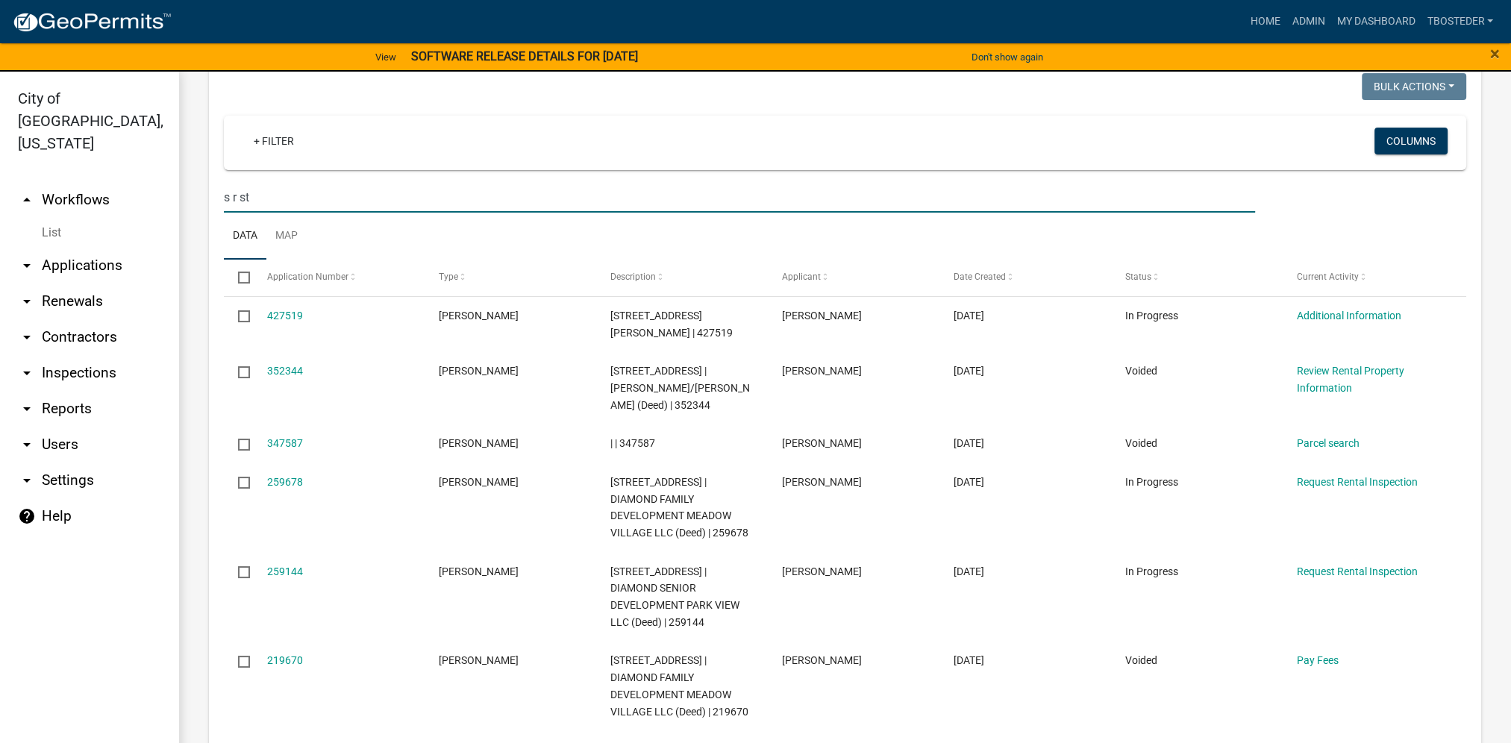
scroll to position [671, 0]
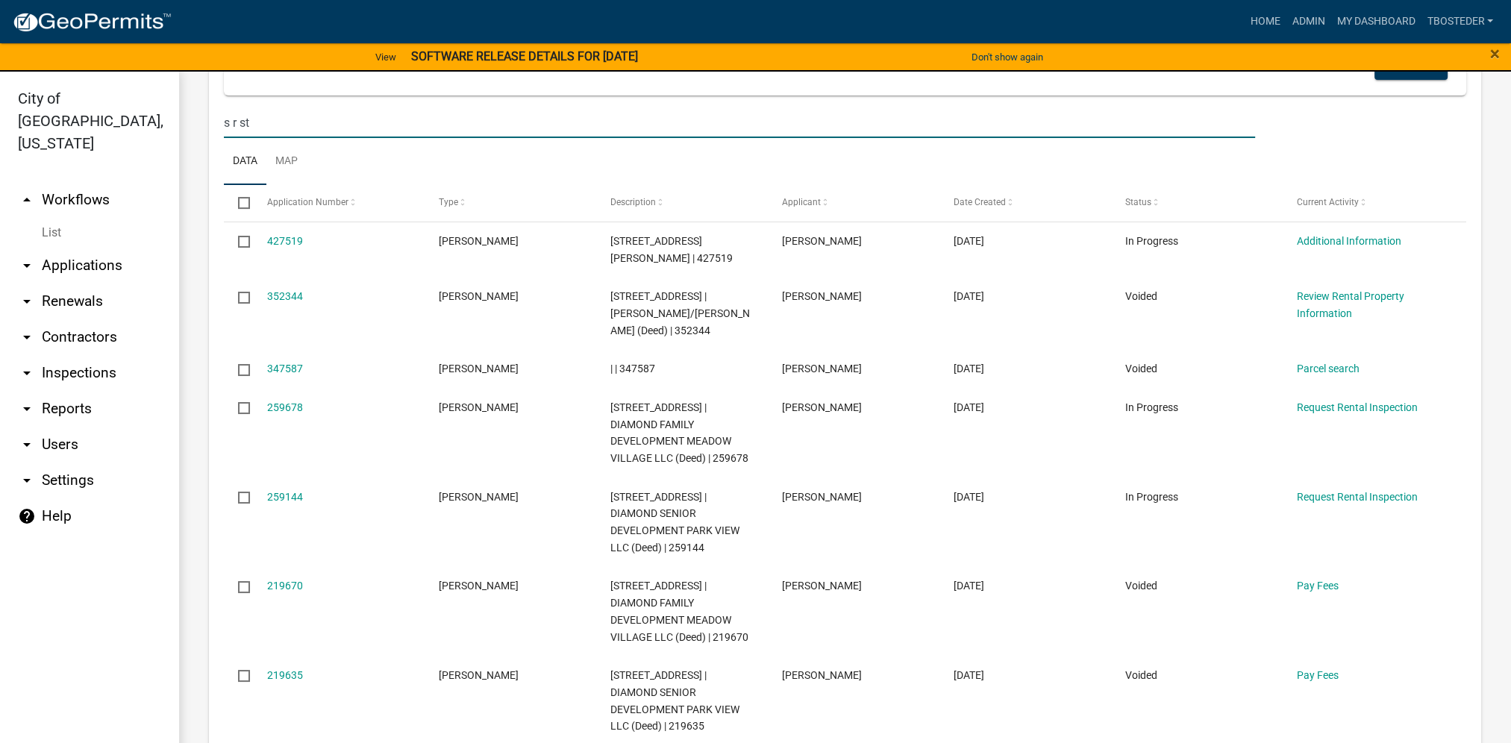
click at [222, 128] on div "s r st" at bounding box center [739, 122] width 1053 height 31
click at [260, 125] on input "s r st" at bounding box center [739, 122] width 1031 height 31
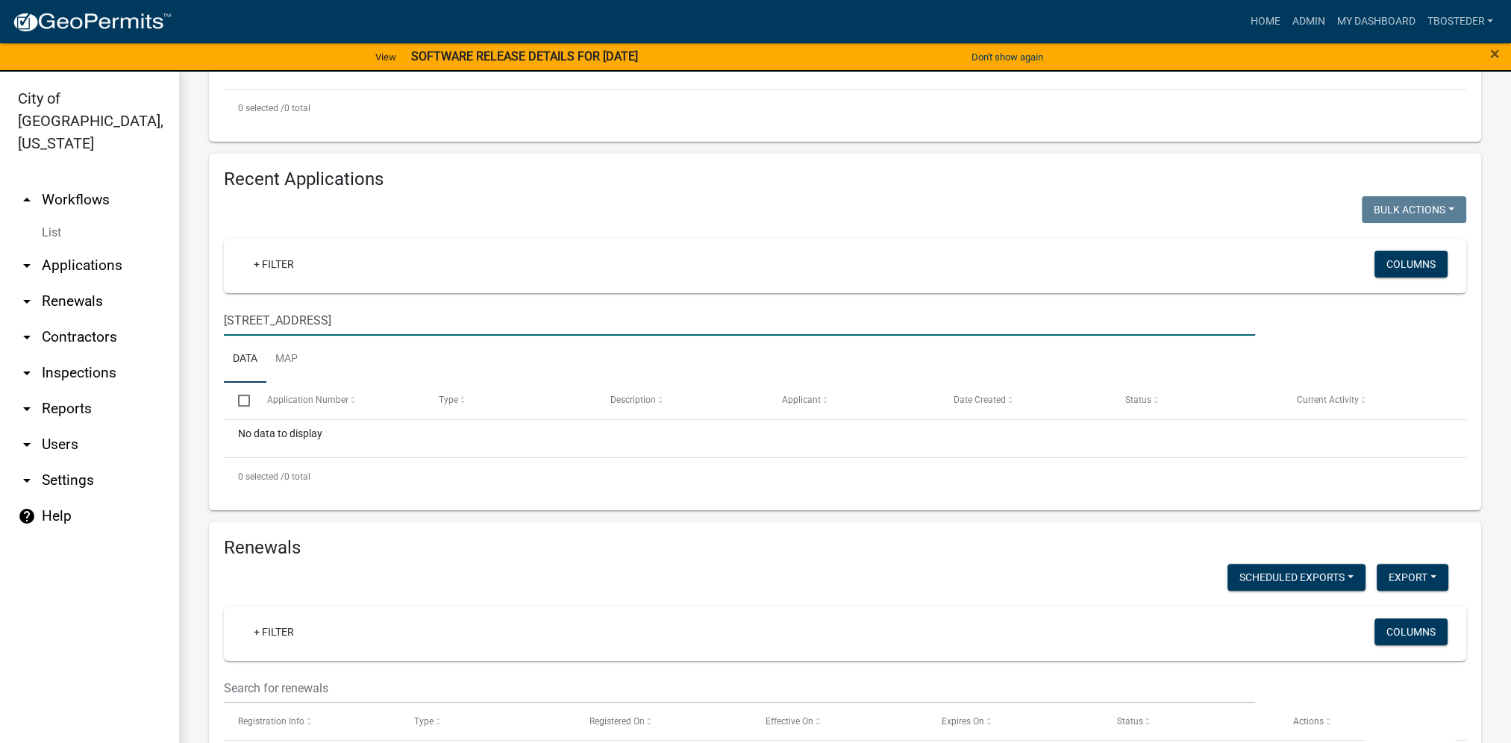
scroll to position [448, 0]
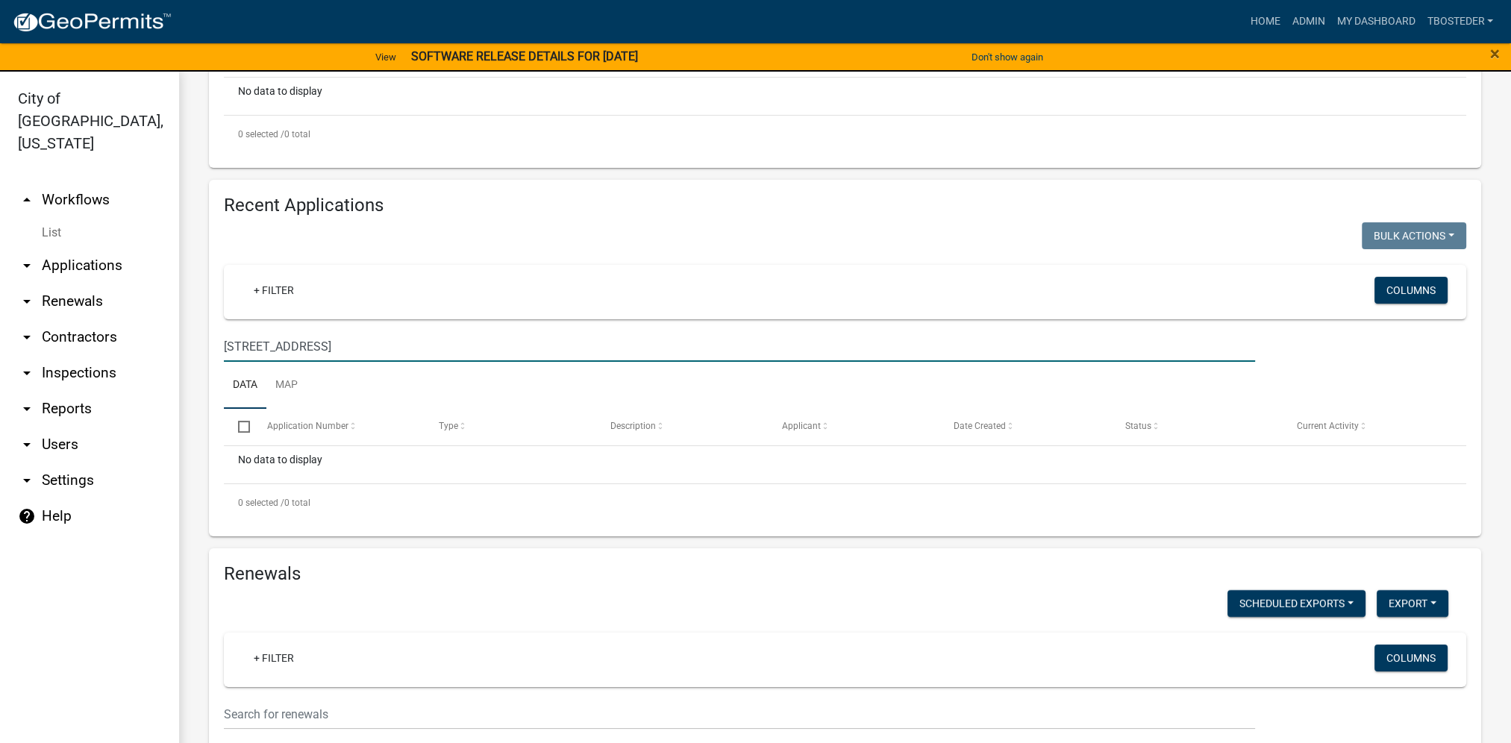
click at [340, 327] on wm-filter-builder "+ Filter Columns [STREET_ADDRESS]" at bounding box center [845, 313] width 1242 height 97
click at [243, 349] on input "[STREET_ADDRESS]" at bounding box center [739, 346] width 1031 height 31
type input "[STREET_ADDRESS]"
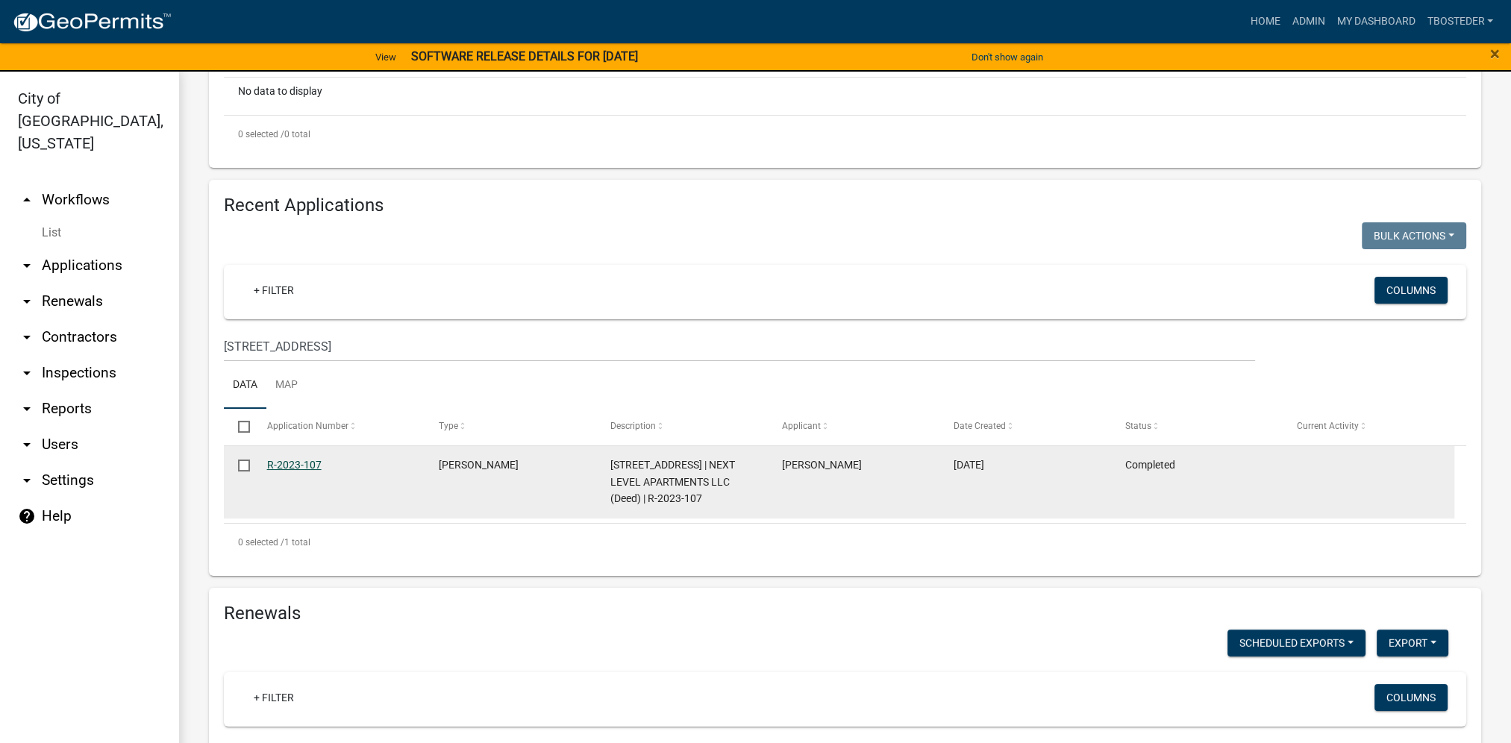
click at [283, 463] on link "R-2023-107" at bounding box center [294, 465] width 54 height 12
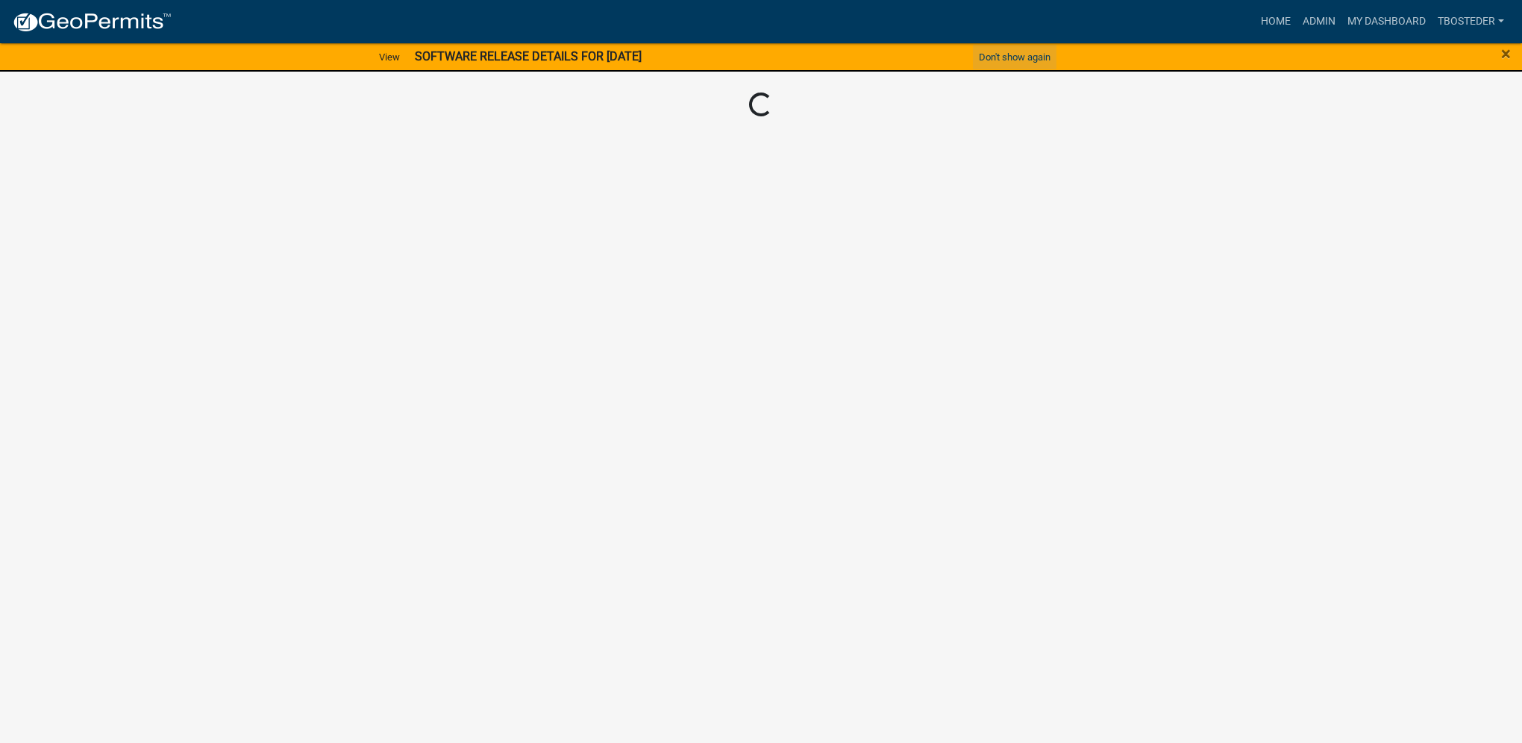
click at [1020, 54] on button "Don't show again" at bounding box center [1015, 57] width 84 height 25
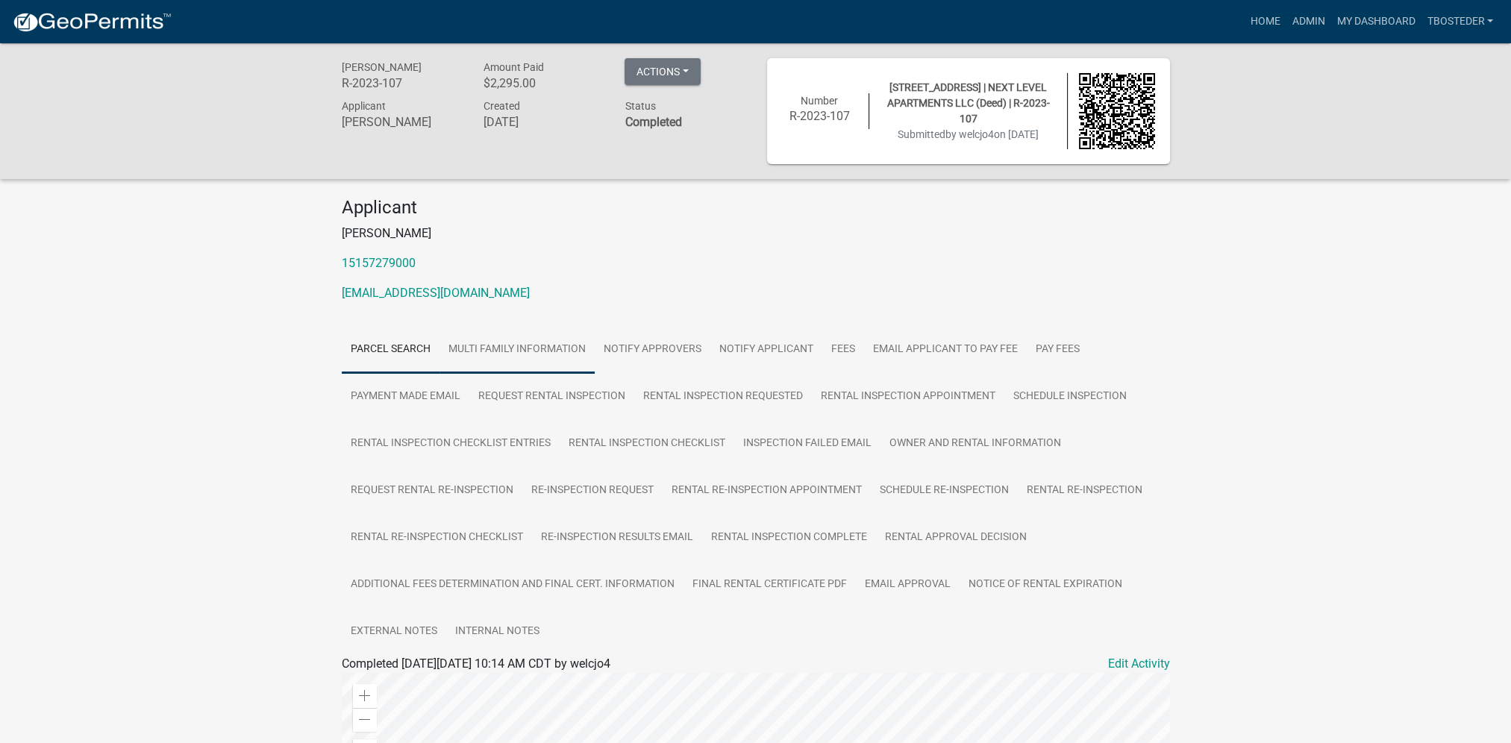
click at [558, 358] on link "Multi Family Information" at bounding box center [516, 350] width 155 height 48
click at [1308, 17] on link "Admin" at bounding box center [1307, 21] width 45 height 28
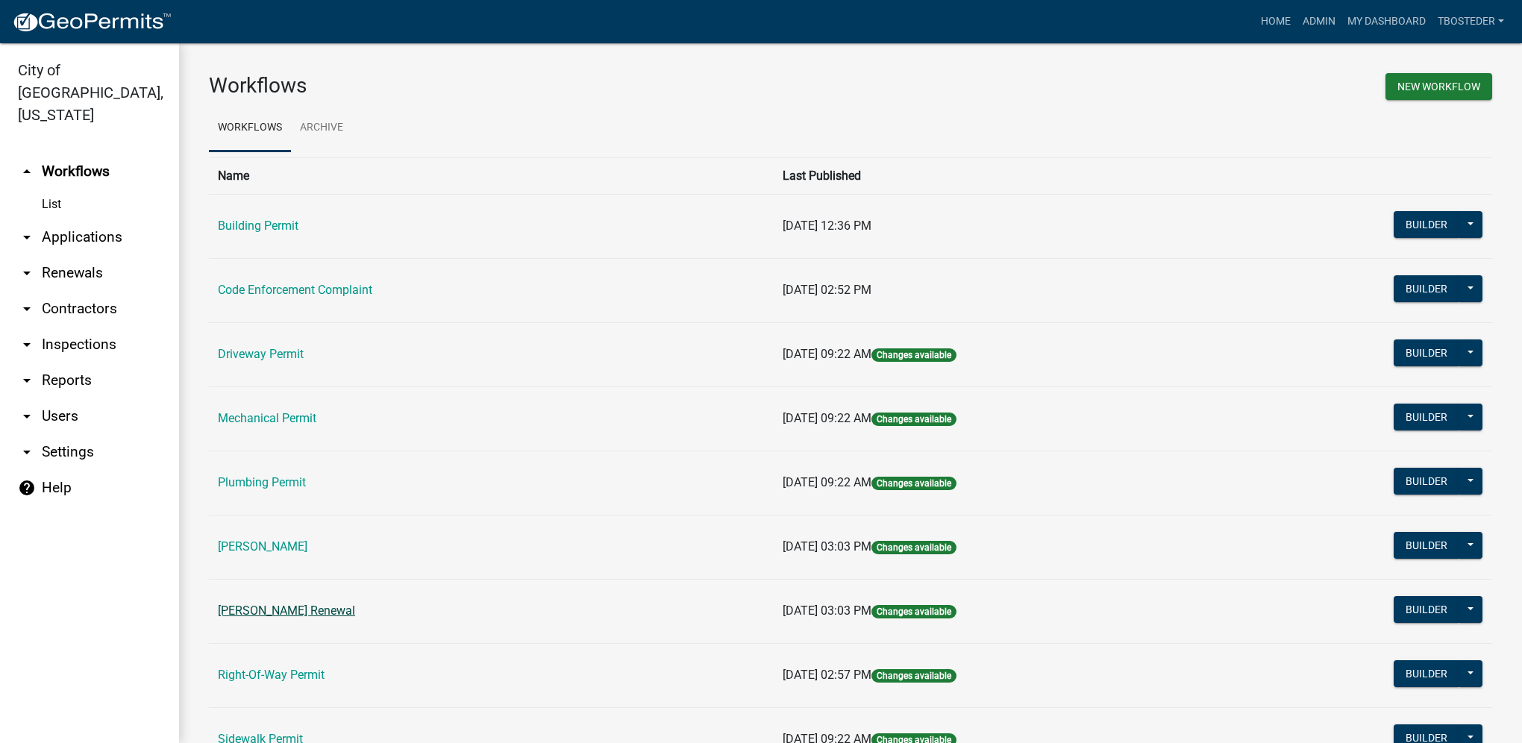
click at [355, 609] on link "[PERSON_NAME] Renewal" at bounding box center [286, 610] width 137 height 14
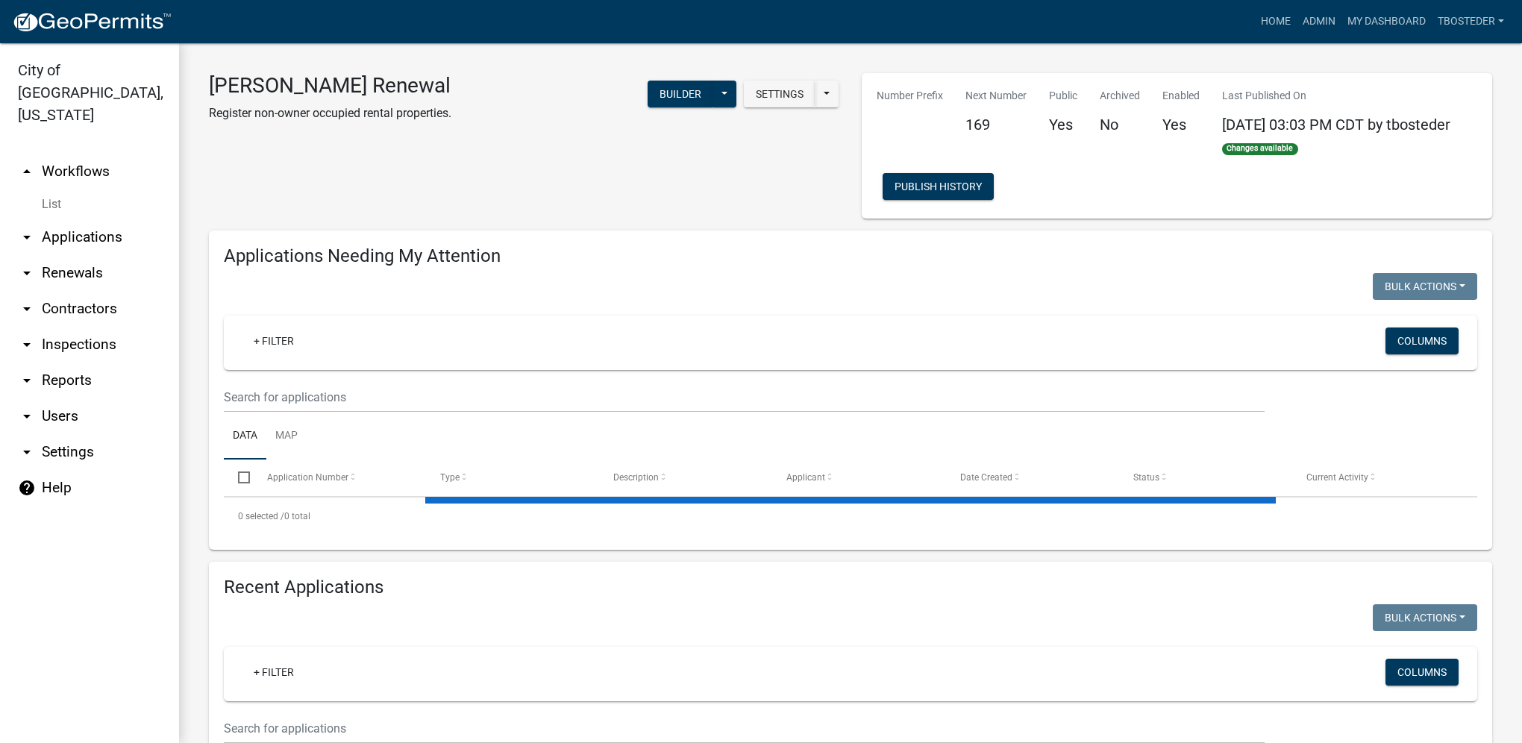
select select "1: 25"
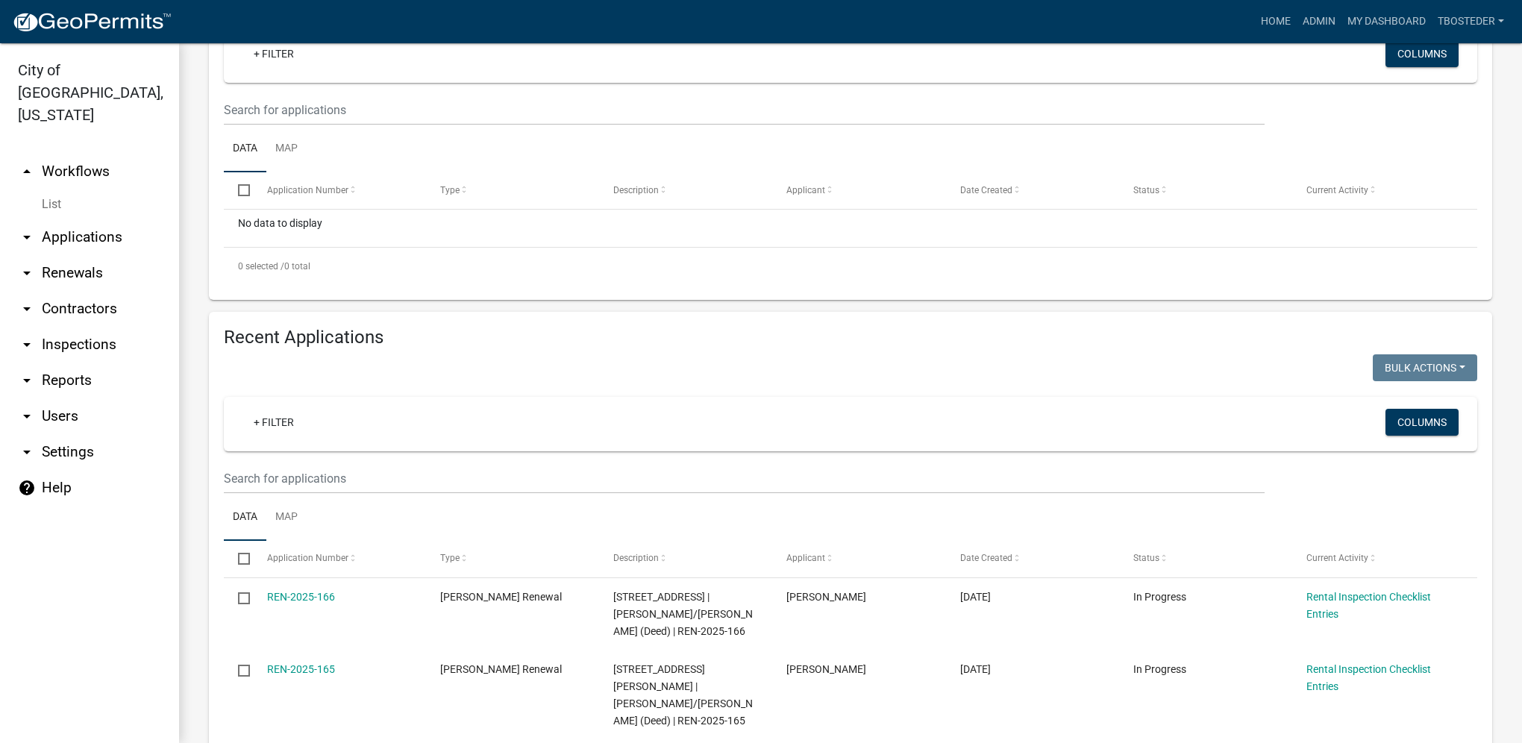
scroll to position [373, 0]
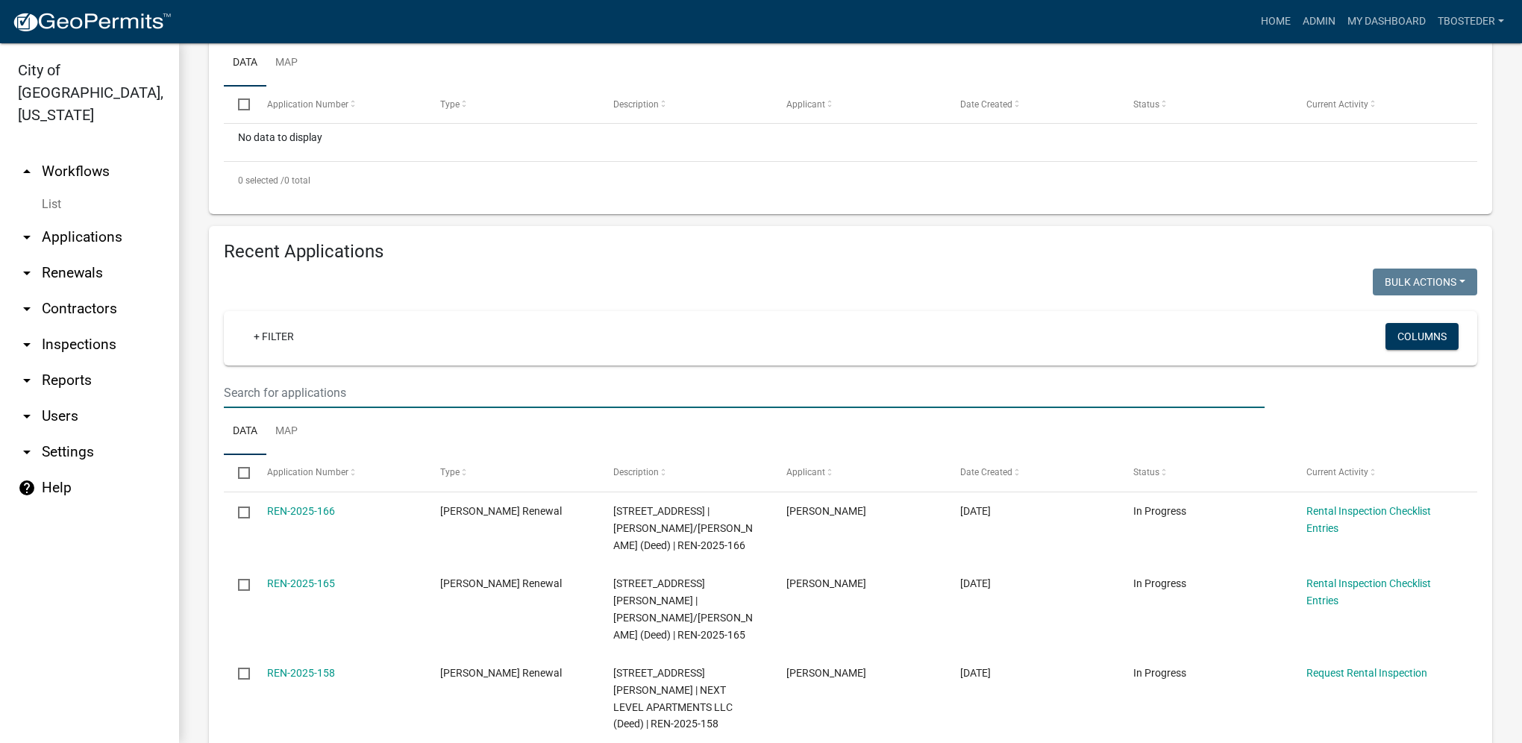
click at [372, 404] on input "text" at bounding box center [744, 392] width 1041 height 31
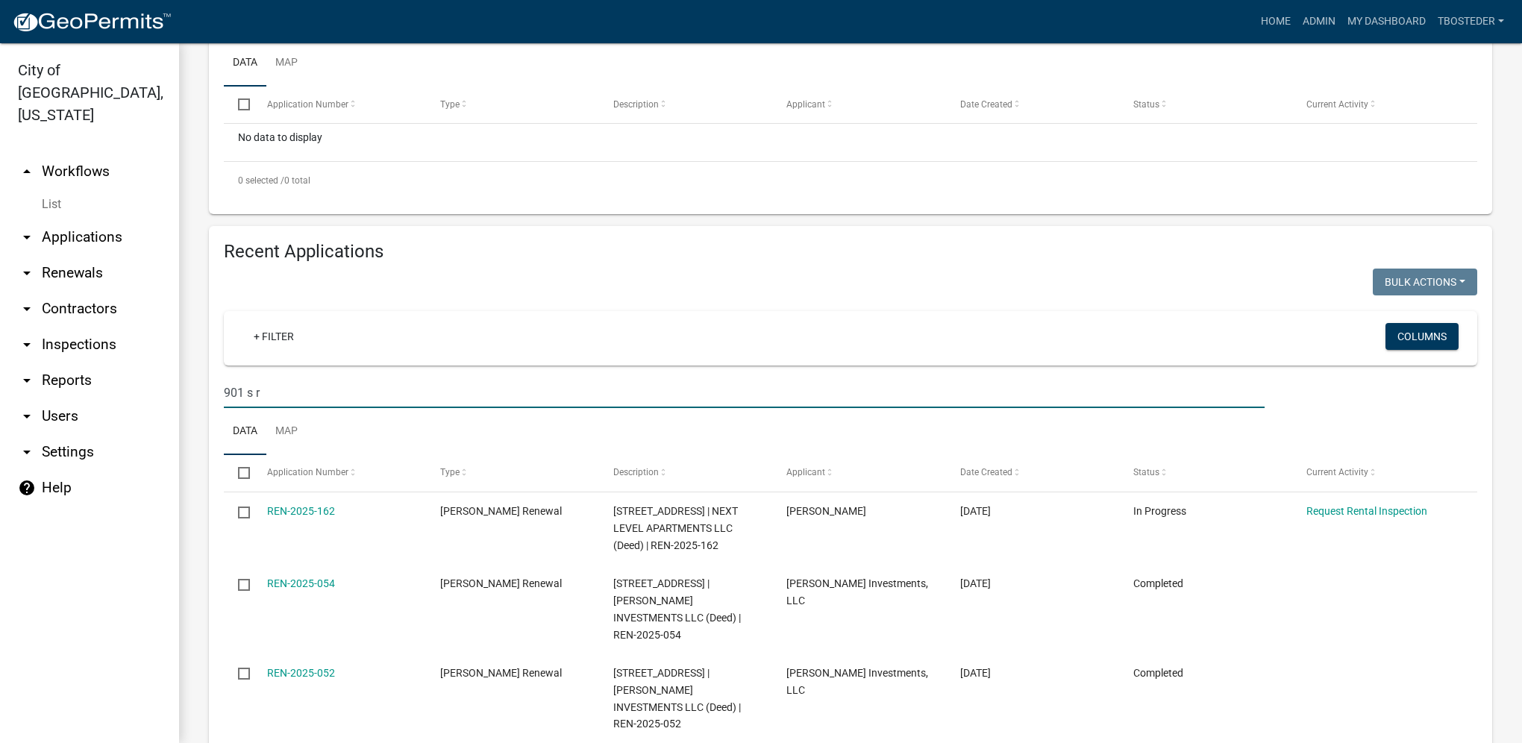
type input "901 s r"
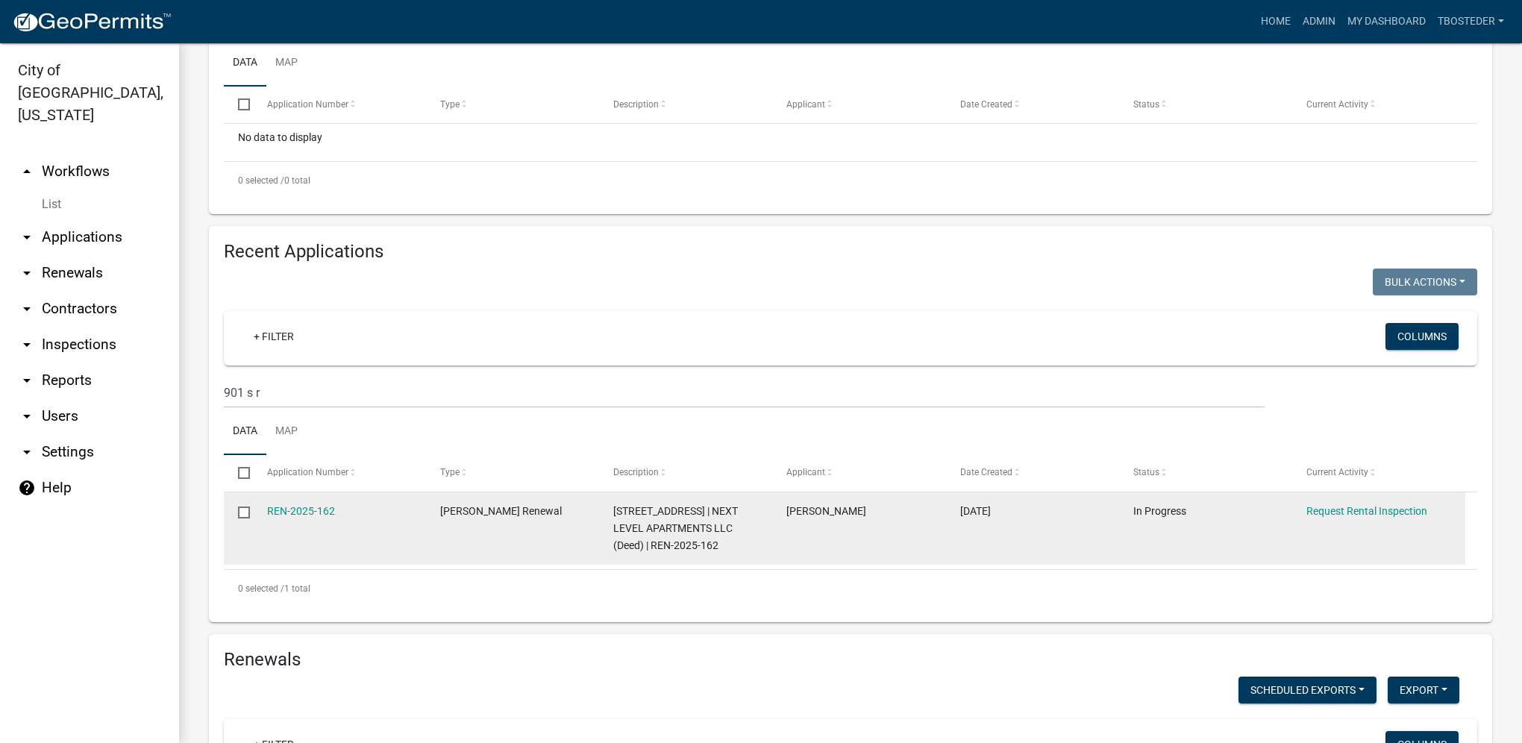
click at [319, 520] on div "REN-2025-162" at bounding box center [339, 511] width 145 height 17
click at [330, 512] on link "REN-2025-162" at bounding box center [301, 511] width 68 height 12
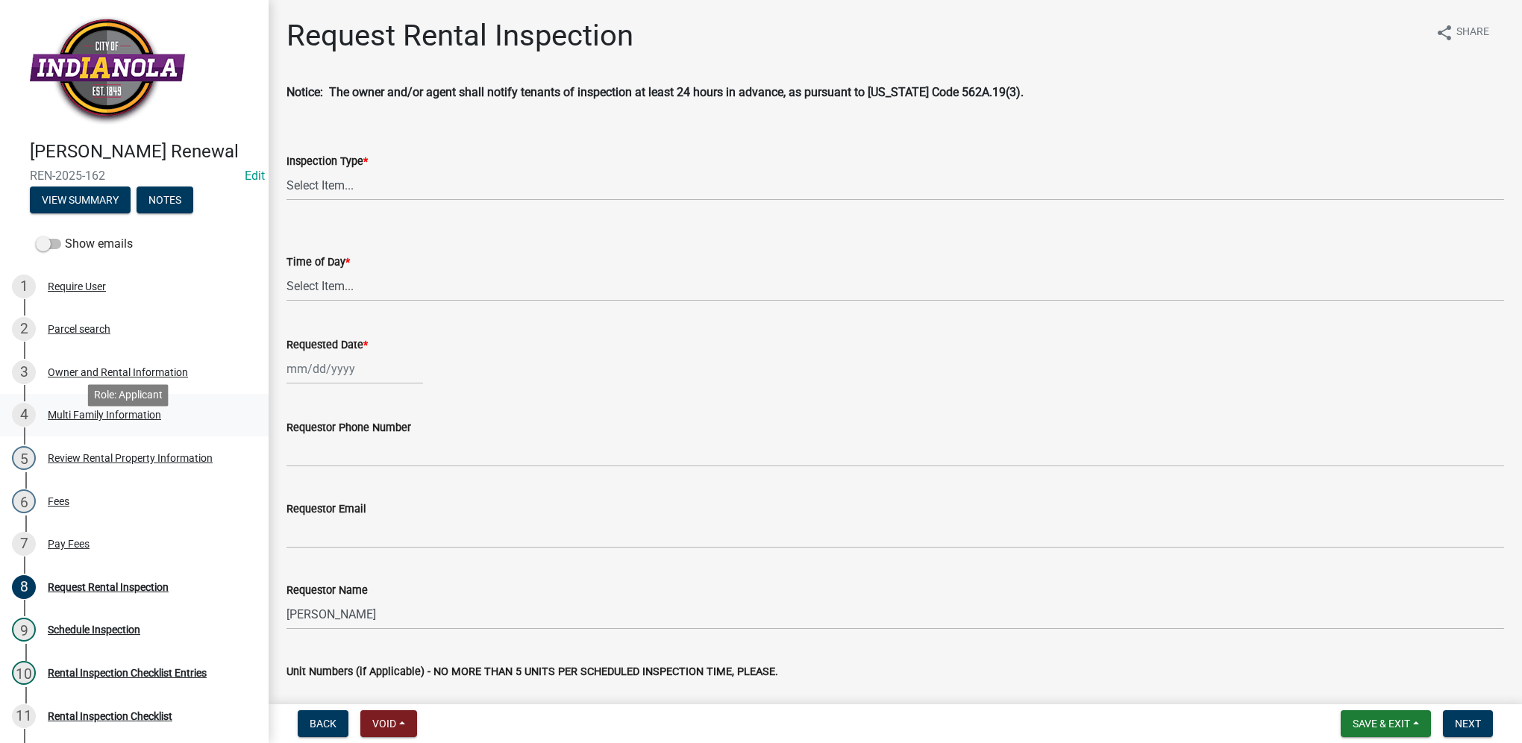
click at [149, 427] on div "4 Multi Family Information" at bounding box center [128, 415] width 233 height 24
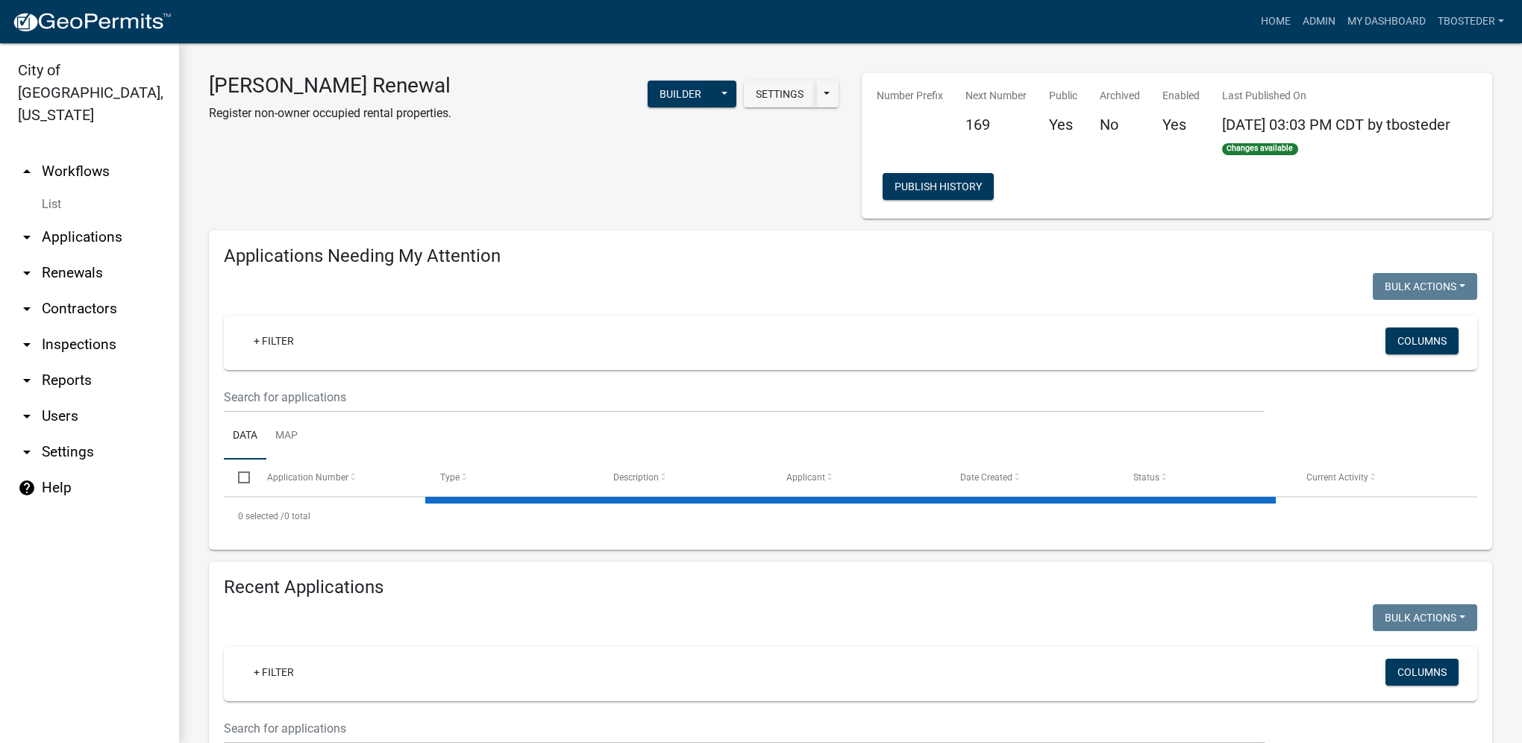
select select "1: 25"
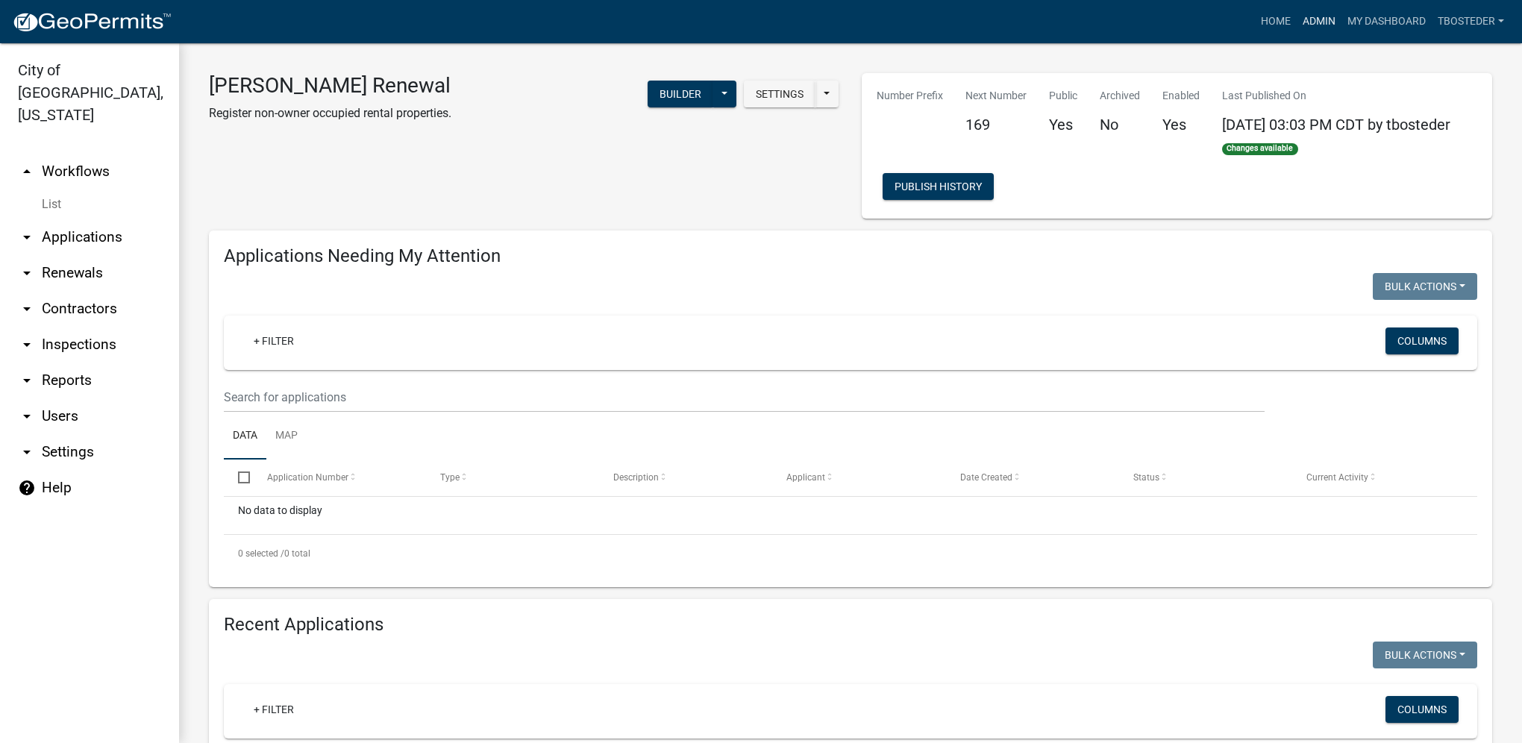
click at [1330, 22] on link "Admin" at bounding box center [1318, 21] width 45 height 28
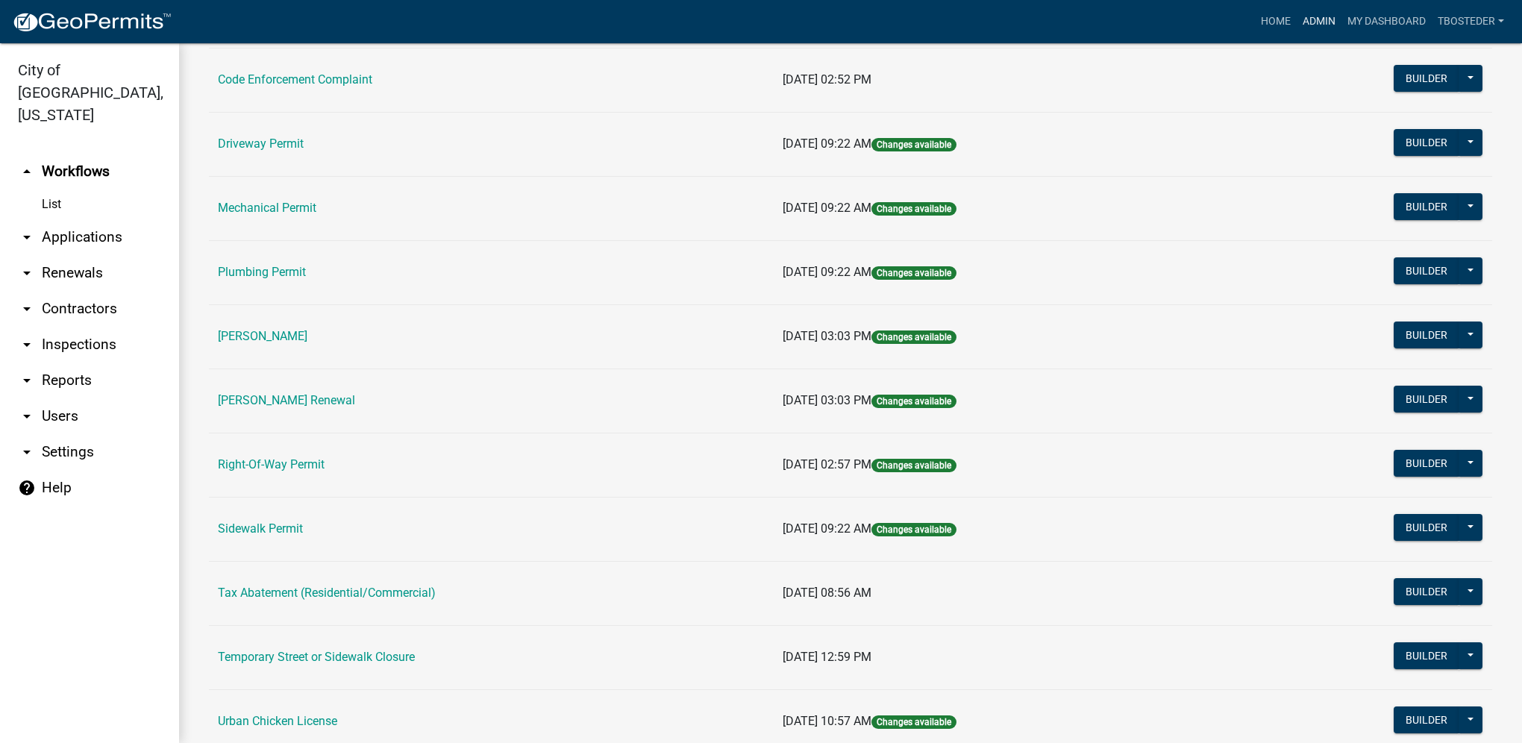
scroll to position [224, 0]
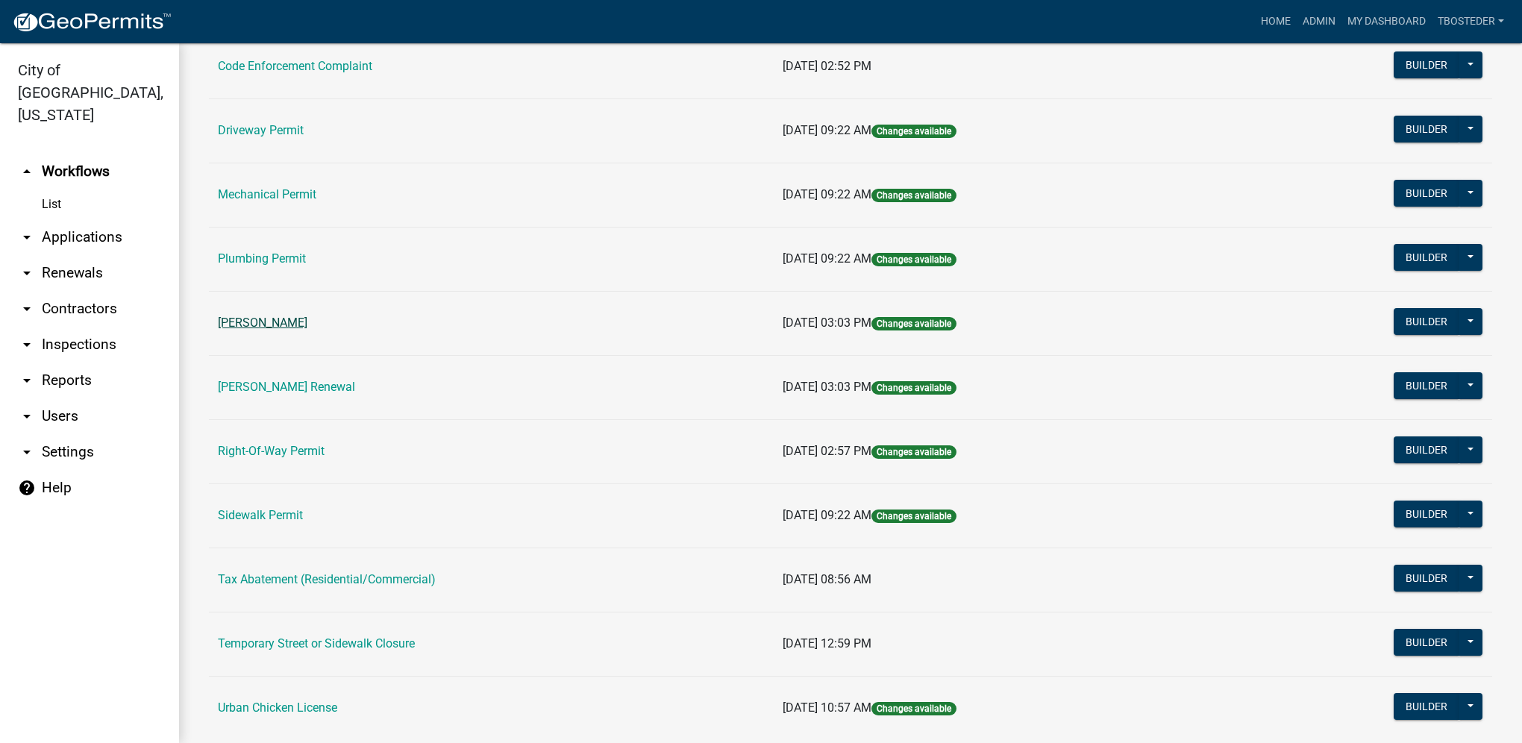
click at [298, 324] on link "[PERSON_NAME]" at bounding box center [263, 323] width 90 height 14
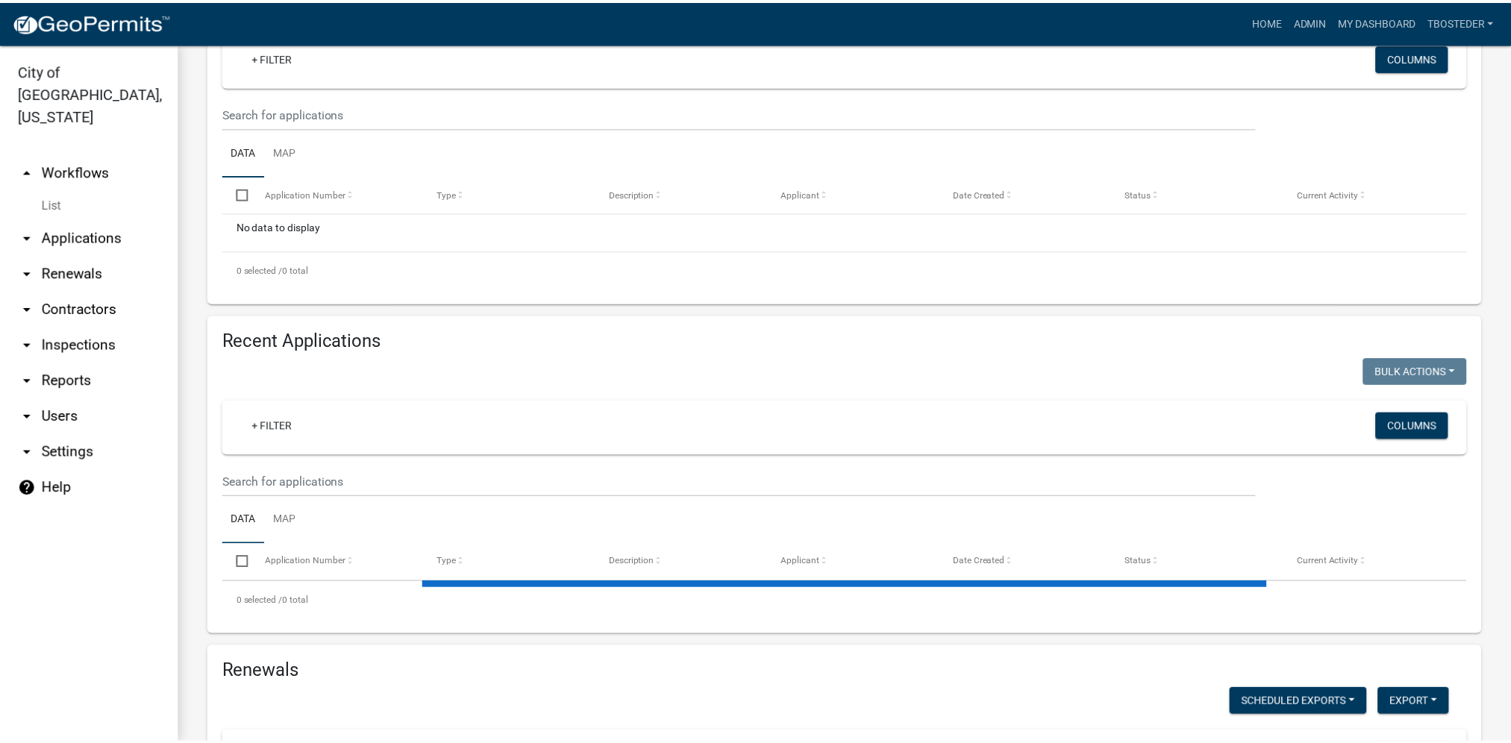
scroll to position [298, 0]
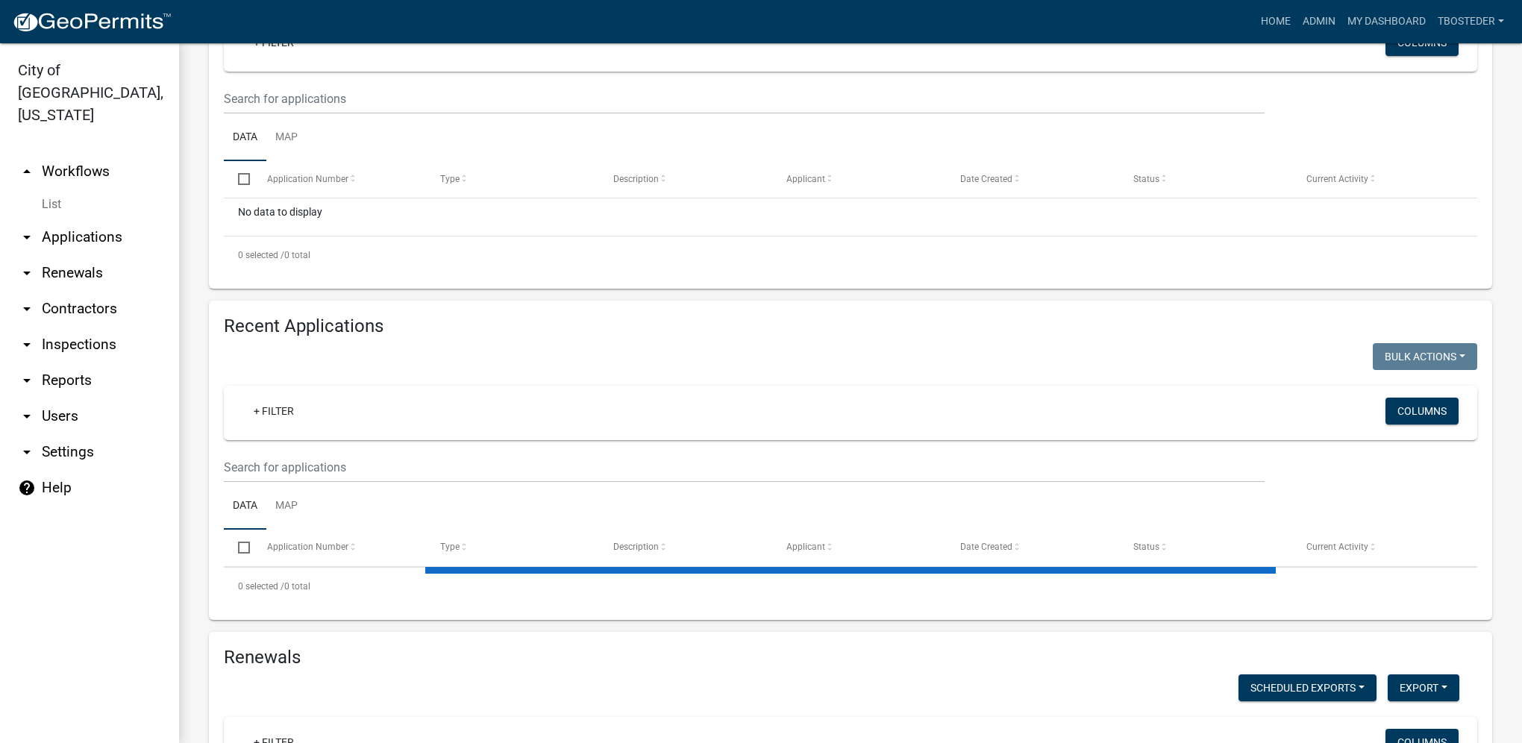
select select "1: 25"
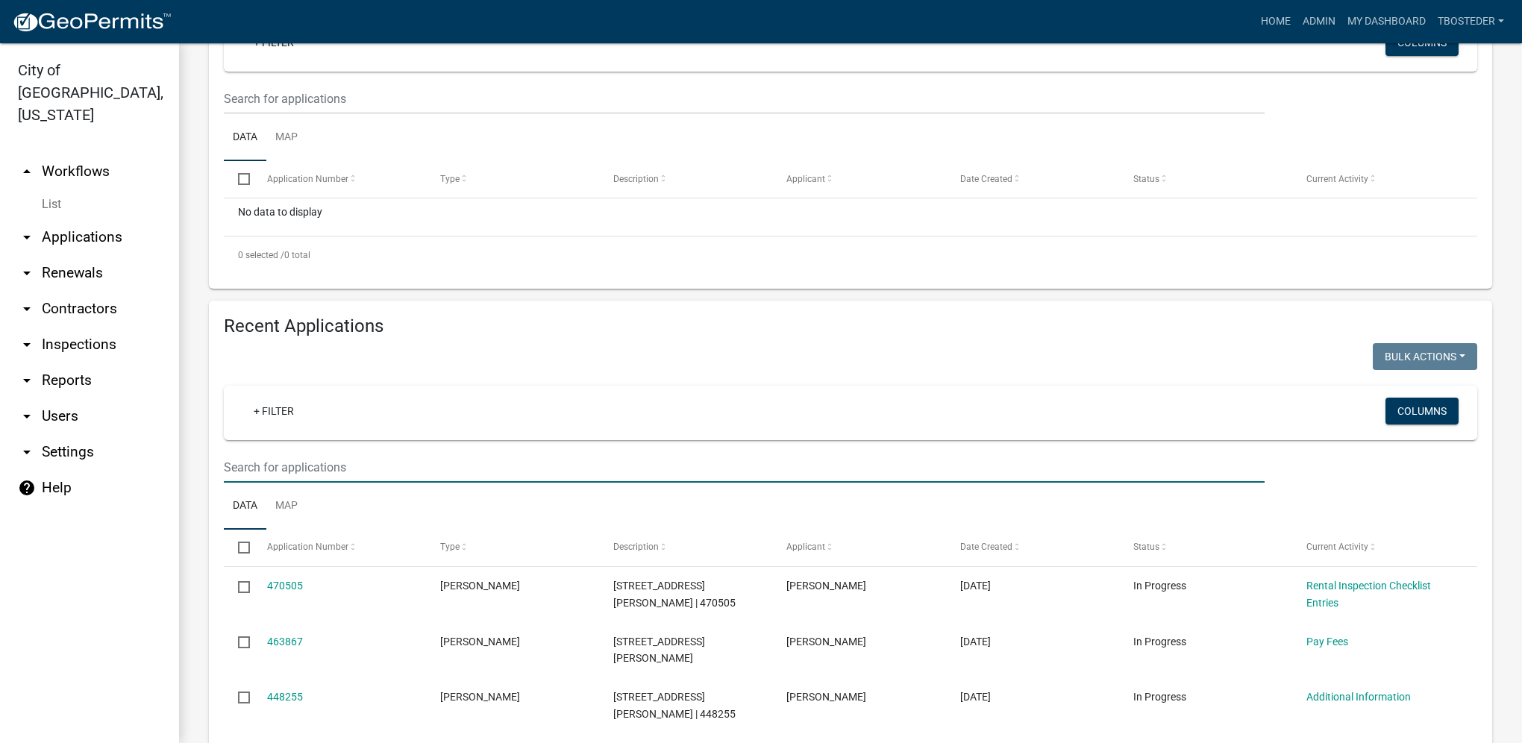
click at [364, 457] on input "text" at bounding box center [744, 467] width 1041 height 31
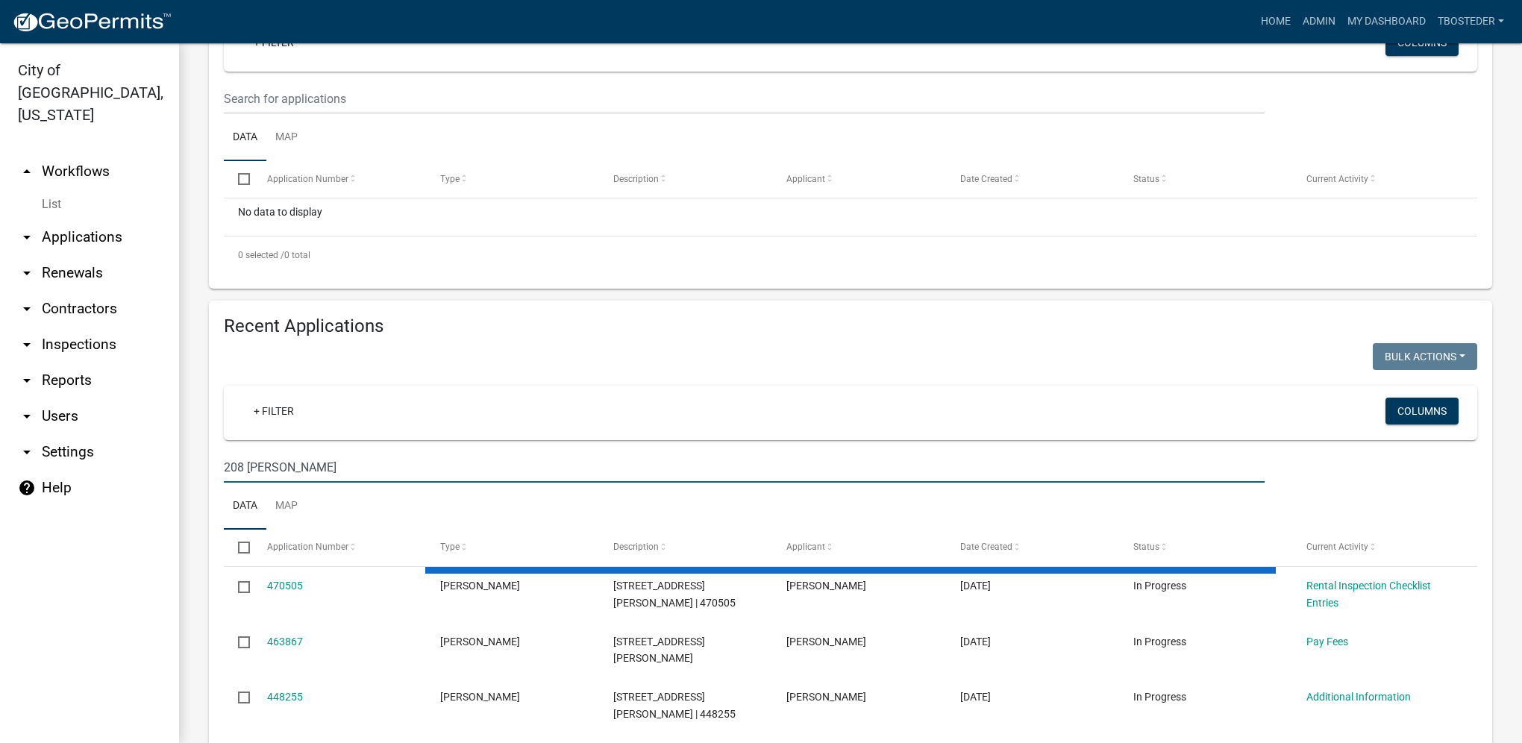
type input "208 [PERSON_NAME]"
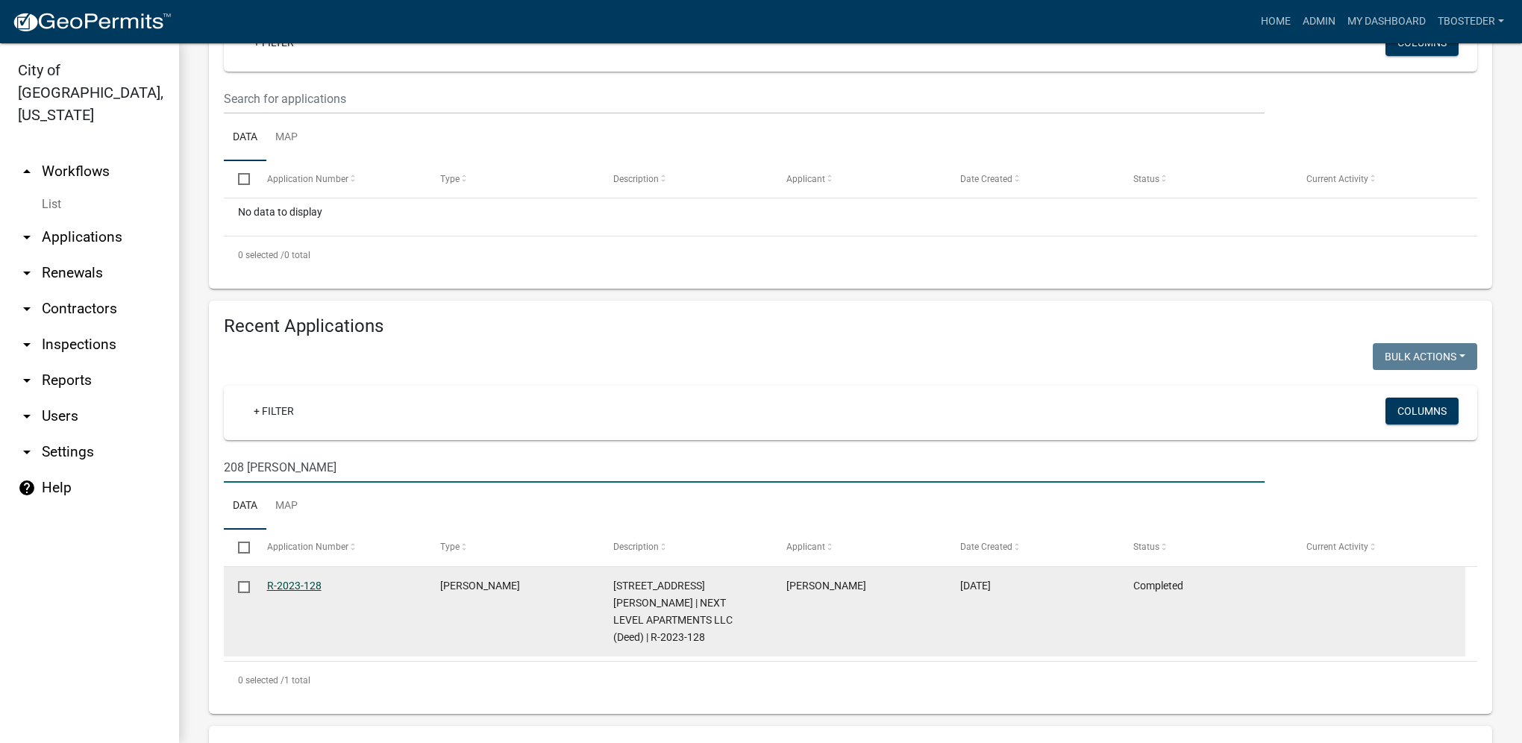
click at [313, 586] on link "R-2023-128" at bounding box center [294, 586] width 54 height 12
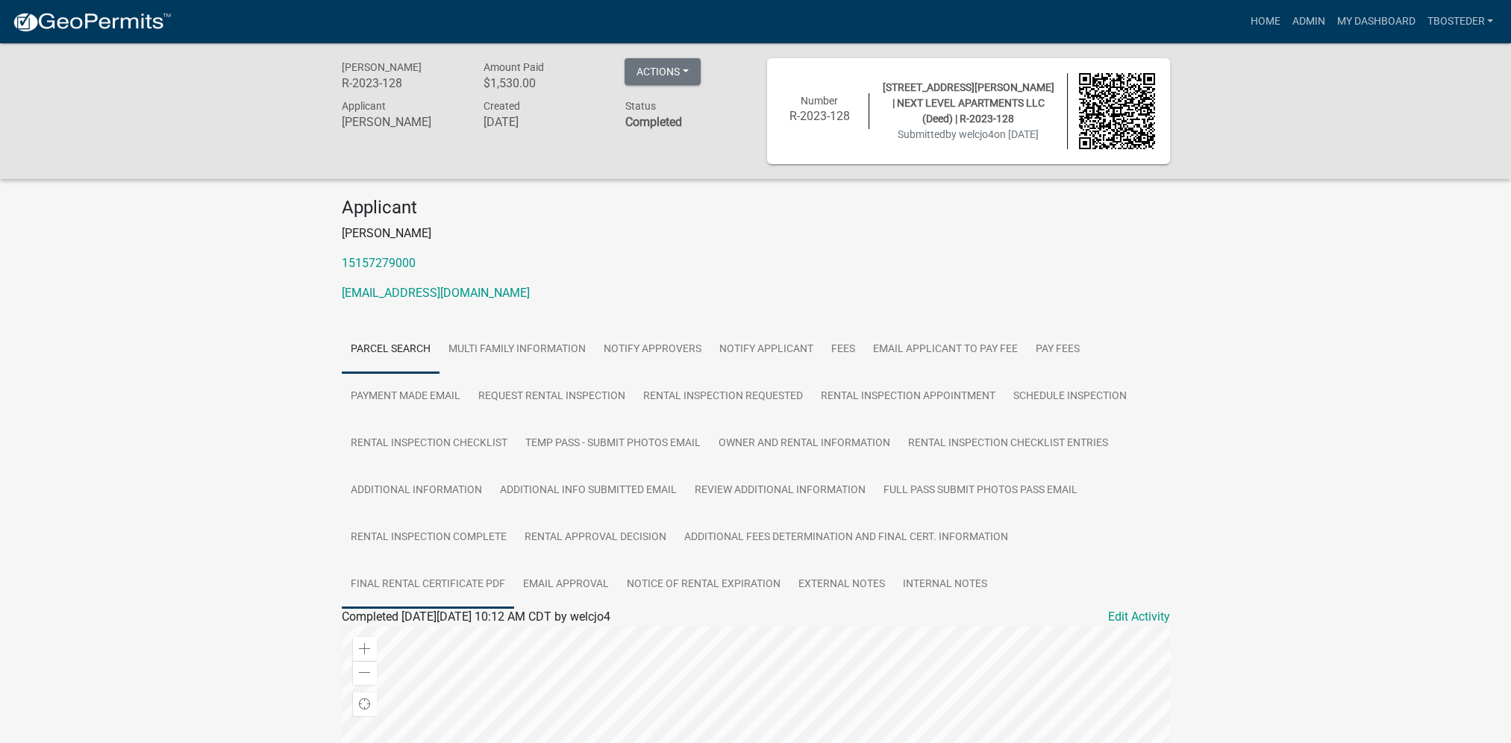
click at [412, 591] on link "Final Rental Certificate PDF" at bounding box center [428, 585] width 172 height 48
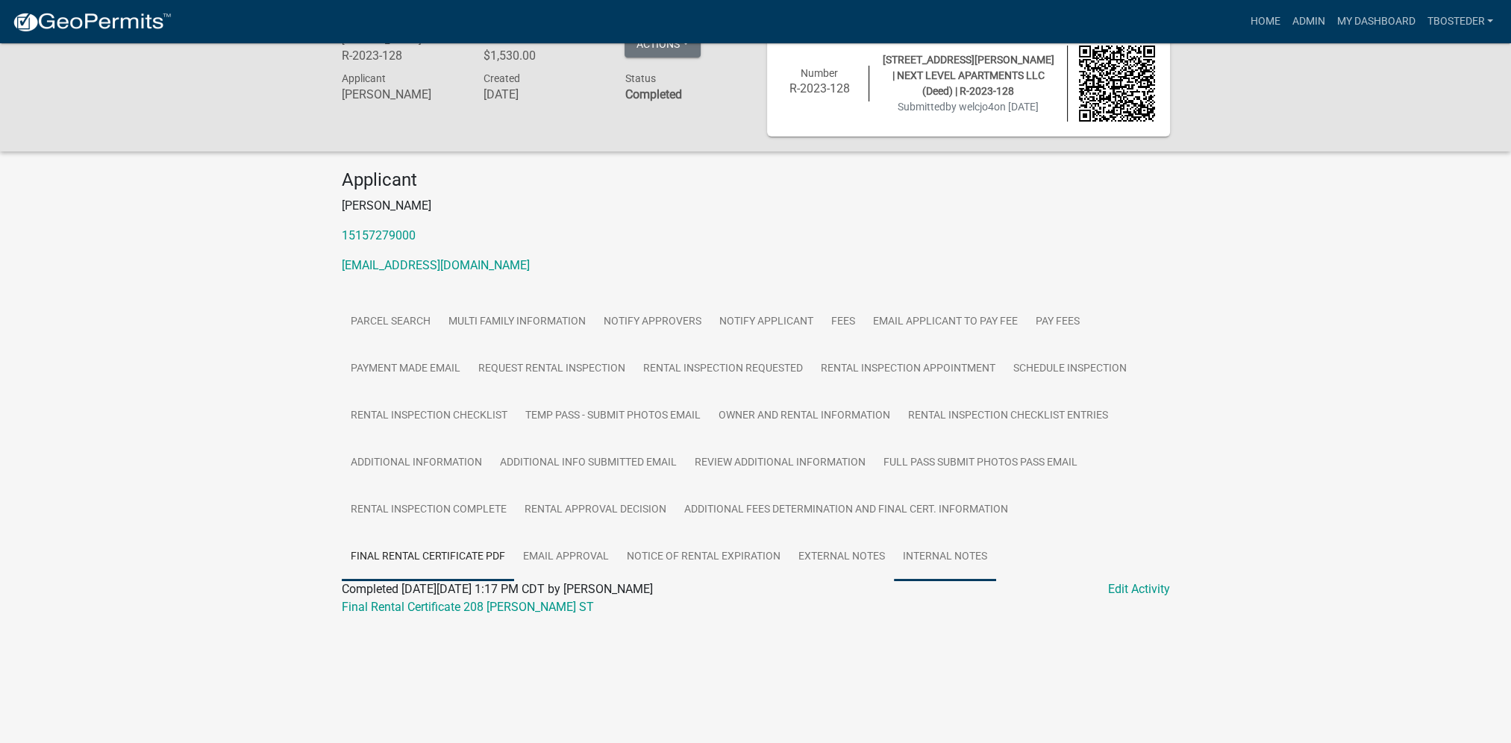
scroll to position [43, 0]
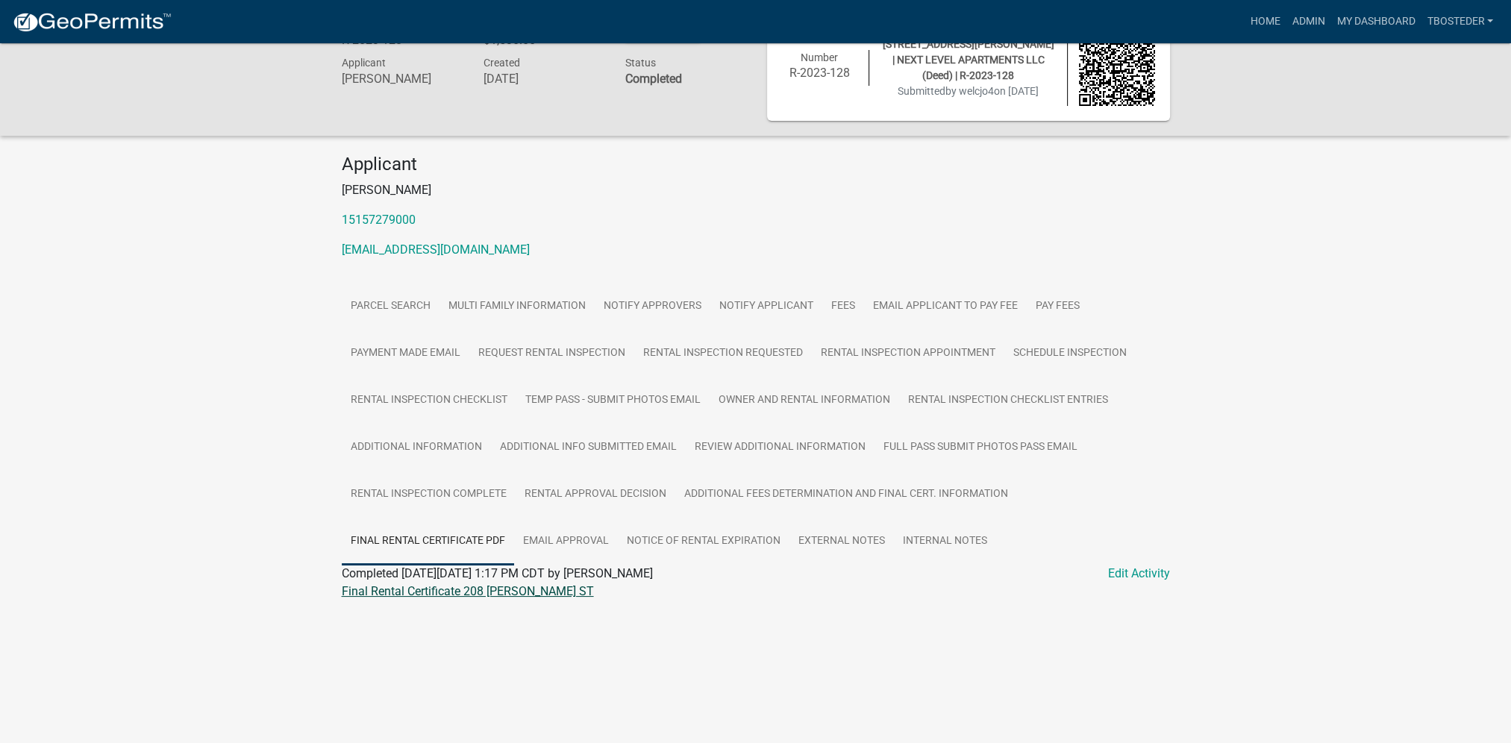
click at [489, 595] on link "Final Rental Certificate 208 [PERSON_NAME] ST" at bounding box center [468, 591] width 252 height 14
click at [1303, 31] on link "Admin" at bounding box center [1307, 21] width 45 height 28
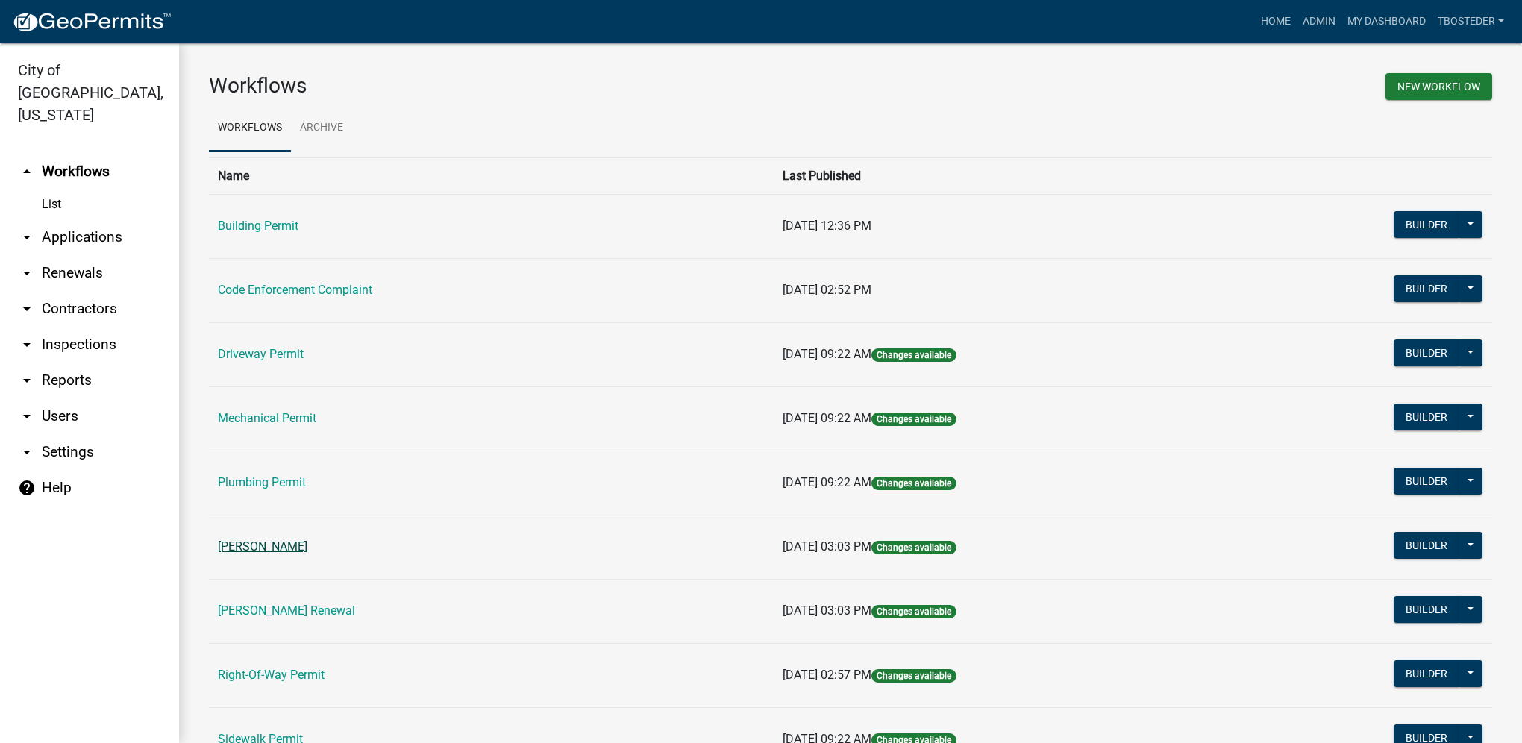
click at [292, 540] on link "[PERSON_NAME]" at bounding box center [263, 546] width 90 height 14
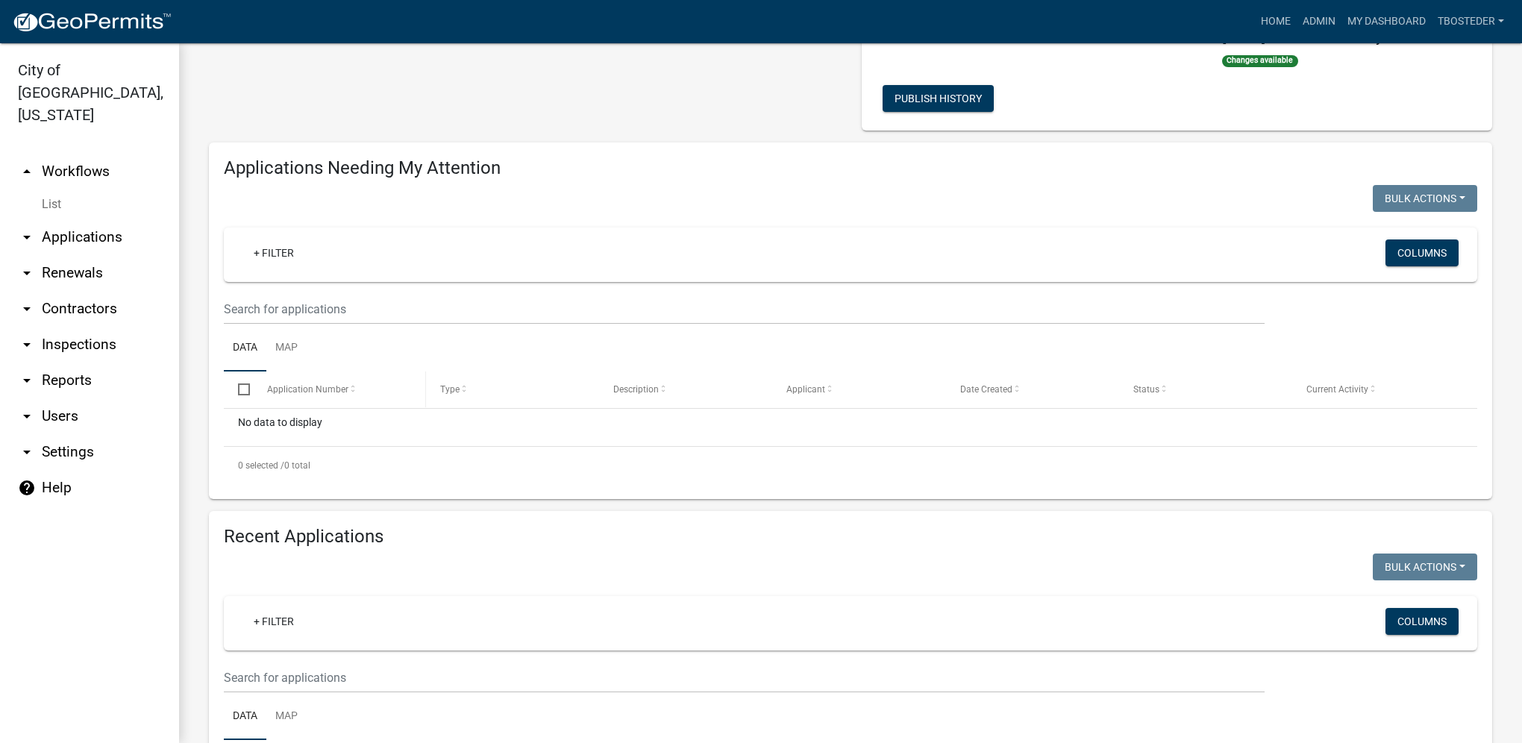
select select "1: 25"
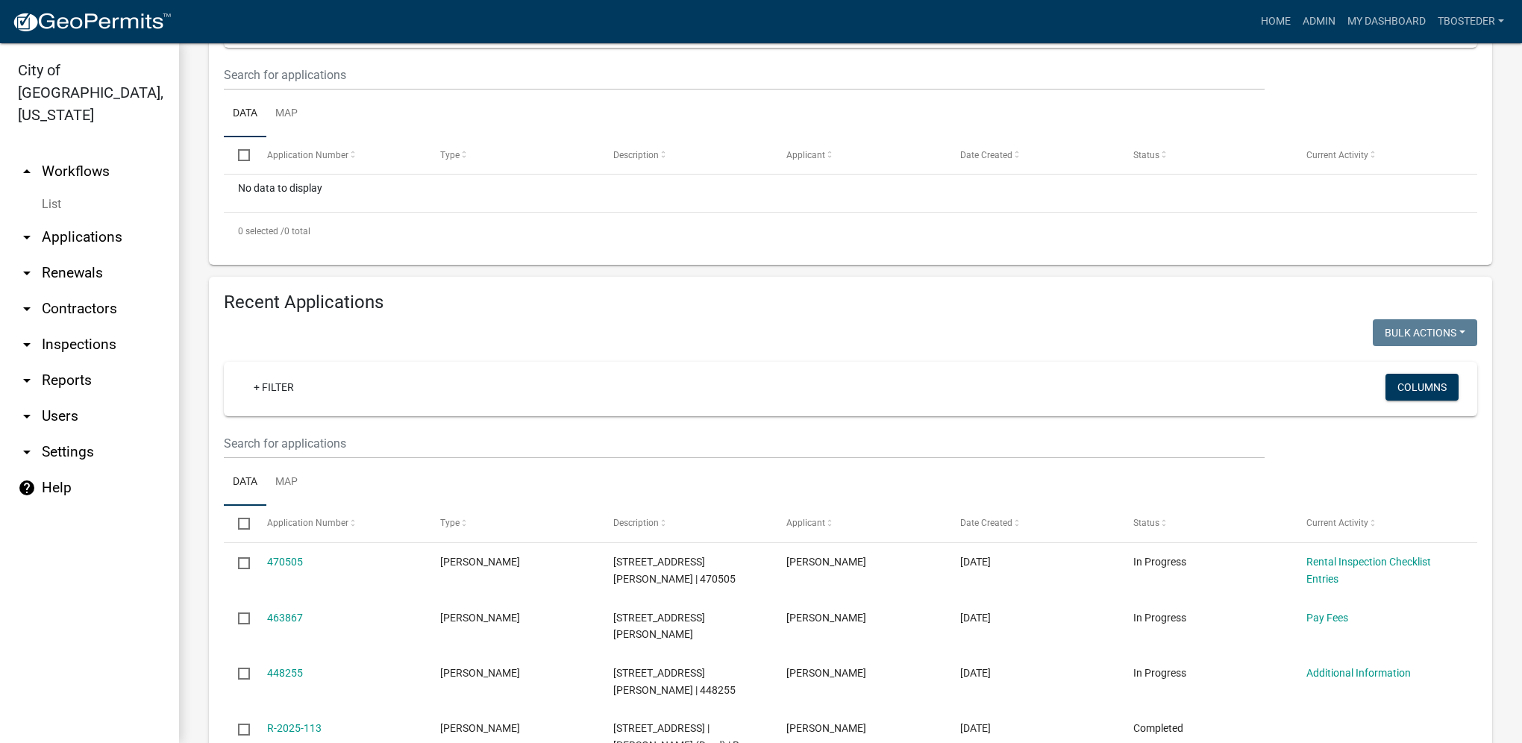
scroll to position [373, 0]
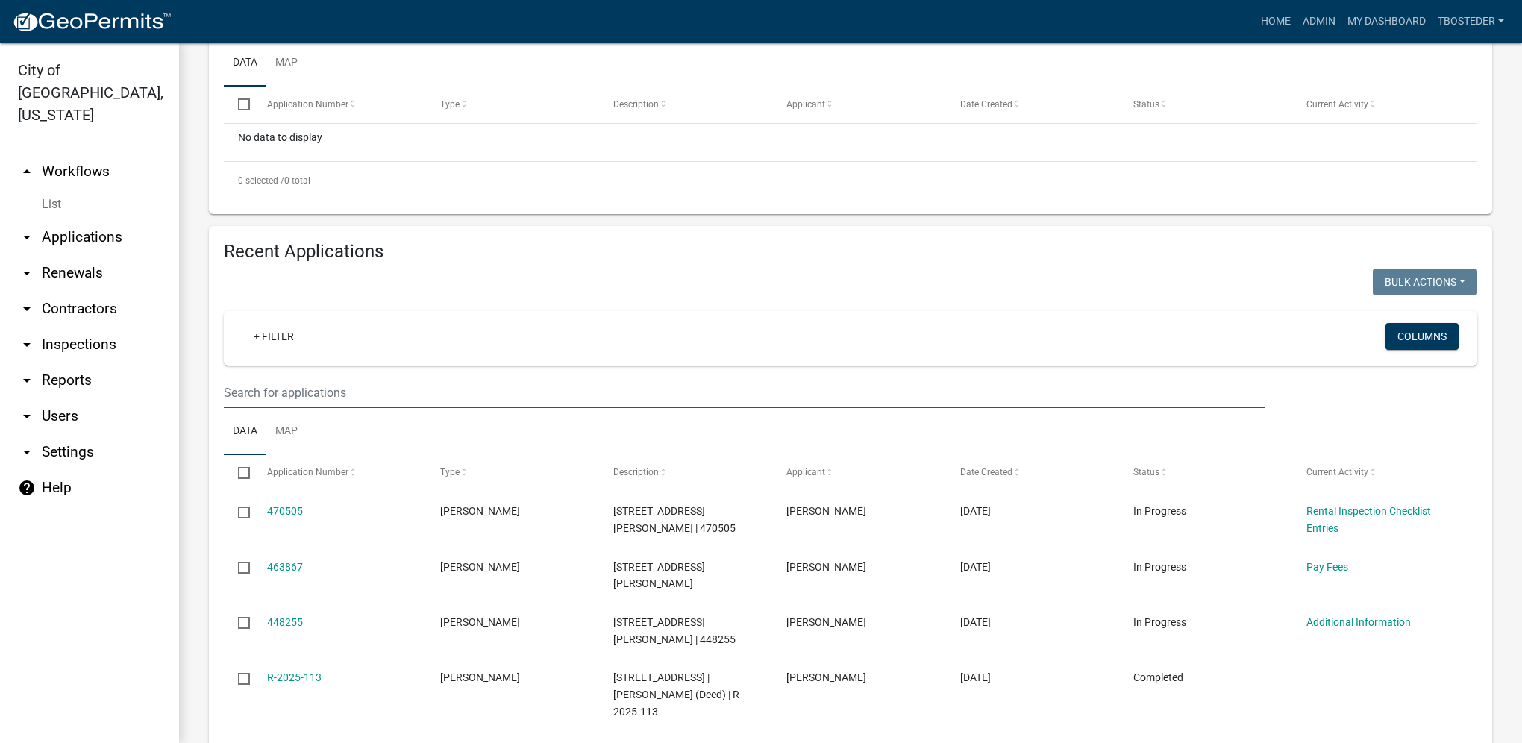
click at [397, 397] on input "text" at bounding box center [744, 392] width 1041 height 31
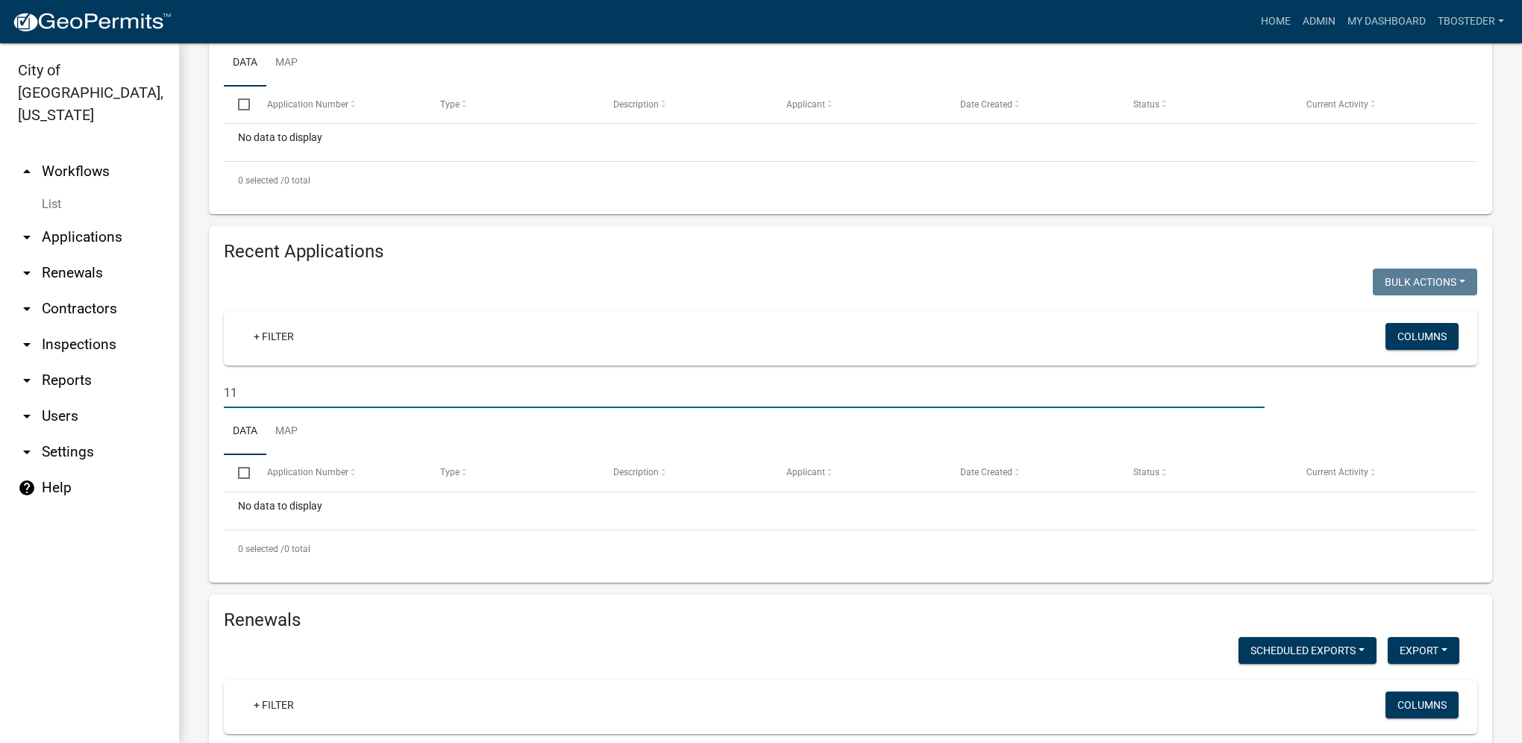
type input "1"
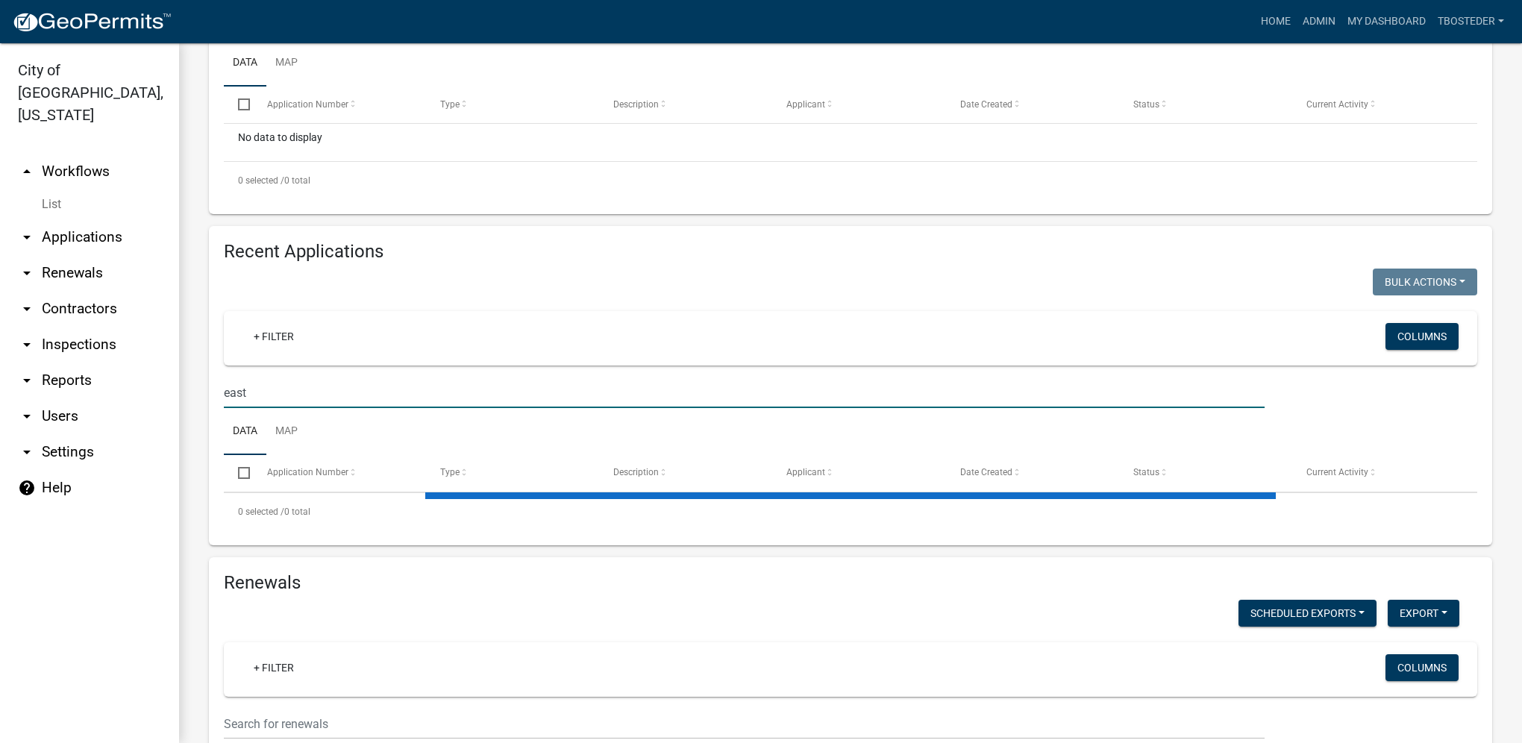
type input "easto"
select select "1: 25"
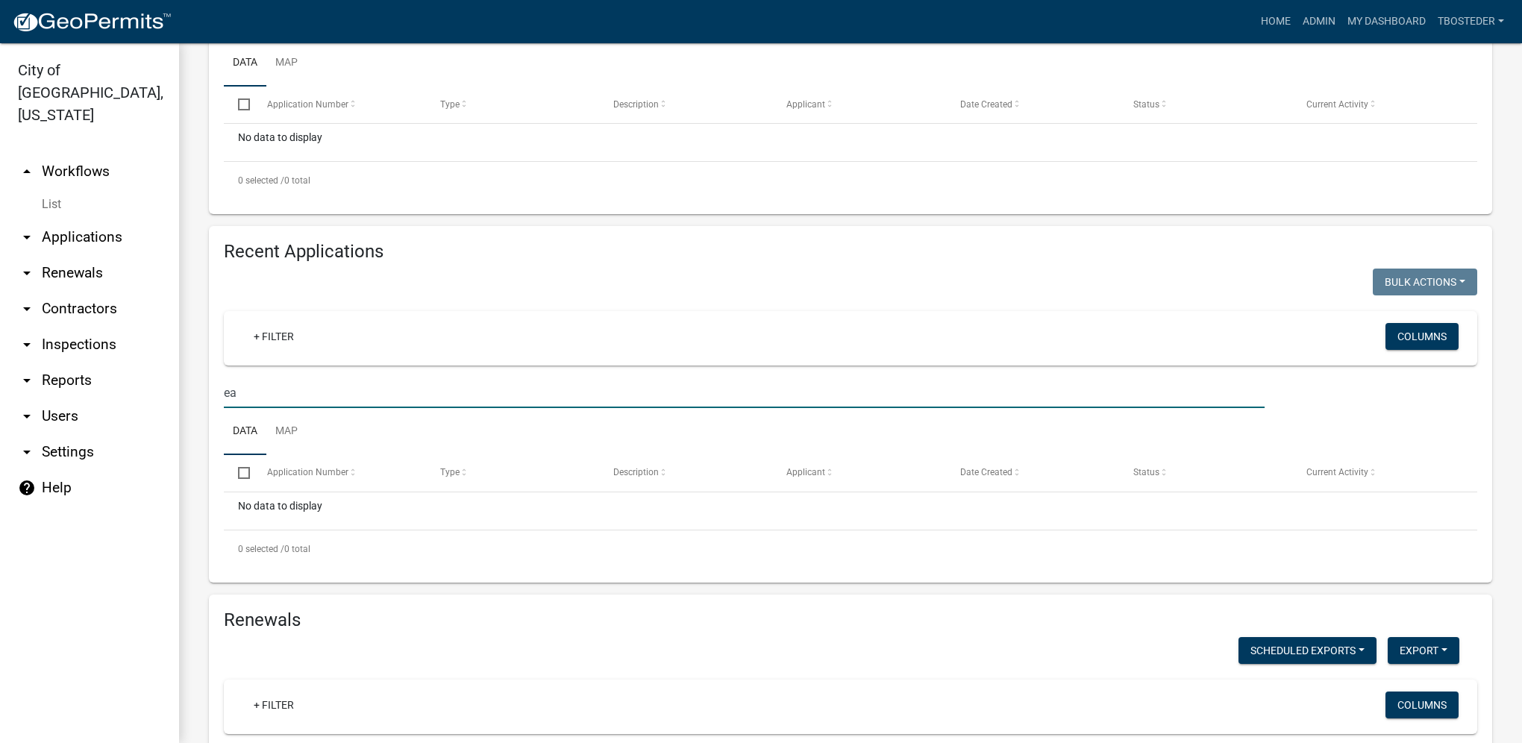
type input "e"
type input "[PERSON_NAME]"
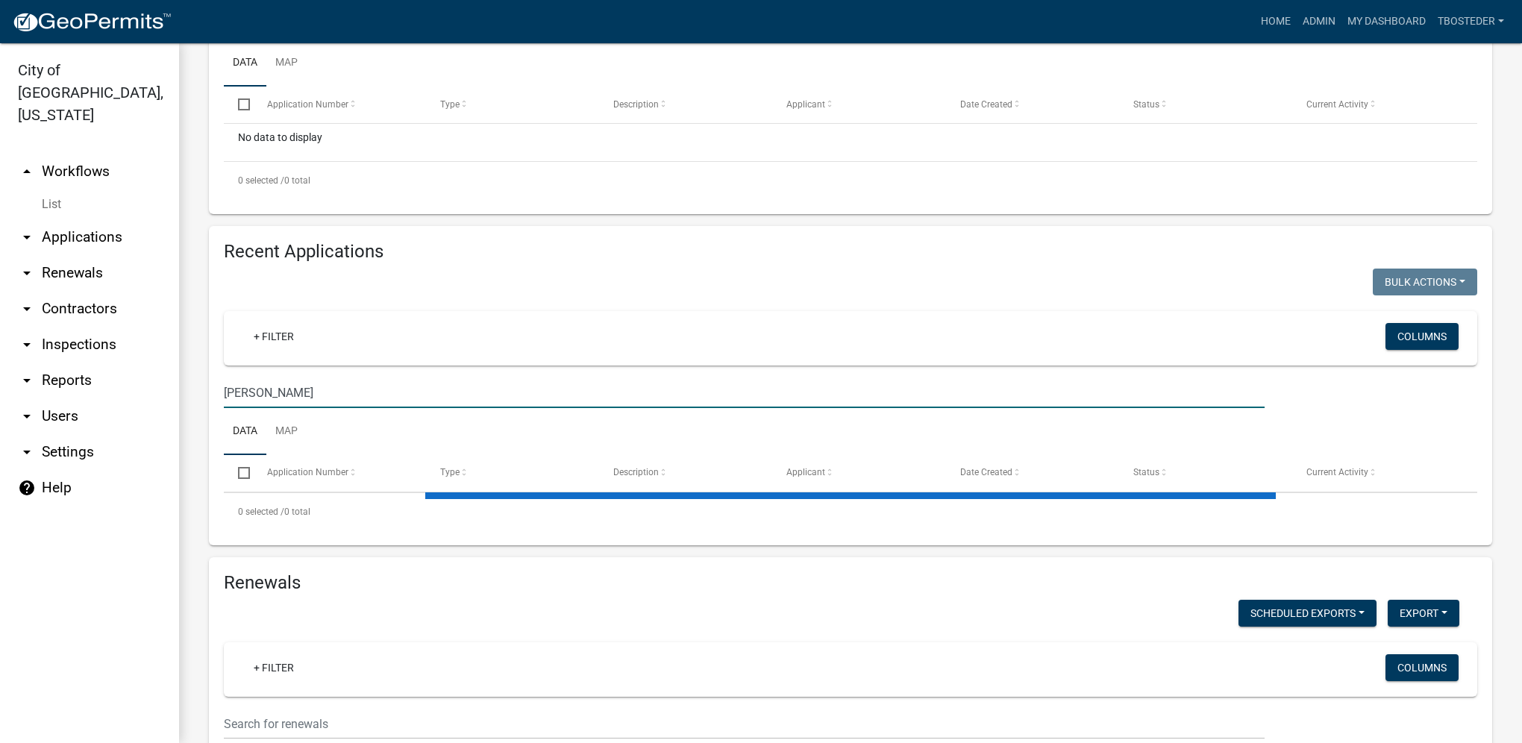
select select "1: 25"
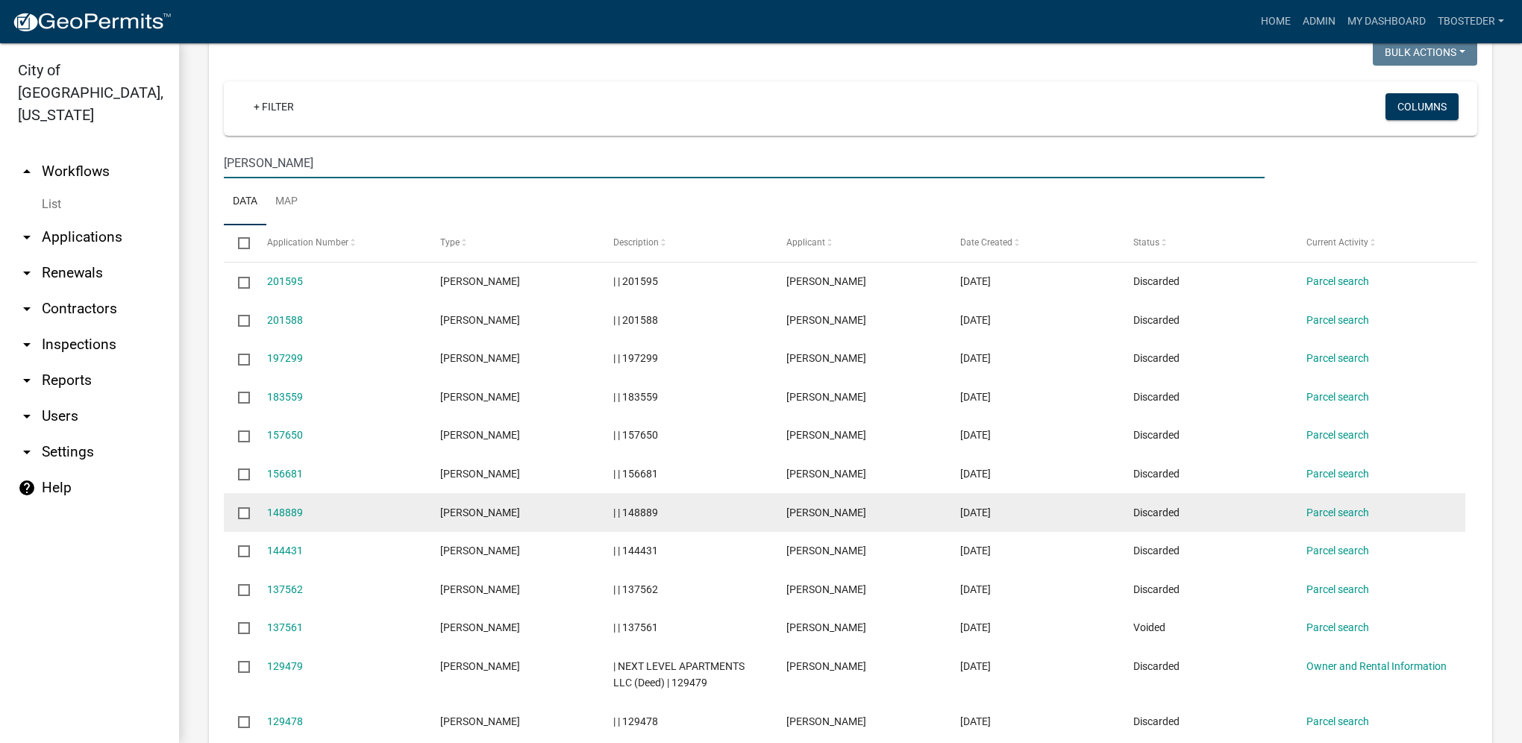
scroll to position [448, 0]
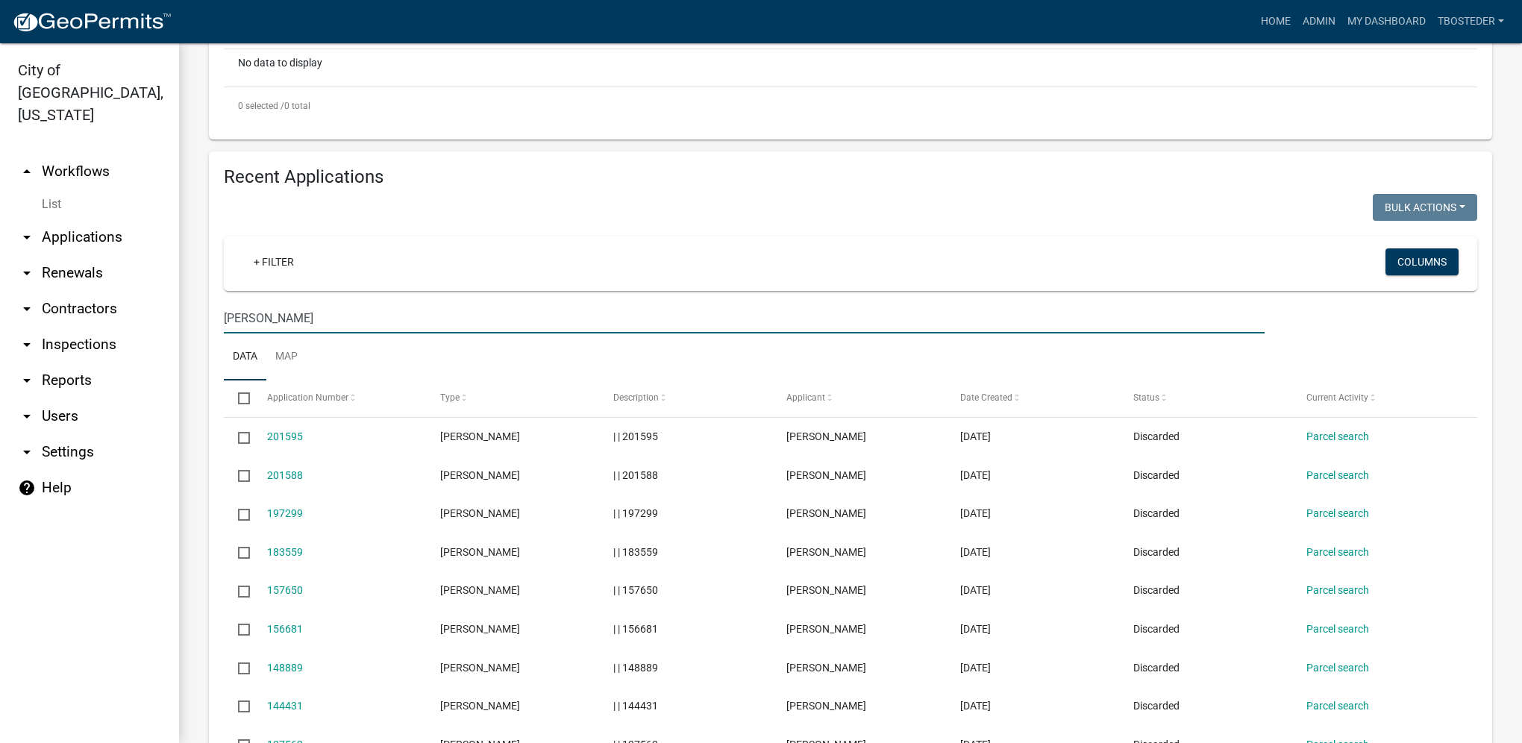
drag, startPoint x: 310, startPoint y: 322, endPoint x: 133, endPoint y: 336, distance: 178.0
click at [133, 336] on div "City of [GEOGRAPHIC_DATA], [US_STATE] arrow_drop_up Workflows List arrow_drop_d…" at bounding box center [761, 393] width 1522 height 700
type input "next level"
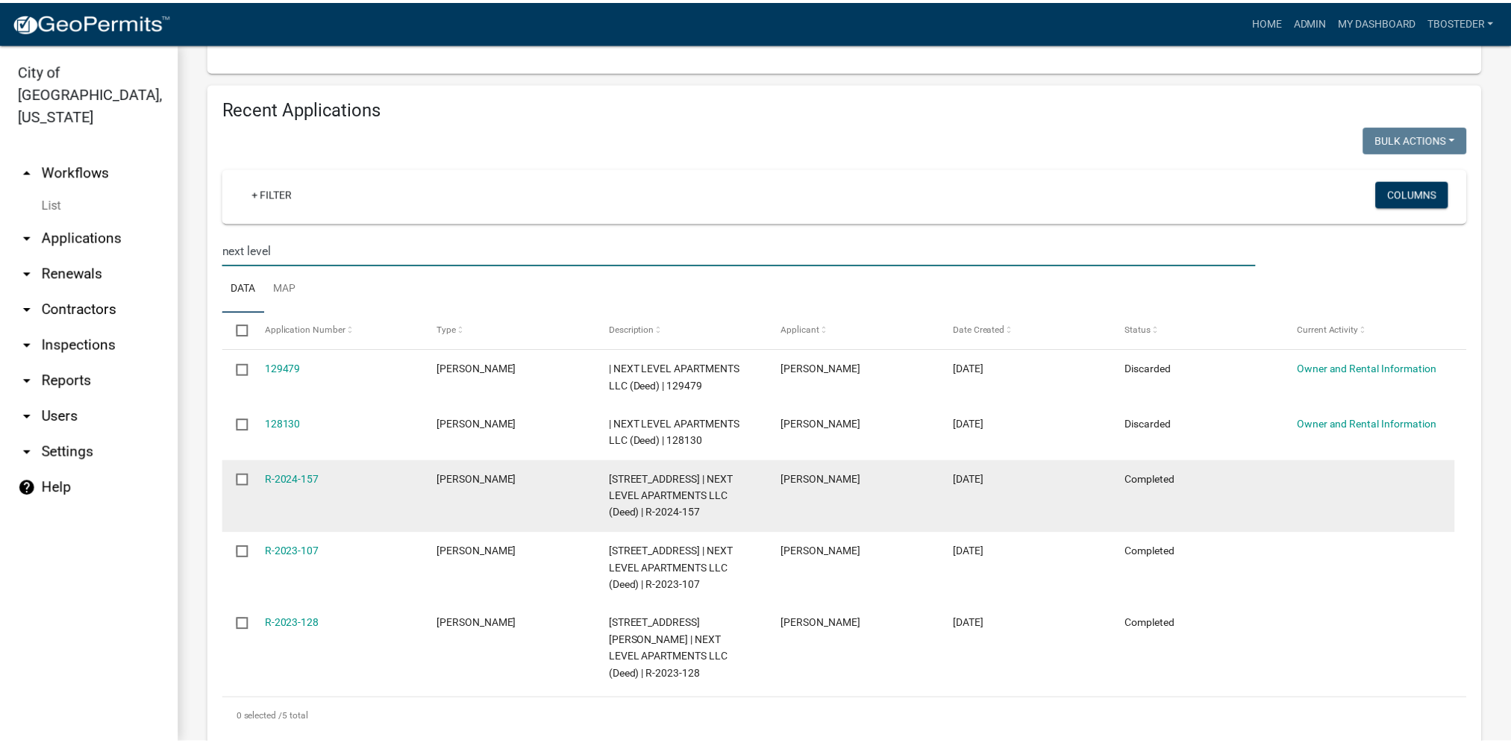
scroll to position [597, 0]
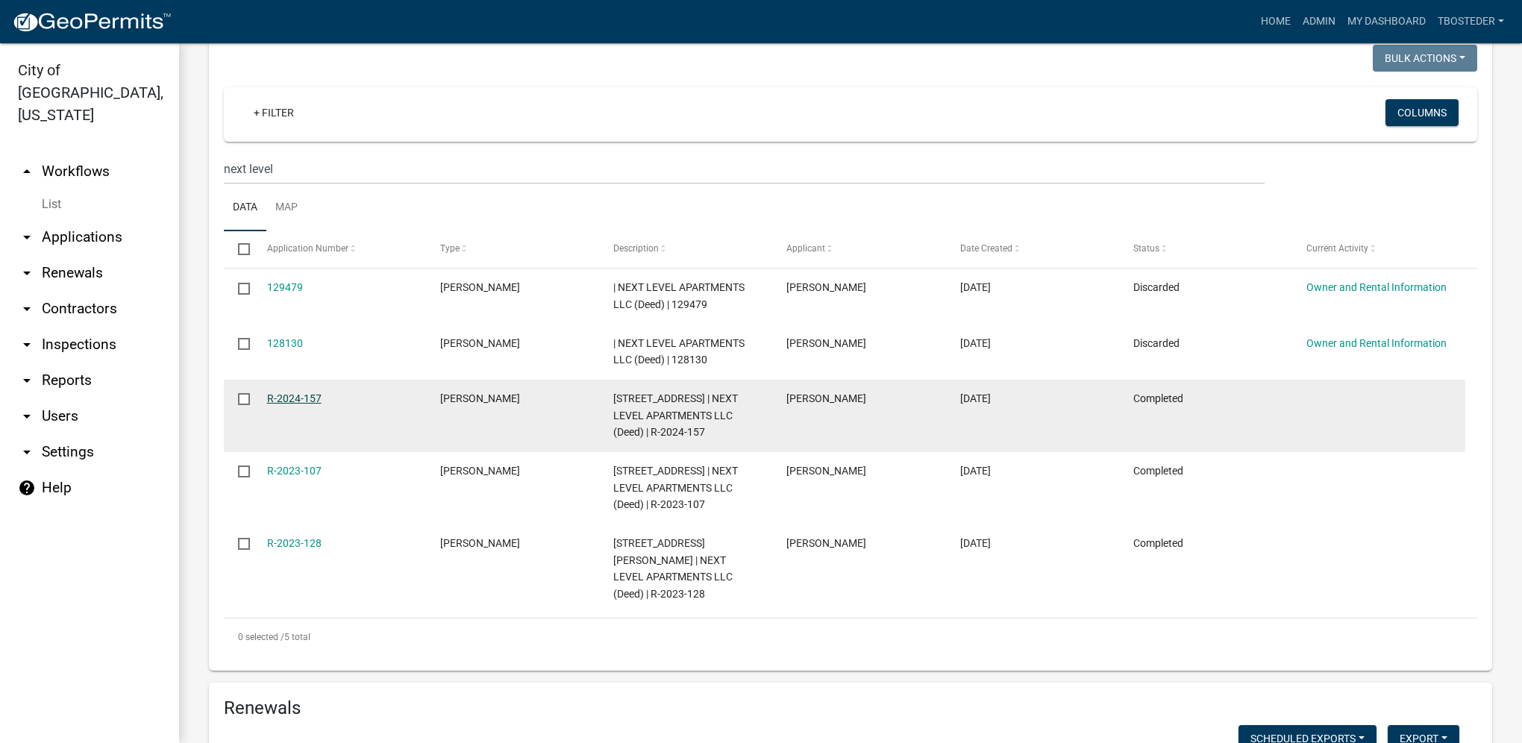
click at [312, 397] on link "R-2024-157" at bounding box center [294, 398] width 54 height 12
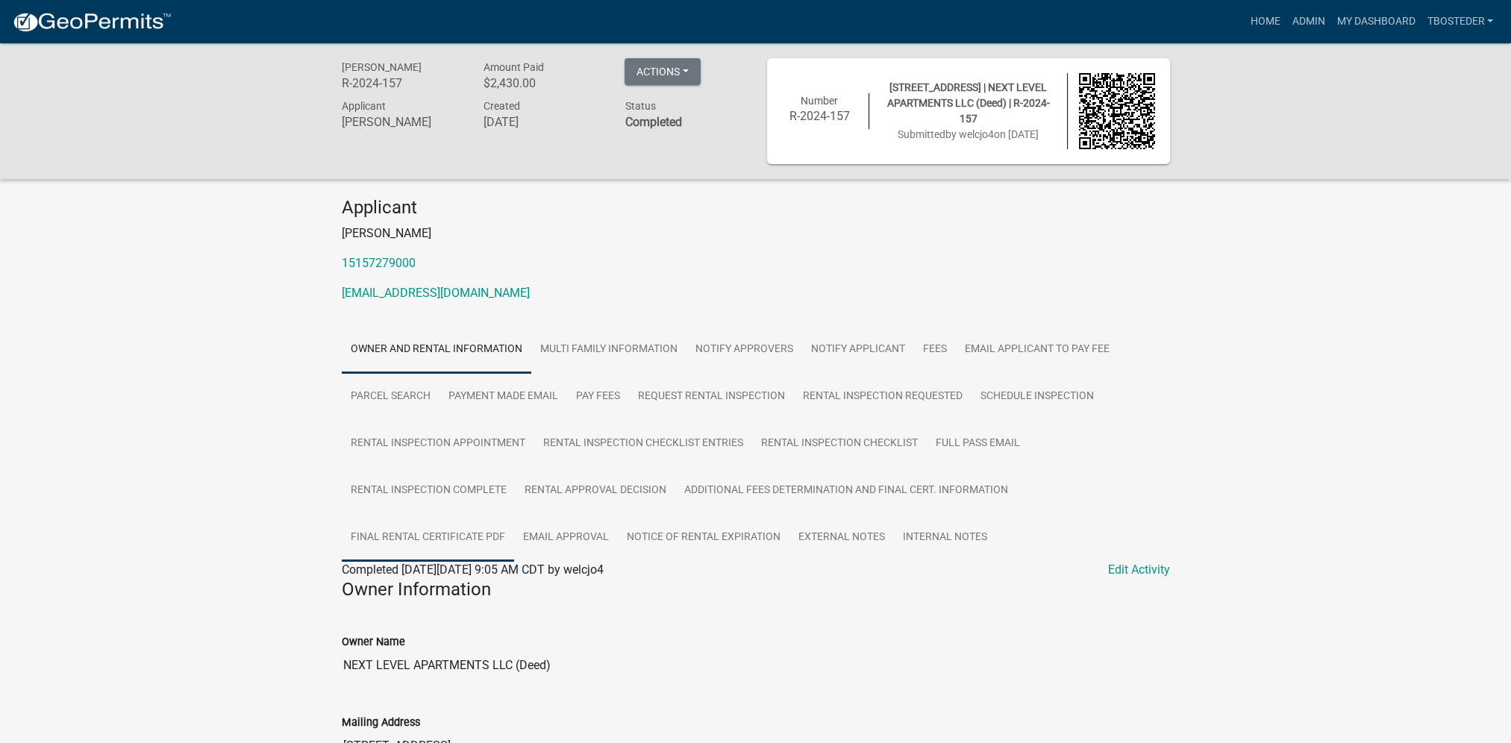
click at [495, 524] on link "Final Rental Certificate PDF" at bounding box center [428, 538] width 172 height 48
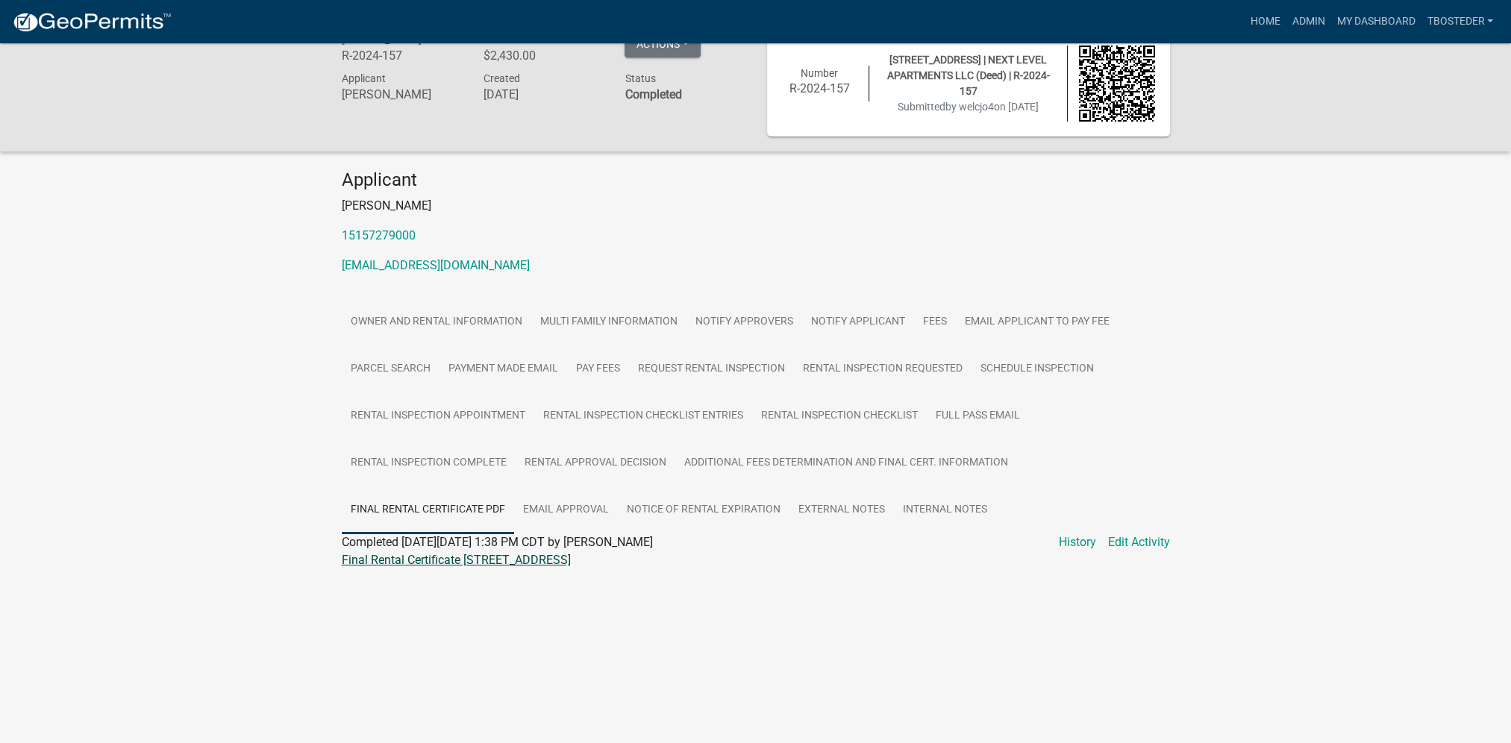
scroll to position [43, 0]
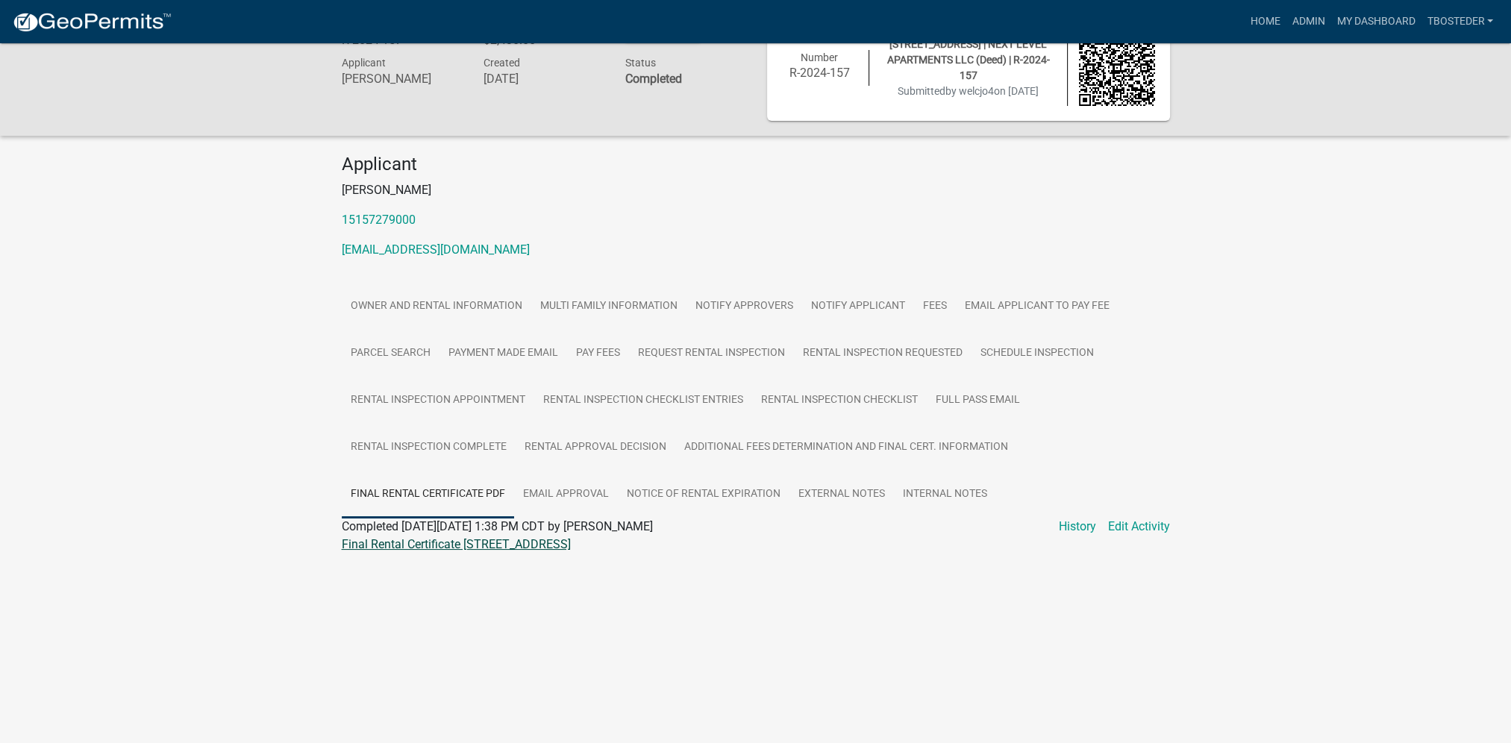
click at [501, 550] on link "Final Rental Certificate [STREET_ADDRESS]" at bounding box center [456, 544] width 229 height 14
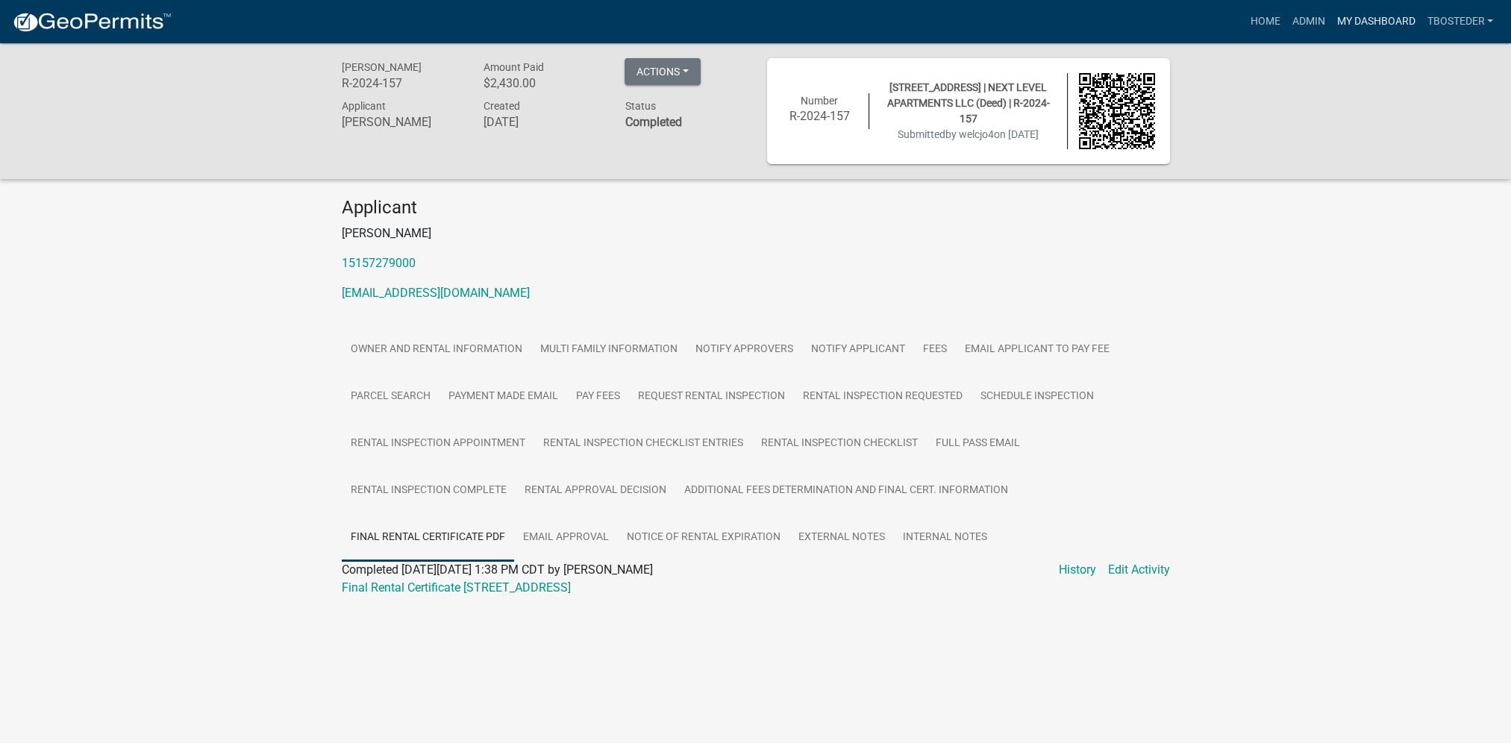
click at [1349, 15] on link "My Dashboard" at bounding box center [1375, 21] width 90 height 28
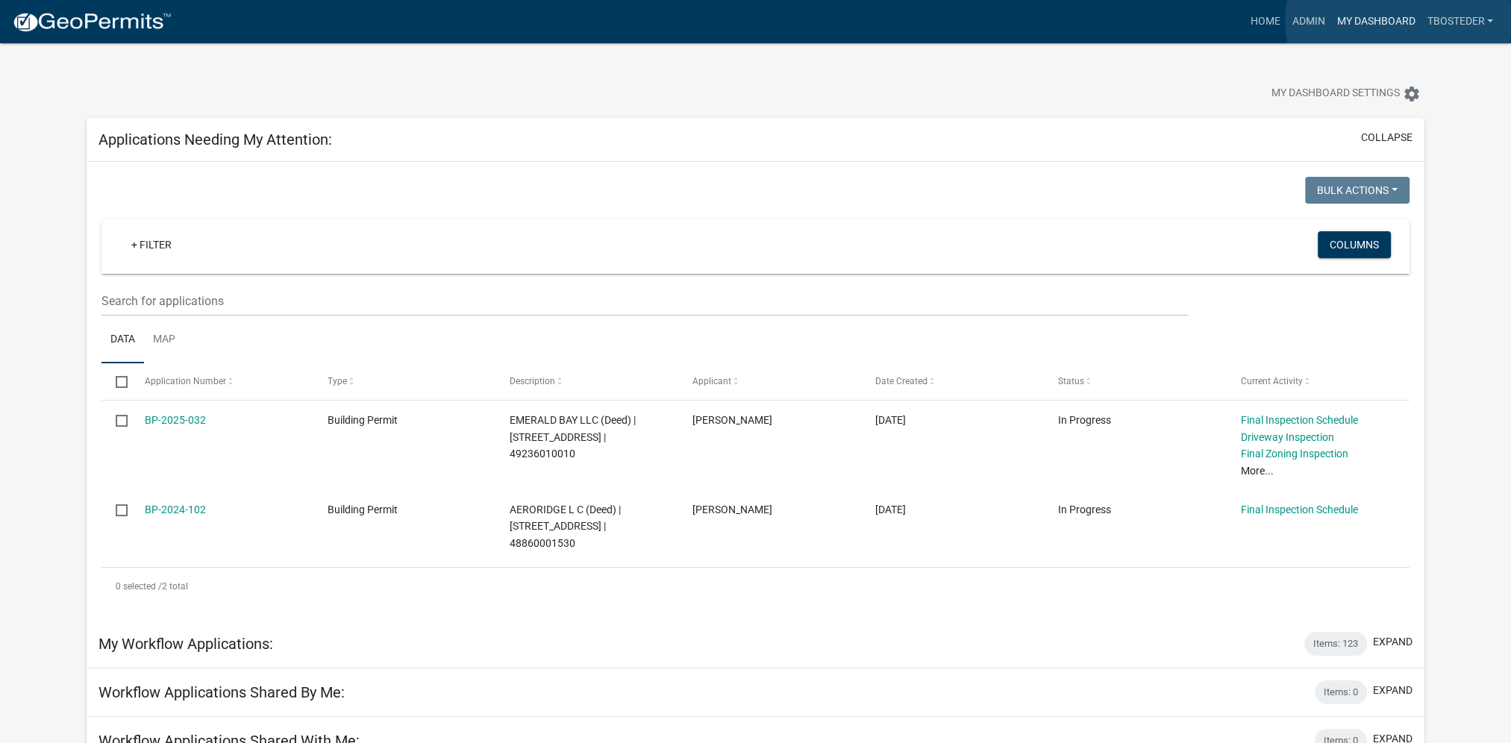
click at [1398, 21] on link "My Dashboard" at bounding box center [1375, 21] width 90 height 28
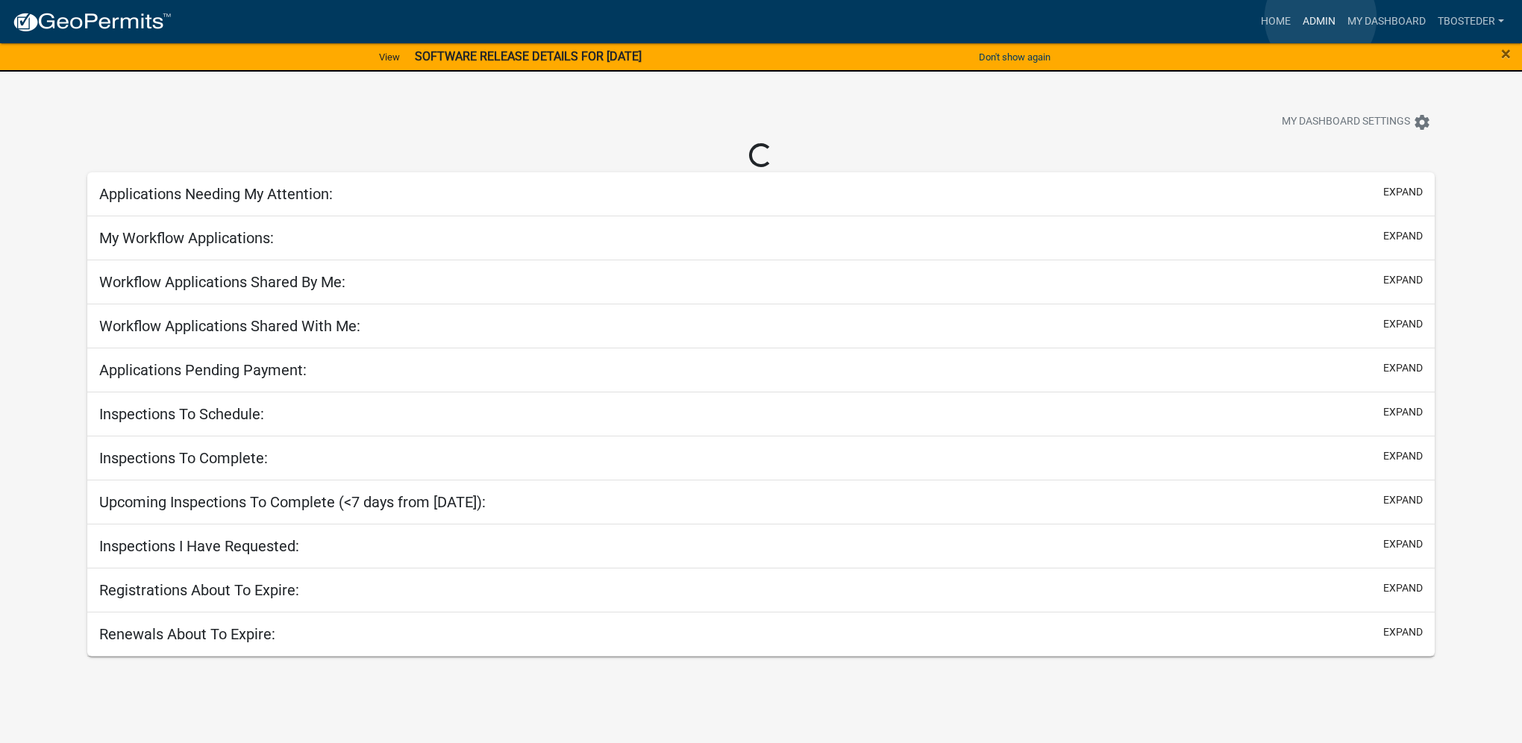
click at [1320, 18] on link "Admin" at bounding box center [1318, 21] width 45 height 28
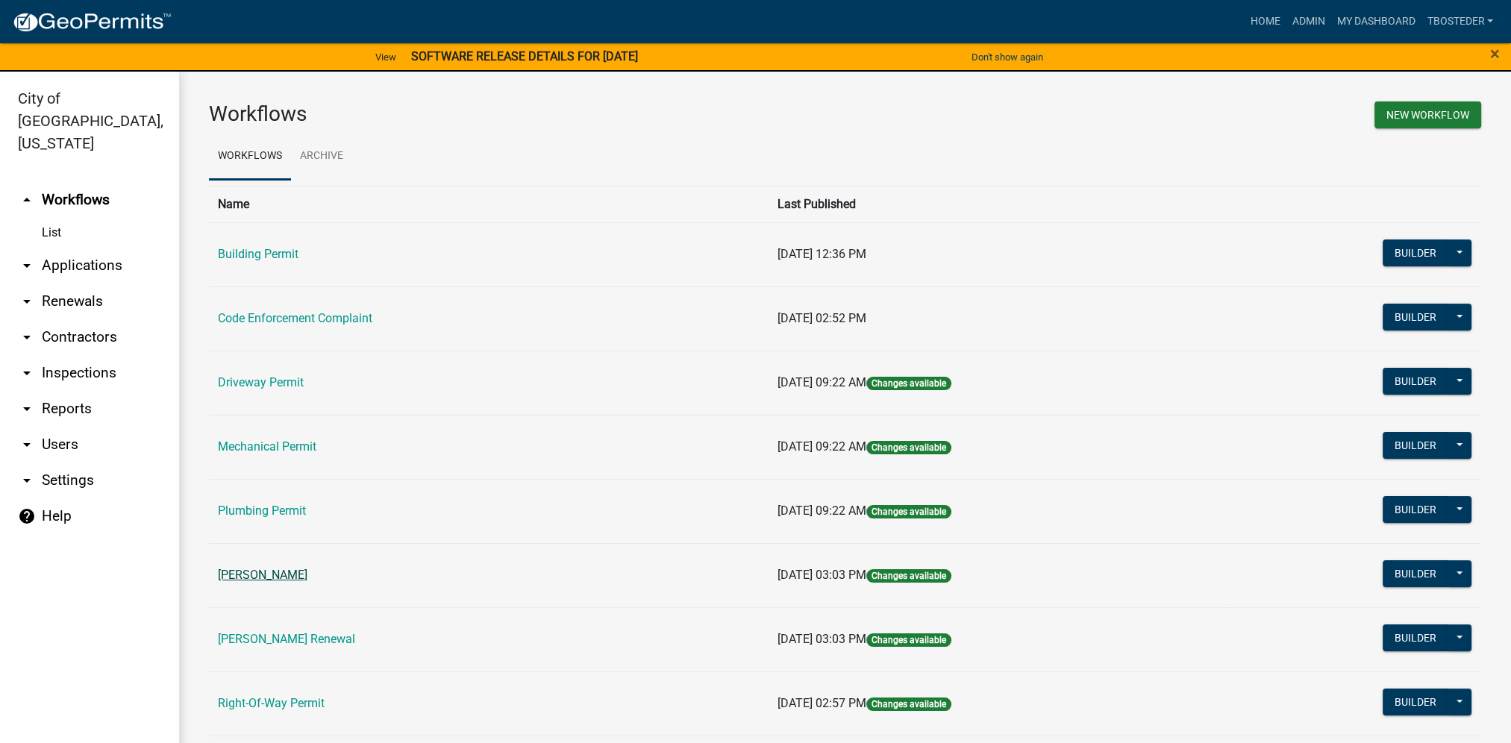
click at [280, 577] on link "[PERSON_NAME]" at bounding box center [263, 575] width 90 height 14
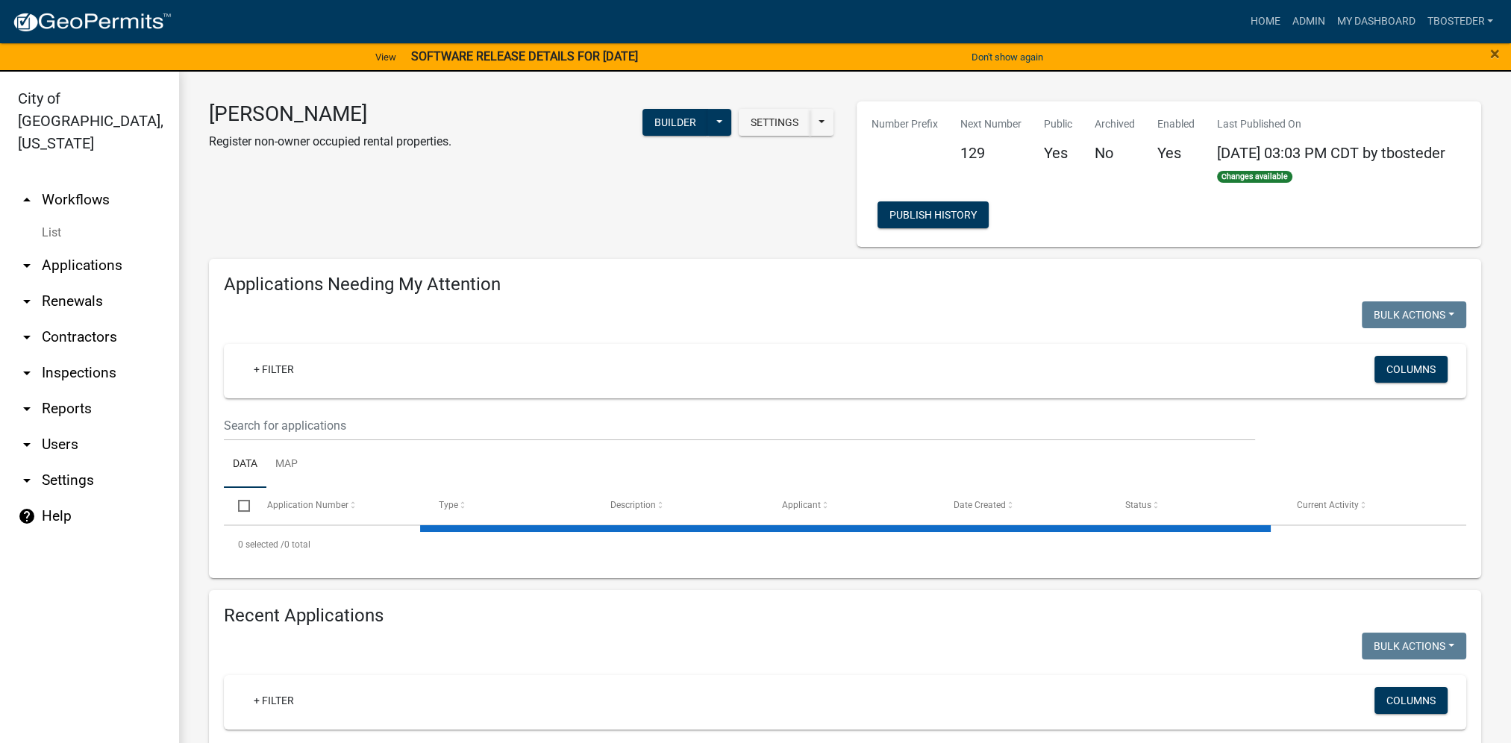
select select "1: 25"
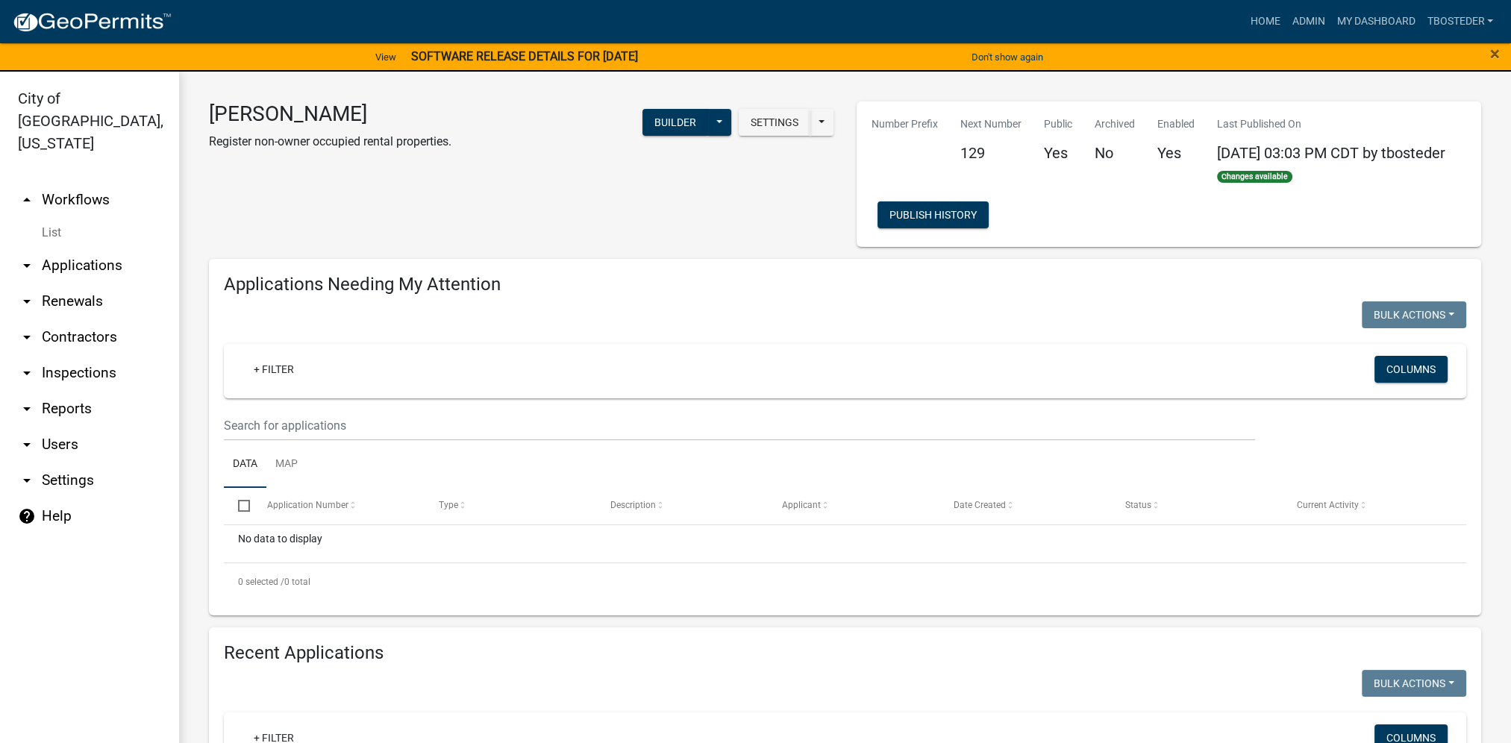
scroll to position [448, 0]
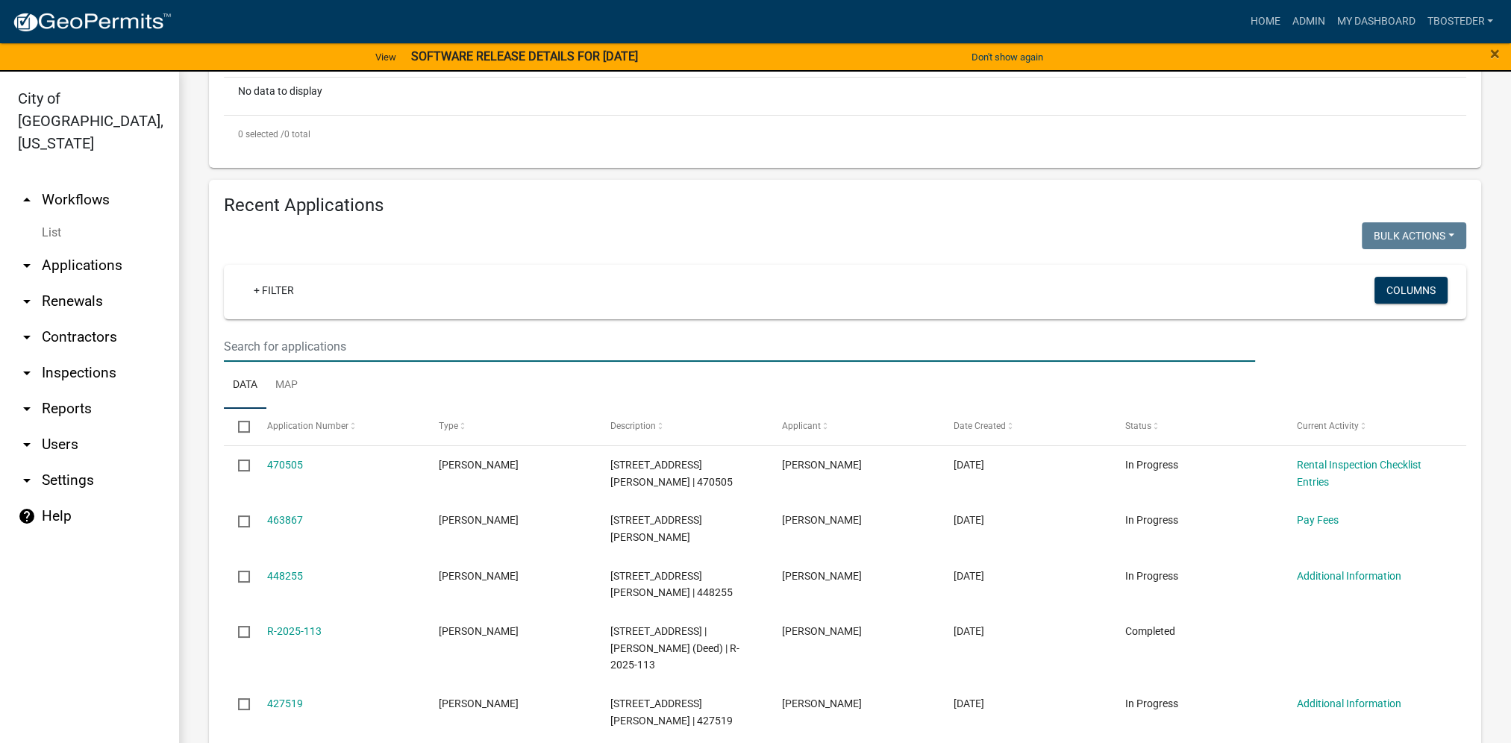
click at [356, 355] on input "text" at bounding box center [739, 346] width 1031 height 31
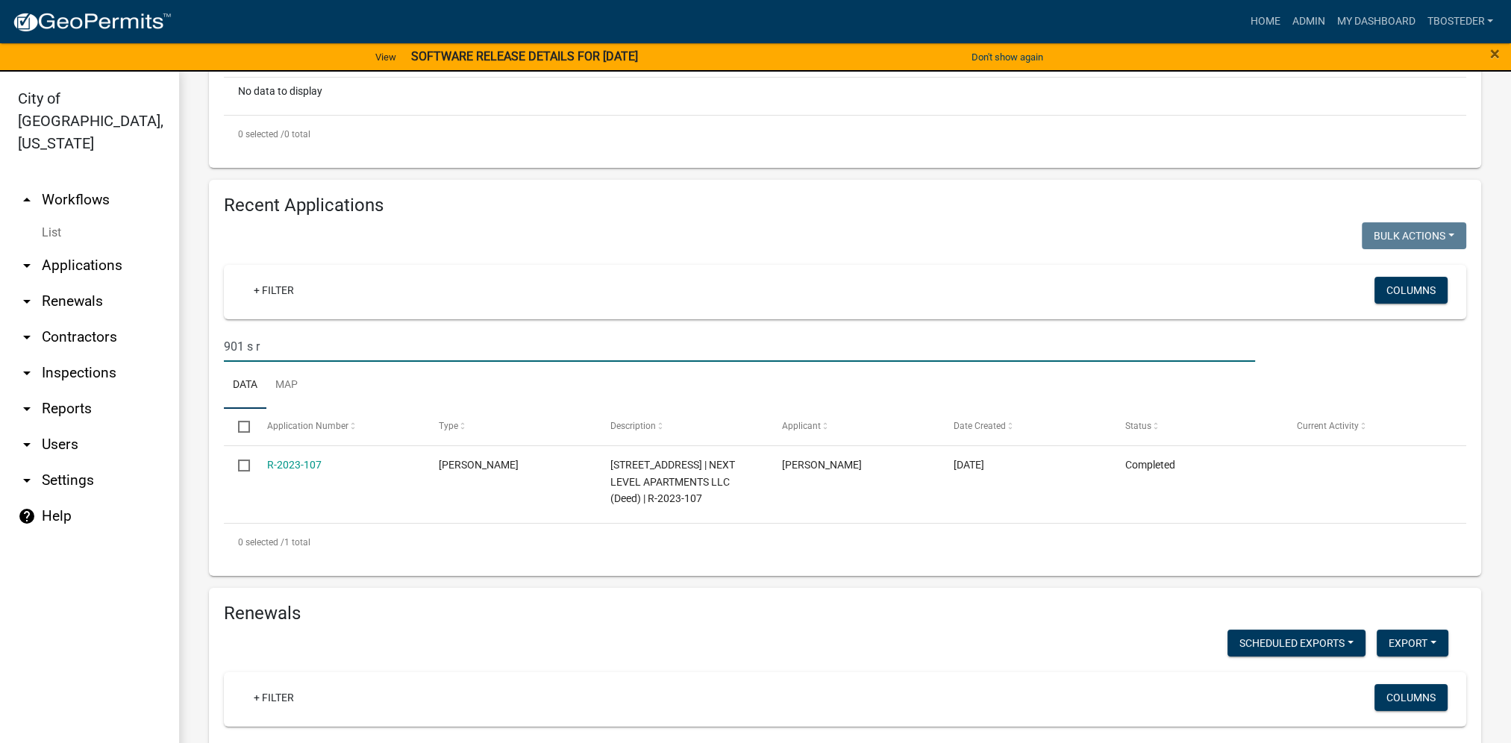
scroll to position [522, 0]
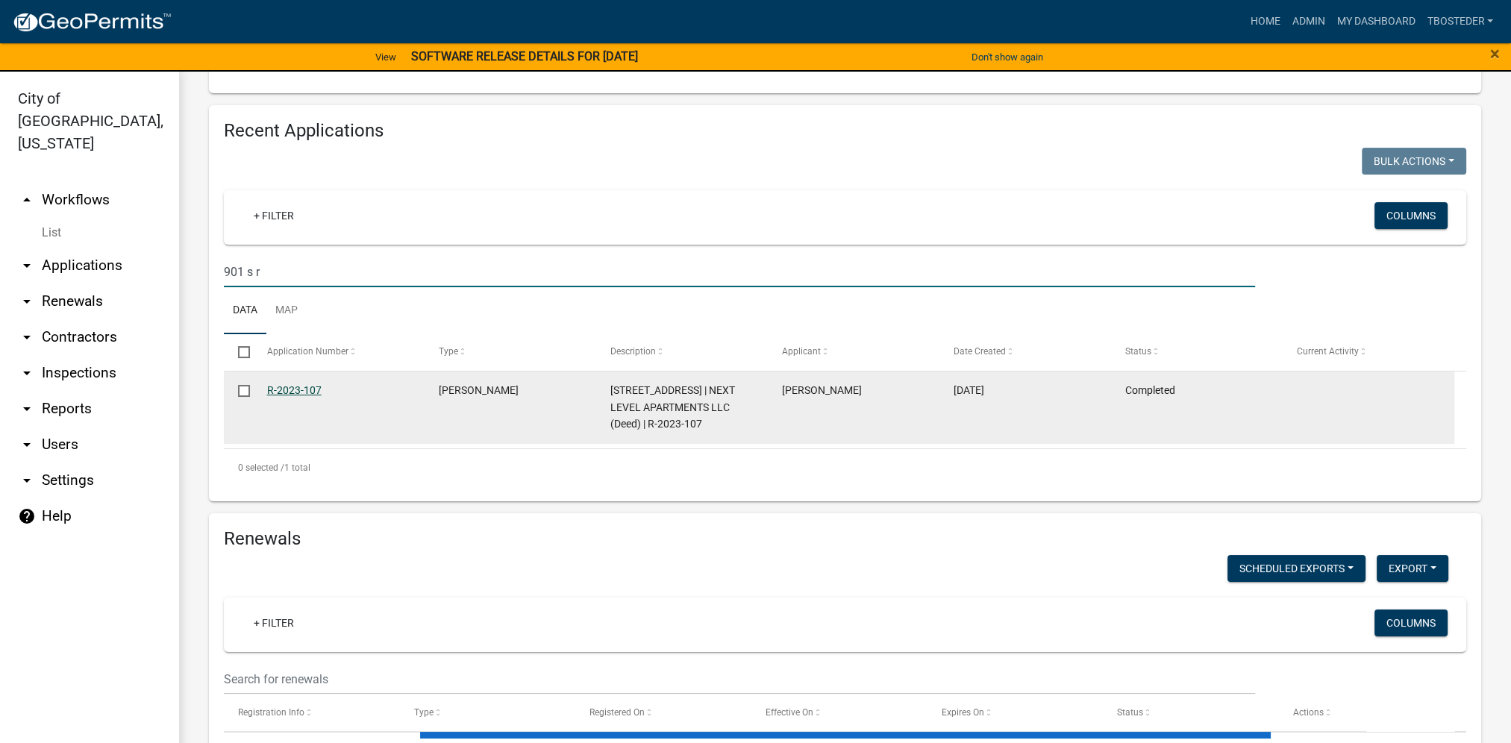
type input "901 s r"
click at [301, 396] on link "R-2023-107" at bounding box center [294, 390] width 54 height 12
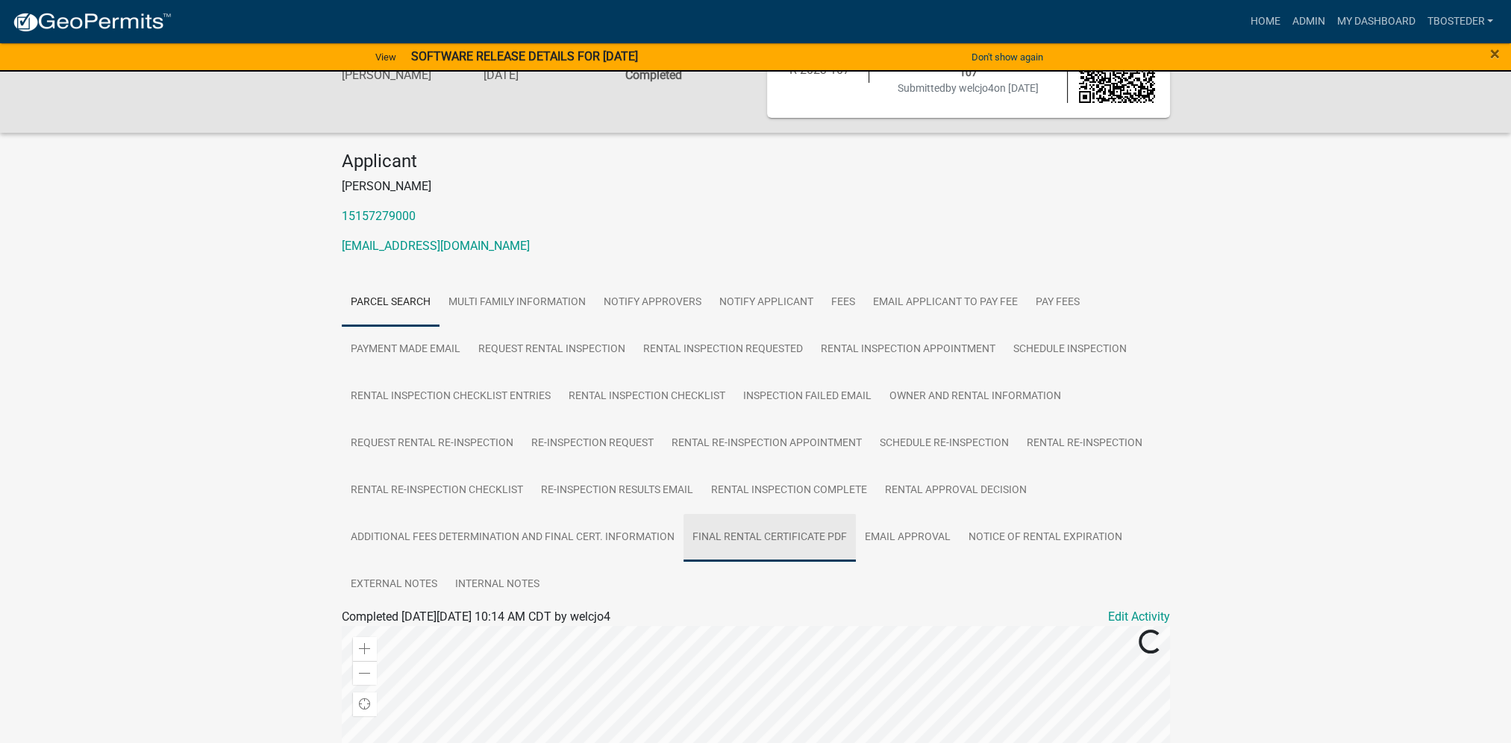
click at [721, 558] on link "Final Rental Certificate PDF" at bounding box center [769, 538] width 172 height 48
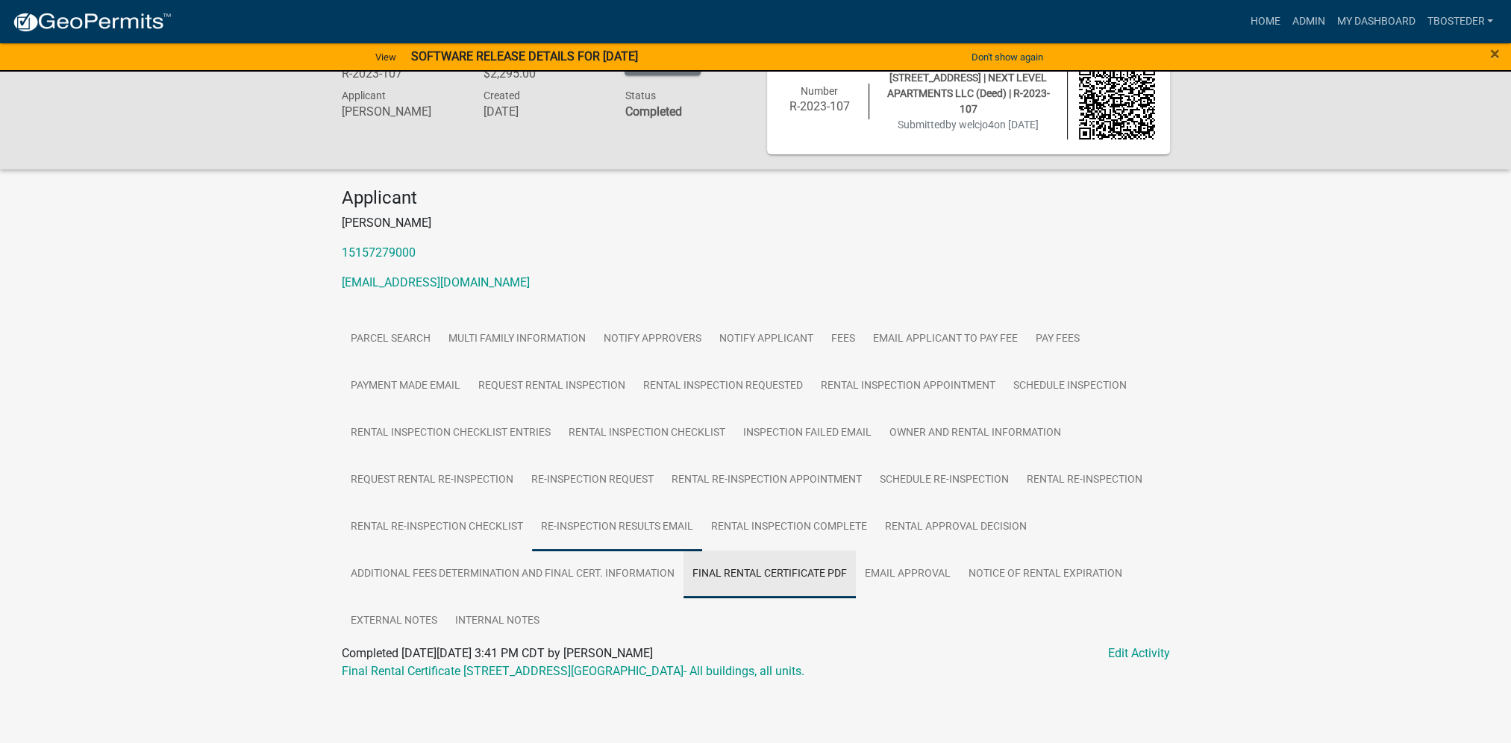
scroll to position [39, 0]
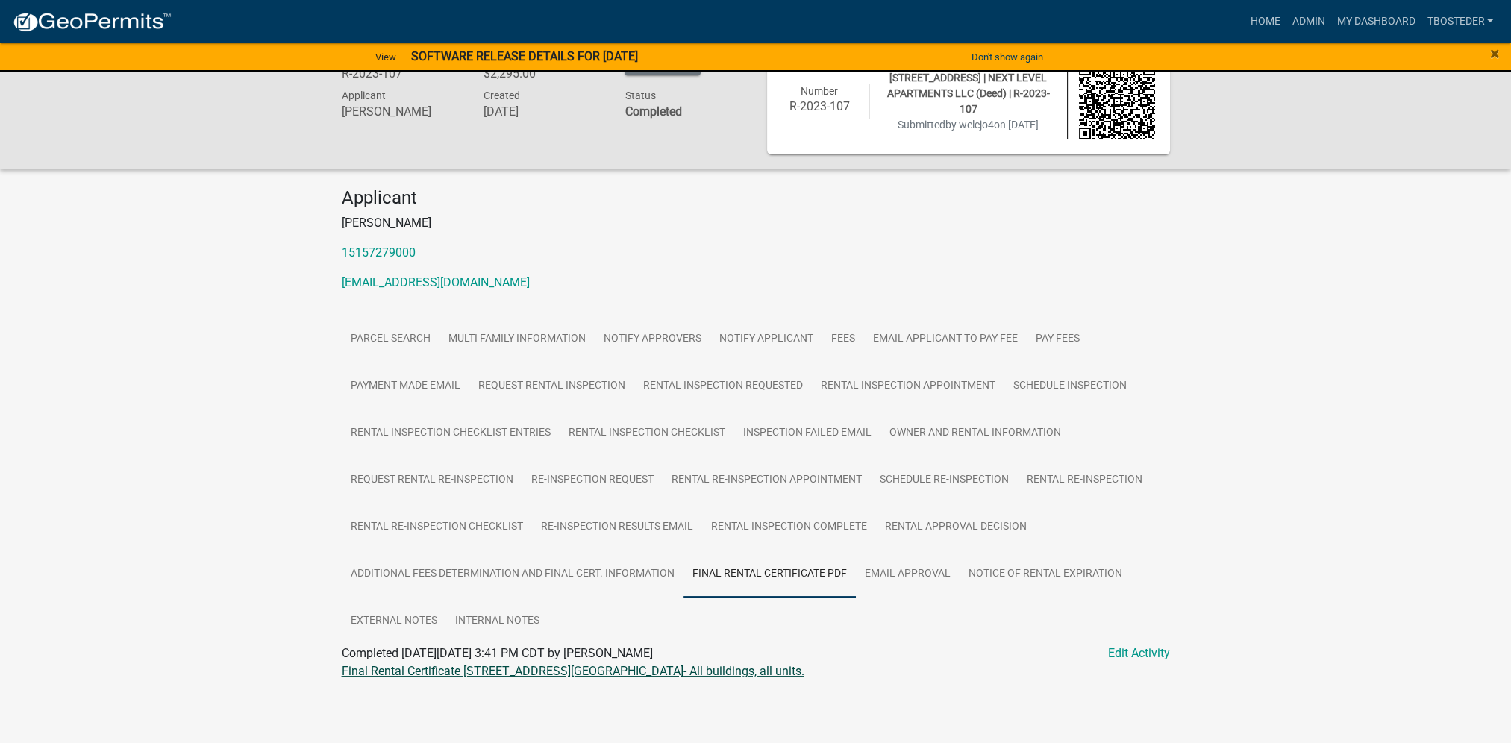
click at [551, 671] on link "Final Rental Certificate [STREET_ADDRESS][GEOGRAPHIC_DATA]- All buildings, all …" at bounding box center [573, 671] width 462 height 14
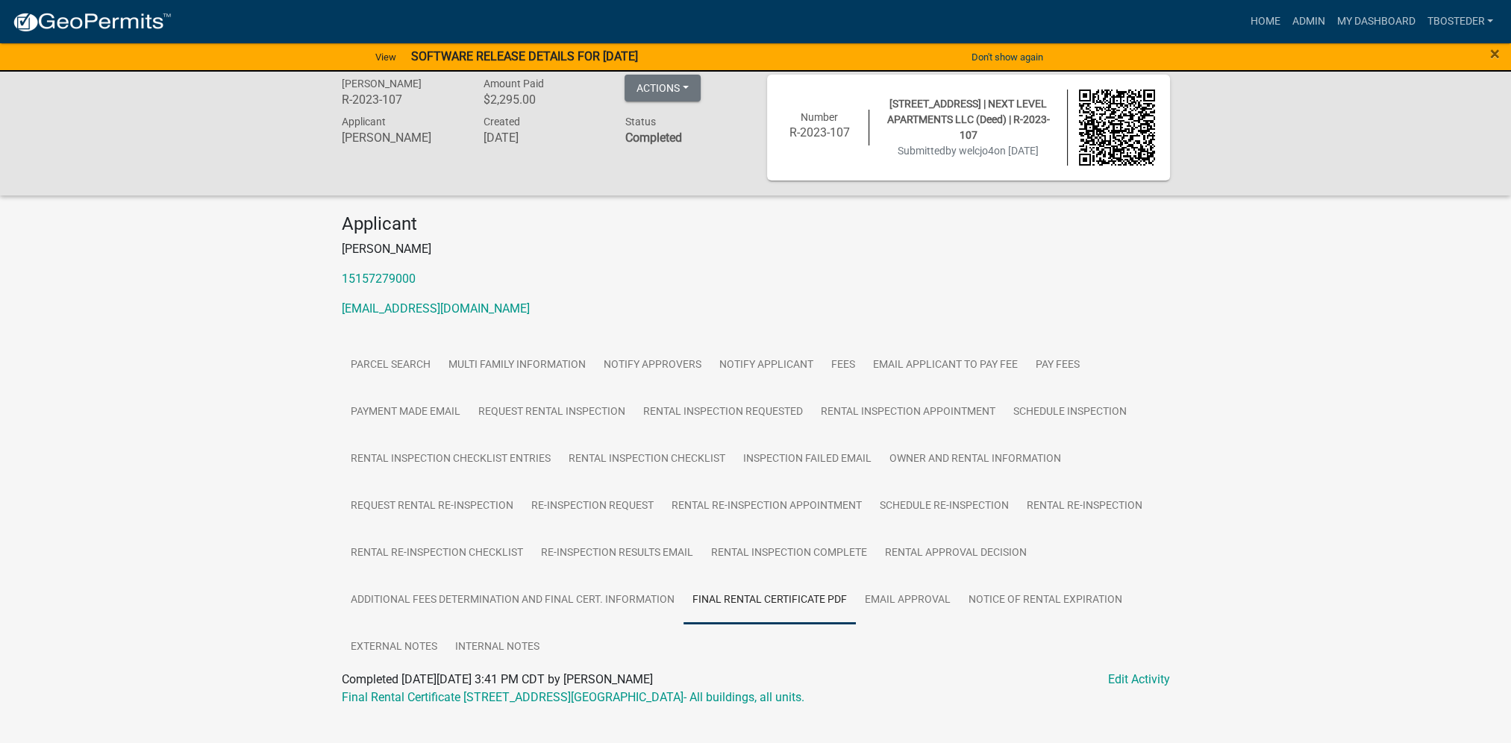
scroll to position [0, 0]
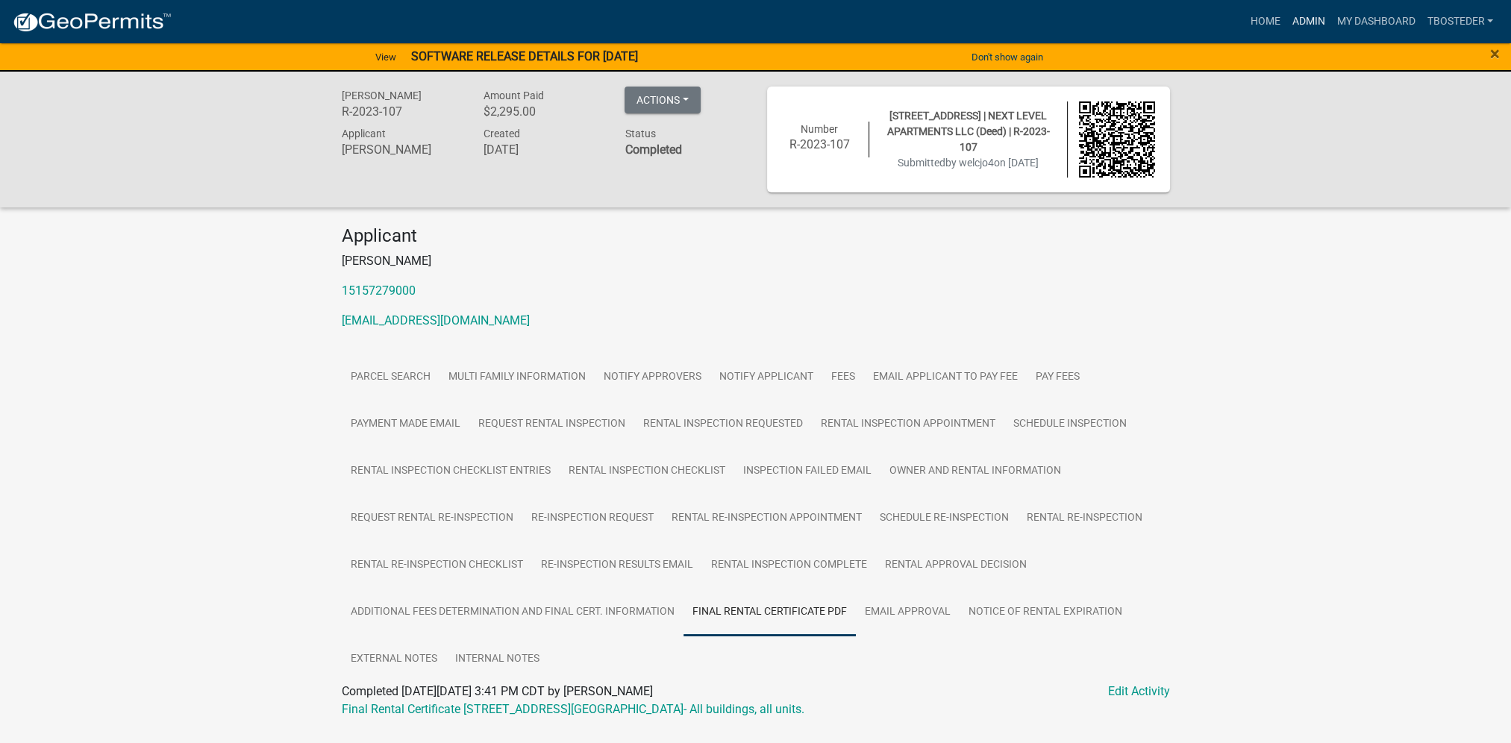
click at [1304, 27] on link "Admin" at bounding box center [1307, 21] width 45 height 28
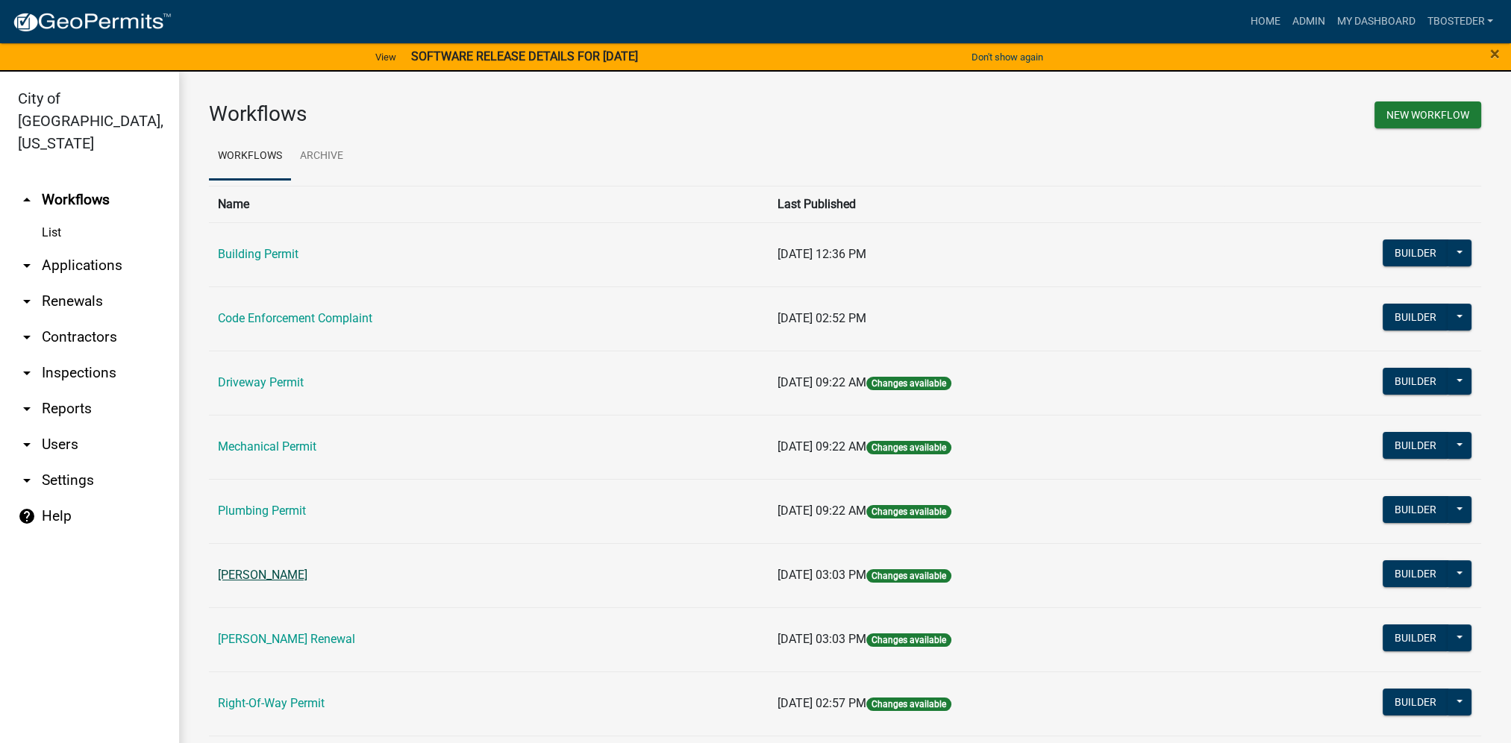
click at [285, 568] on link "[PERSON_NAME]" at bounding box center [263, 575] width 90 height 14
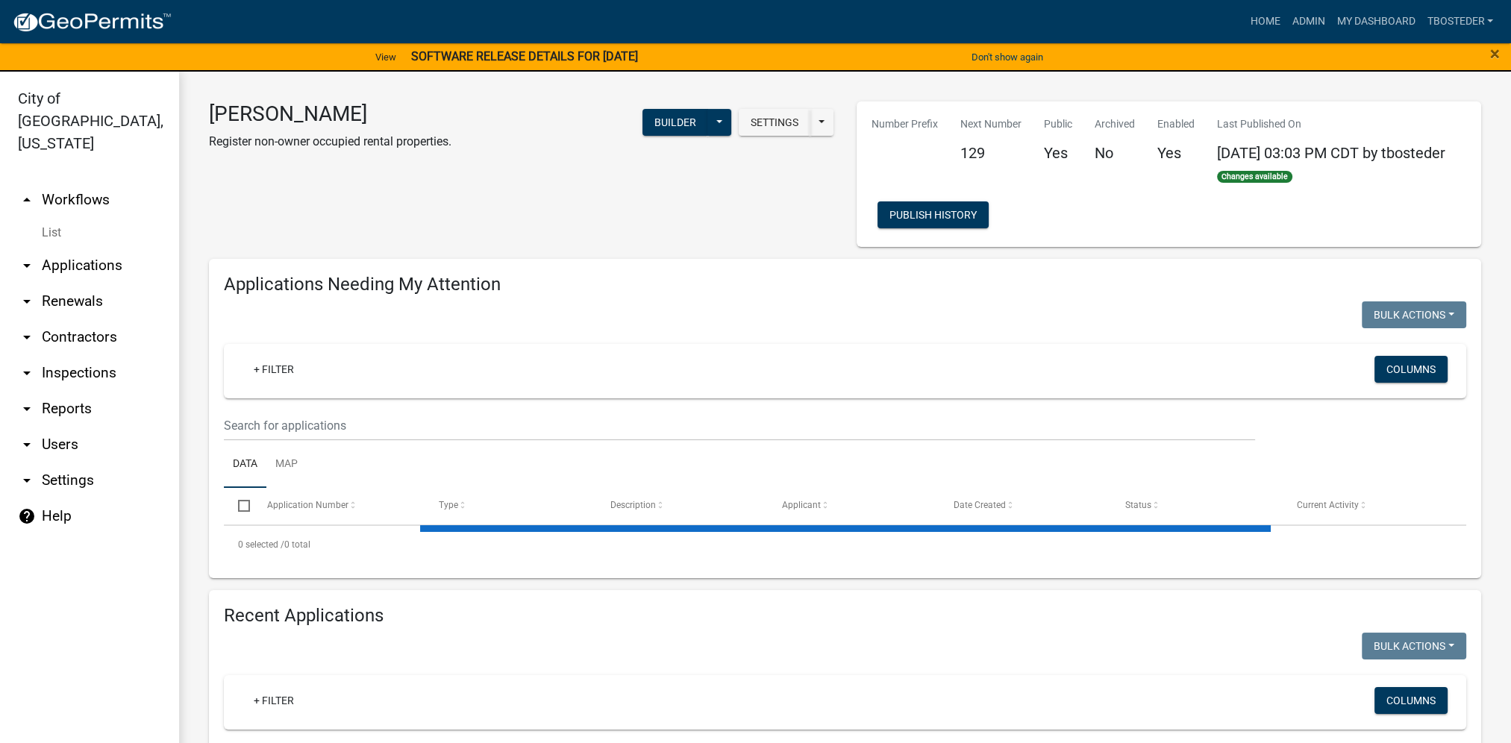
select select "1: 25"
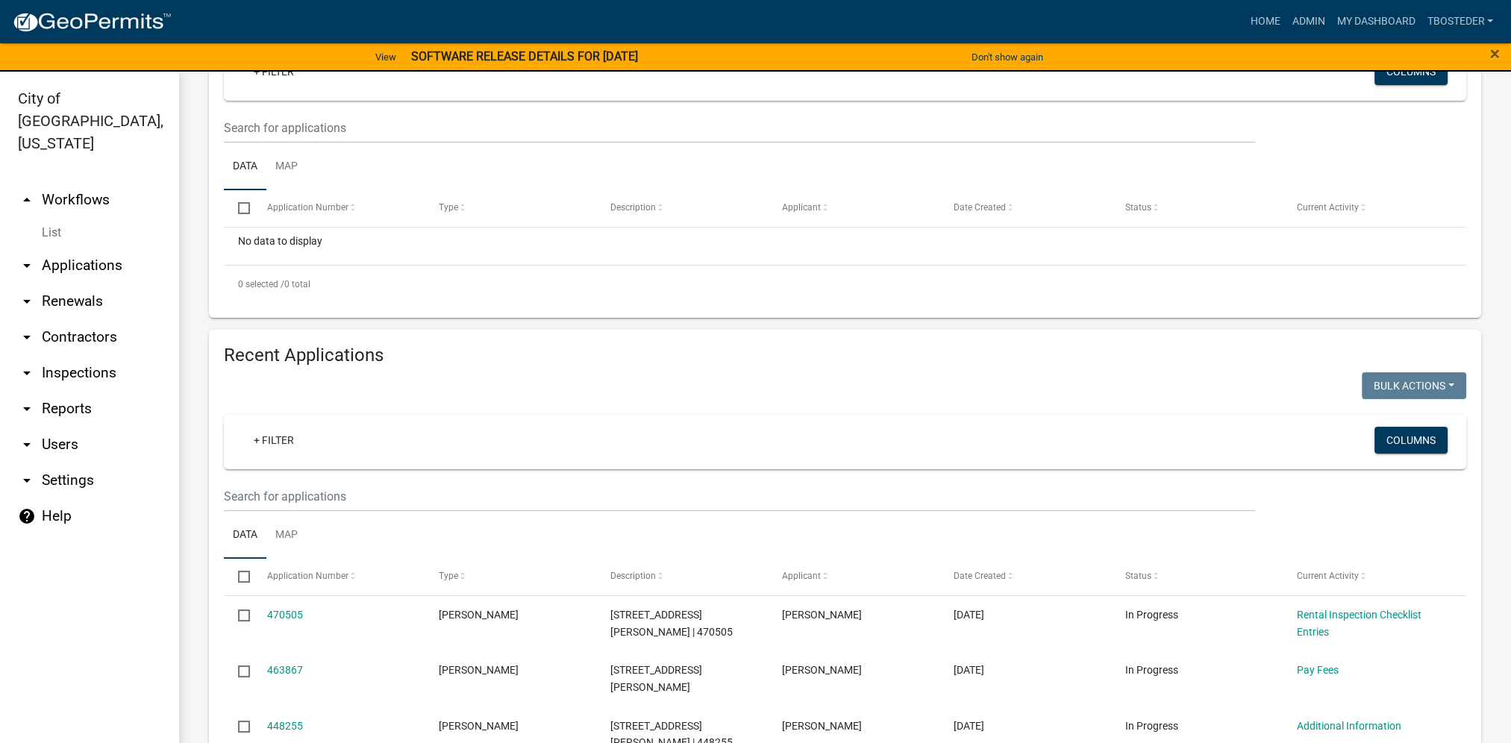
scroll to position [373, 0]
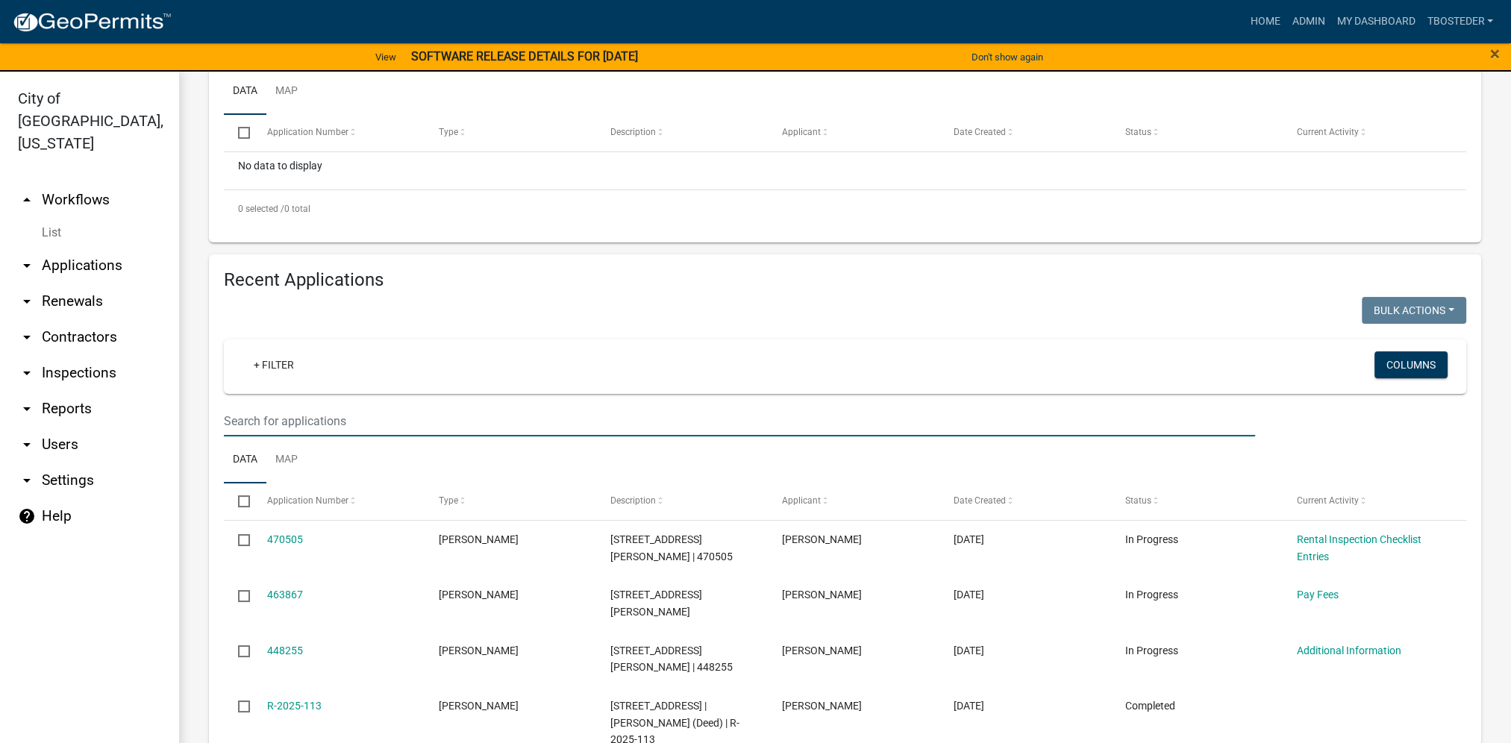
click at [397, 432] on input "text" at bounding box center [739, 421] width 1031 height 31
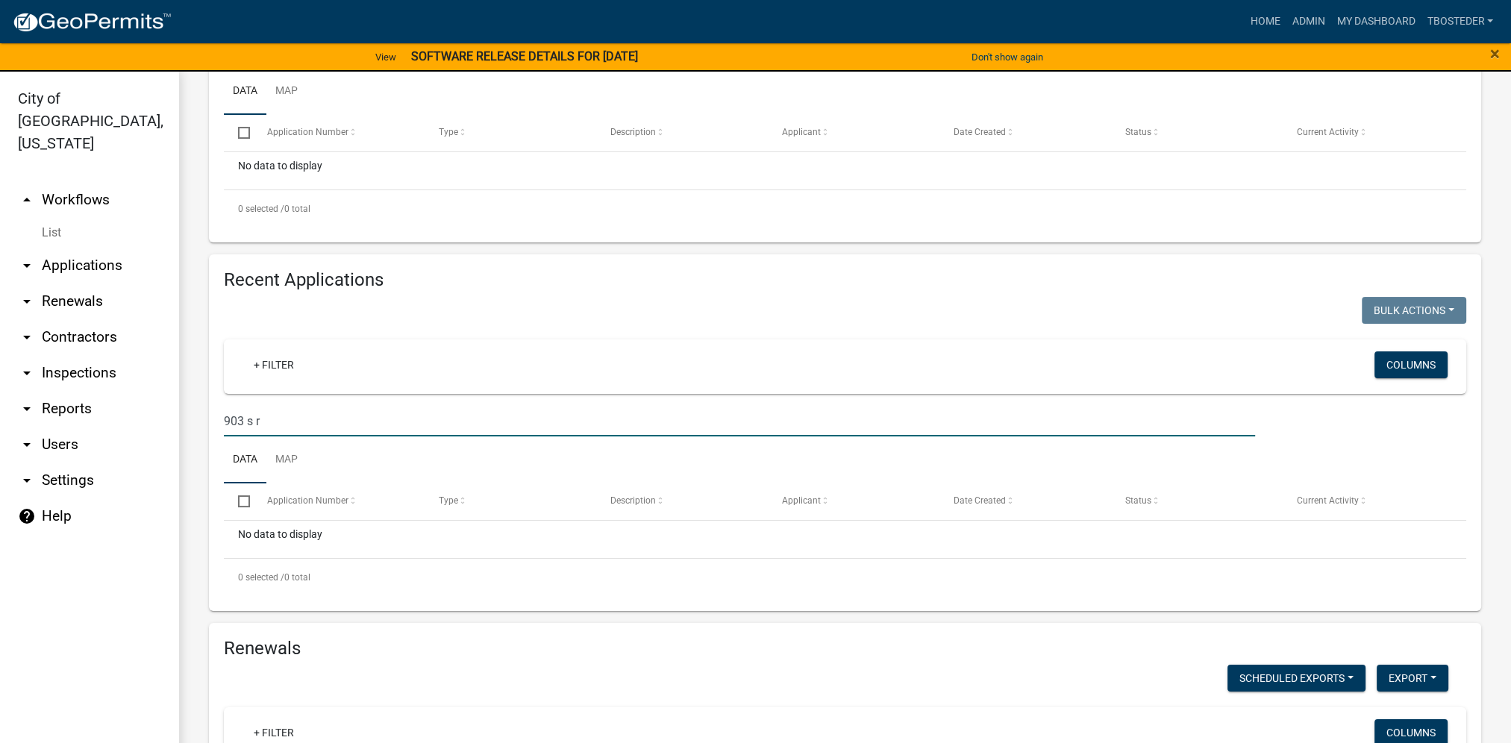
type input "903 s r"
